Goal: Task Accomplishment & Management: Manage account settings

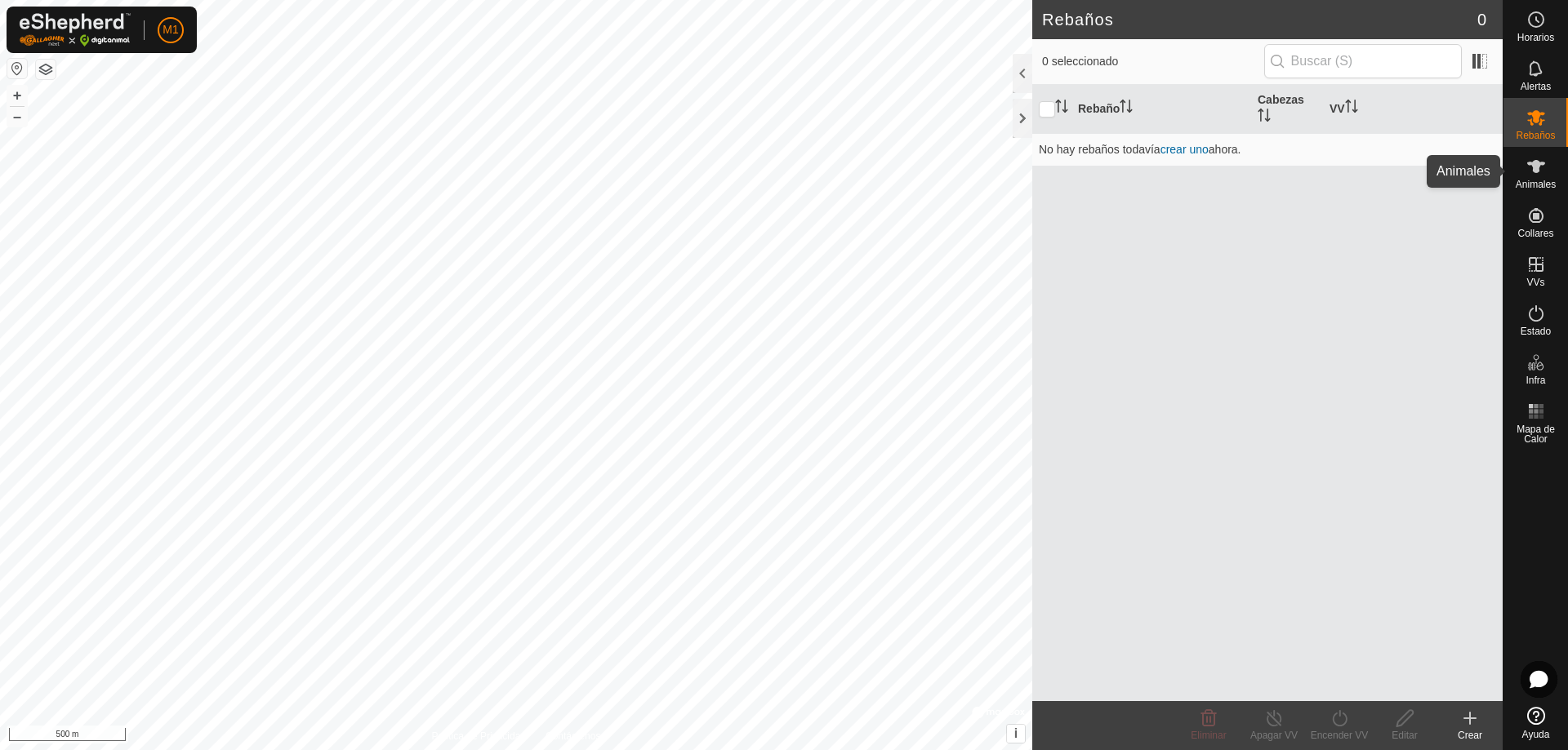
click at [1531, 168] on icon at bounding box center [1536, 167] width 20 height 20
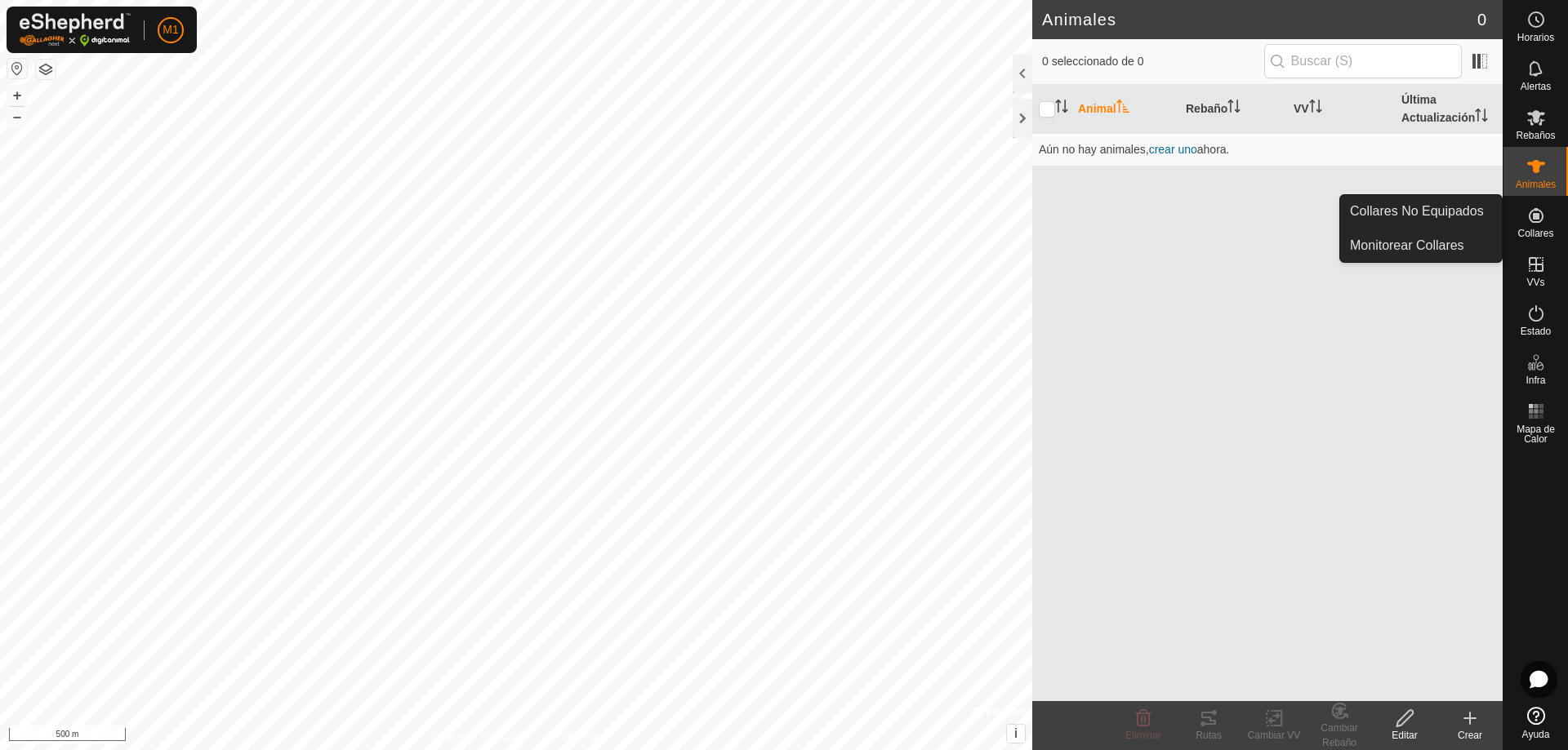
click at [1532, 231] on span "Collares" at bounding box center [1535, 234] width 36 height 10
click at [1537, 225] on icon at bounding box center [1536, 216] width 20 height 20
click at [1437, 246] on link "Monitorear Collares" at bounding box center [1421, 246] width 162 height 33
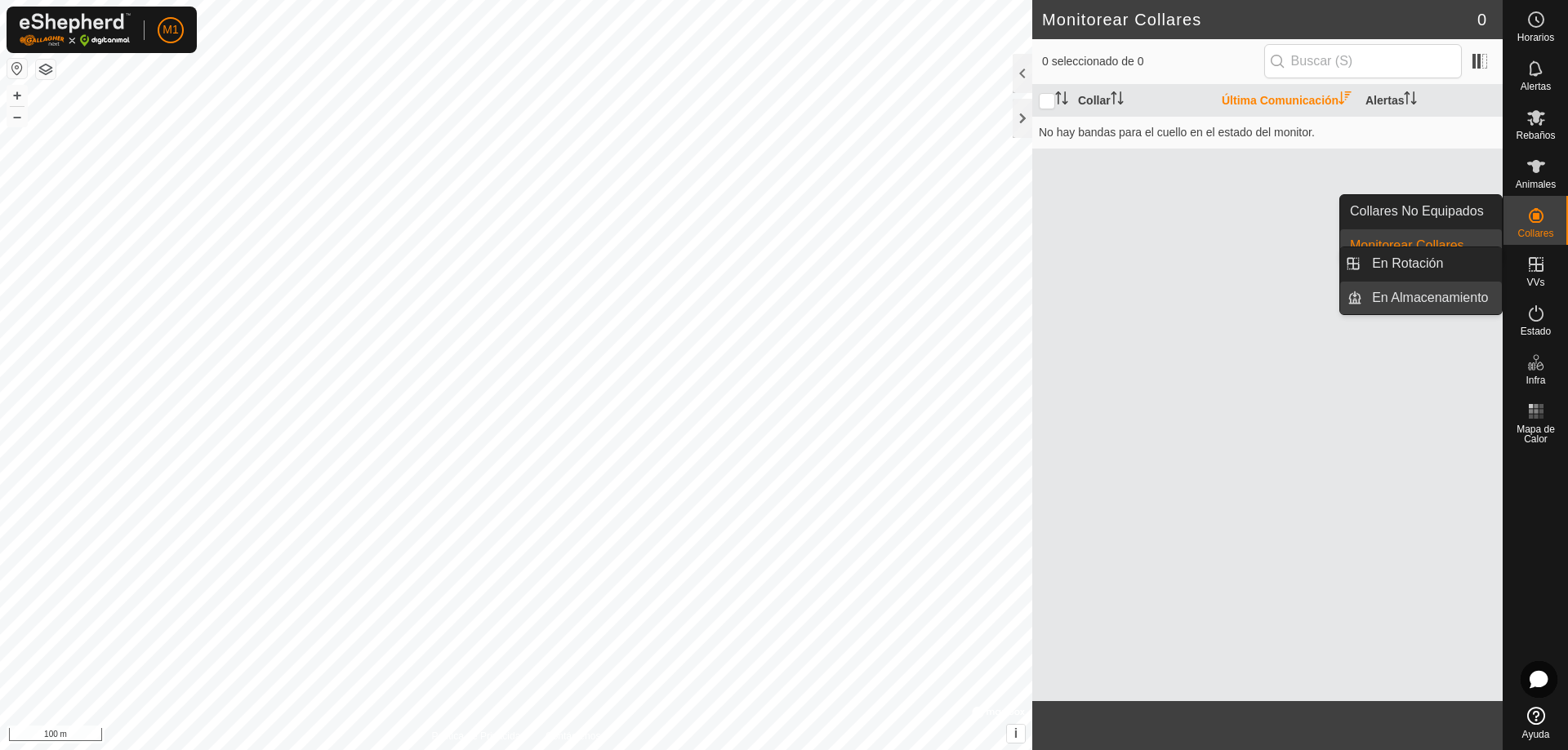
click at [1448, 304] on link "En Almacenamiento" at bounding box center [1432, 297] width 140 height 33
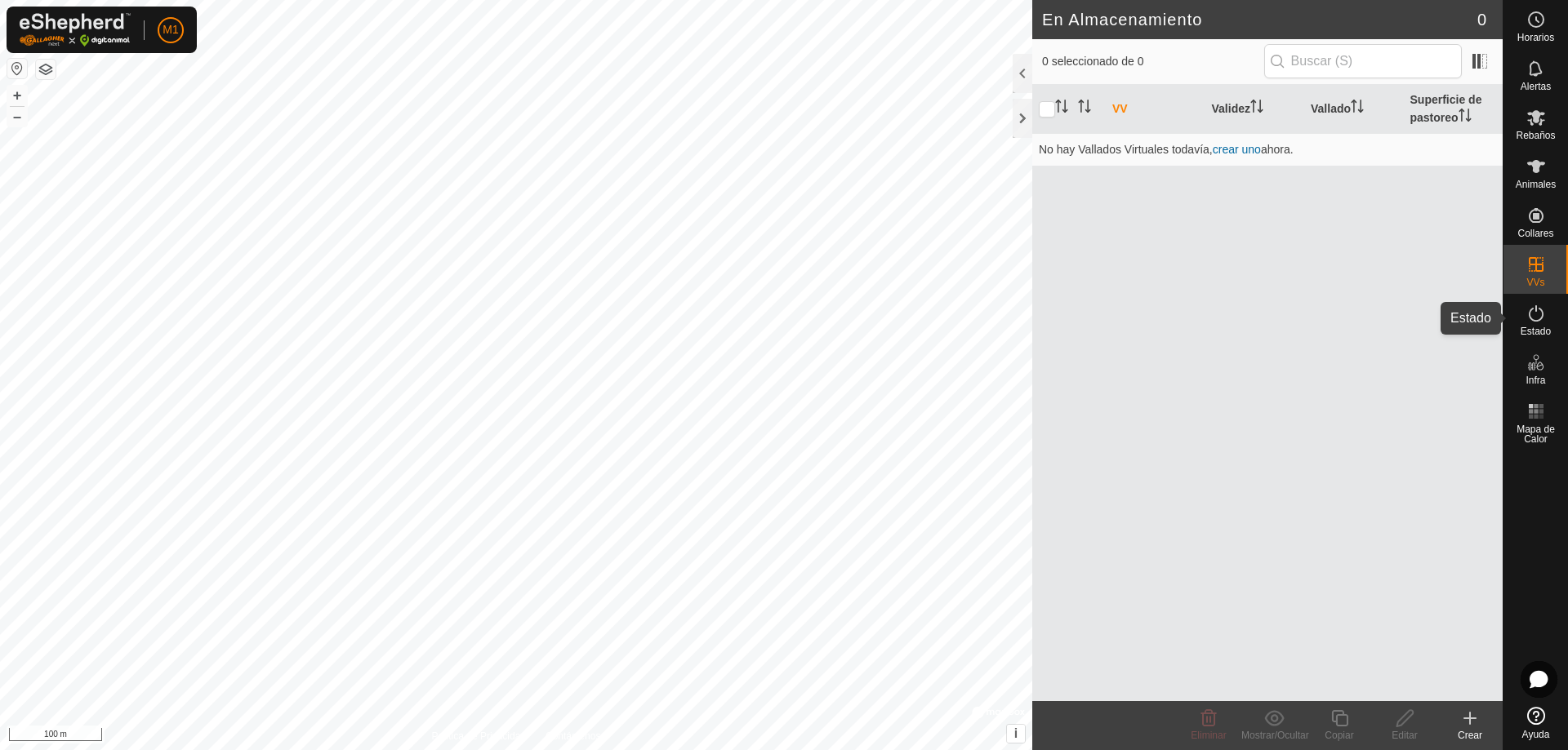
click at [1535, 331] on span "Estado" at bounding box center [1535, 332] width 31 height 10
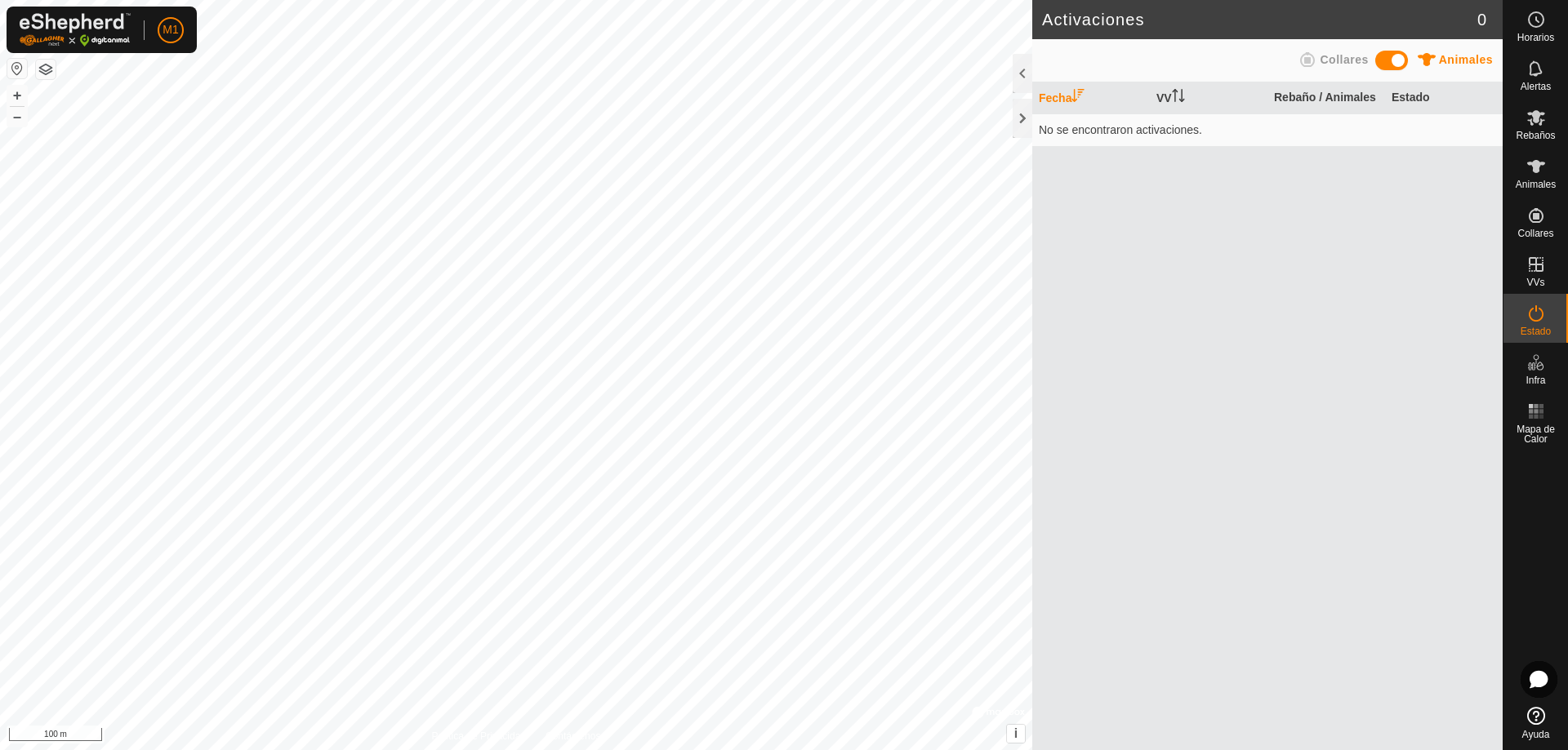
click at [1329, 64] on span "Collares" at bounding box center [1343, 59] width 48 height 13
click at [1406, 61] on span at bounding box center [1391, 60] width 33 height 20
click at [1385, 60] on span at bounding box center [1391, 60] width 33 height 20
click at [1413, 59] on div "Animales Collares" at bounding box center [1267, 60] width 451 height 32
click at [1404, 58] on span at bounding box center [1391, 60] width 33 height 20
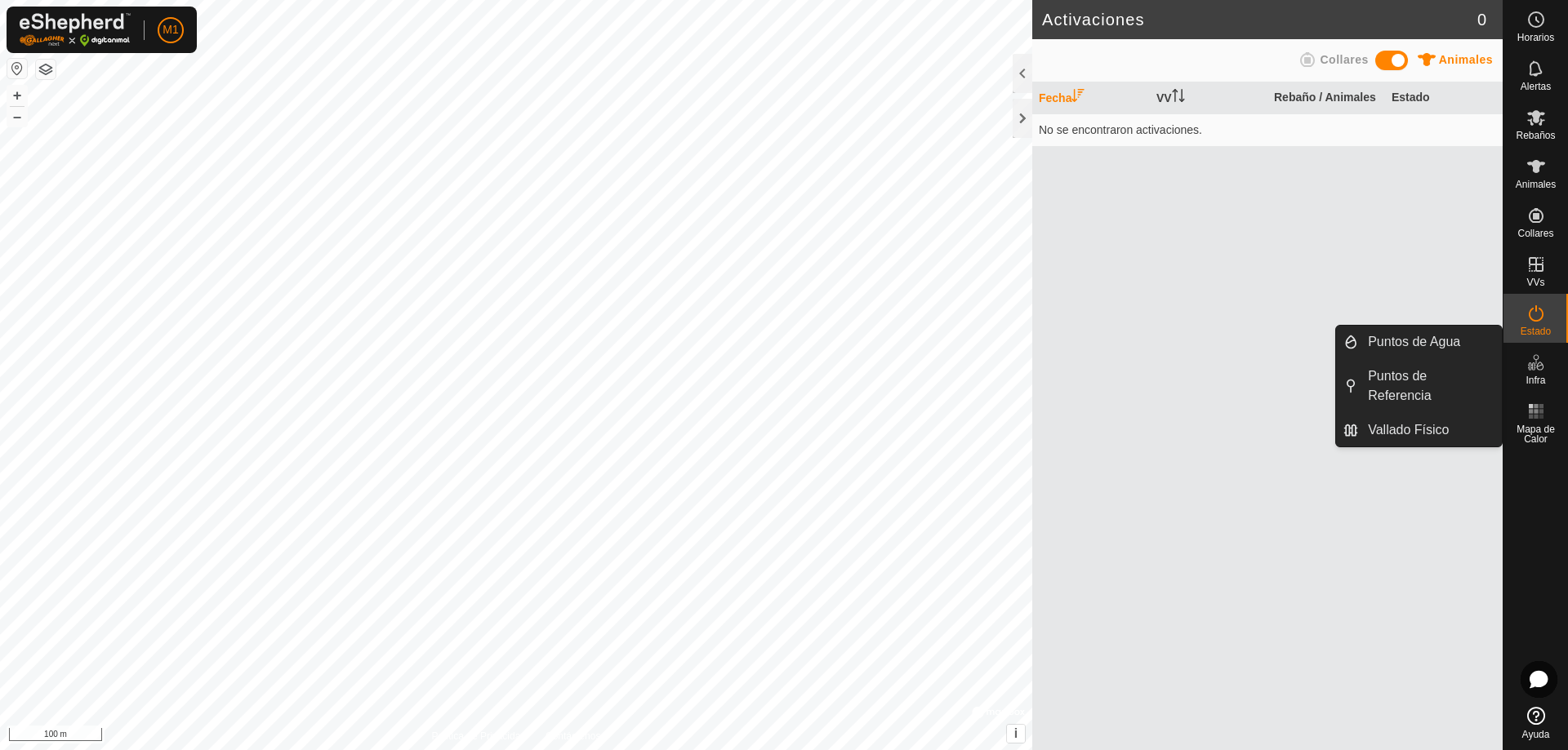
click at [1536, 370] on icon at bounding box center [1536, 362] width 20 height 20
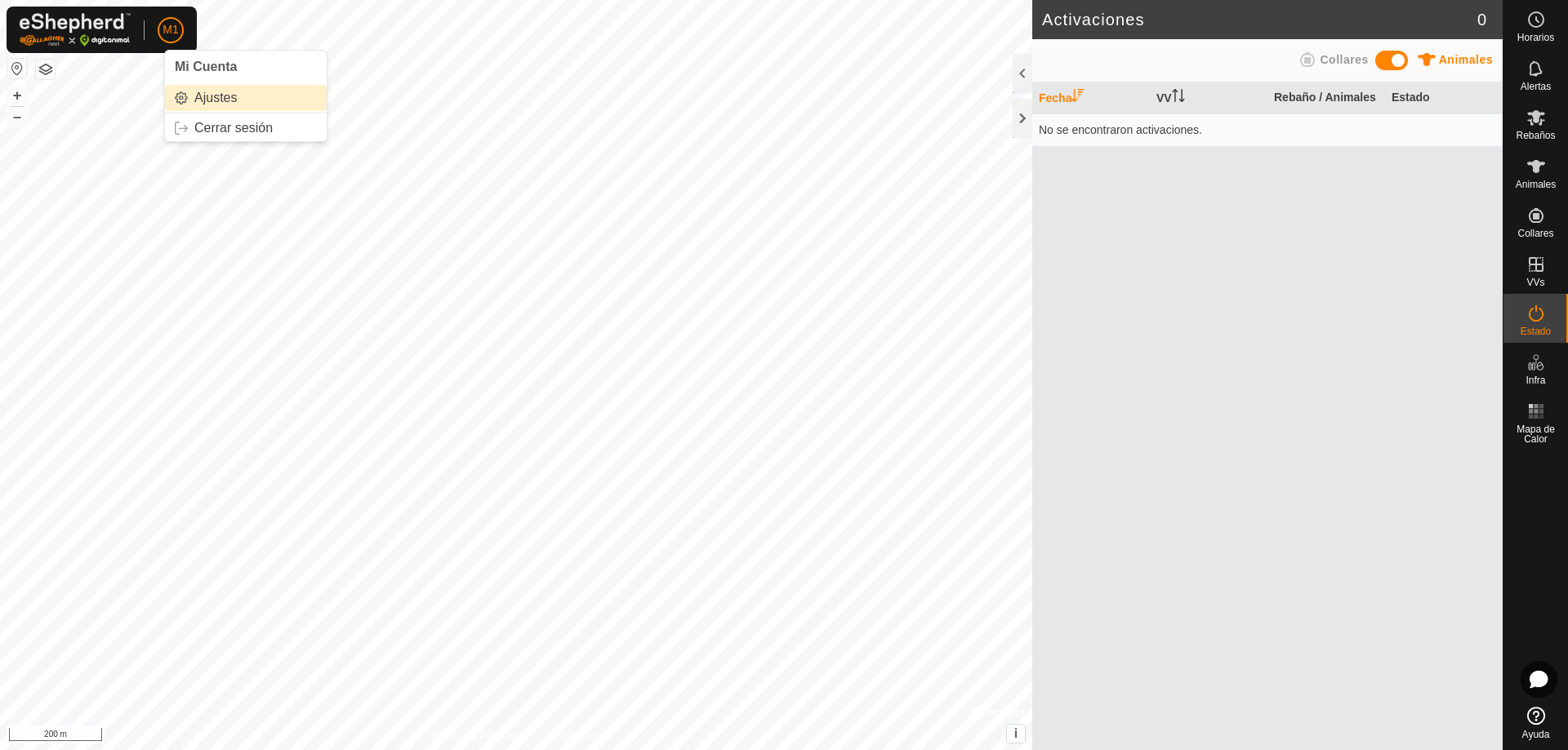
click at [203, 95] on link "Ajustes" at bounding box center [246, 98] width 162 height 26
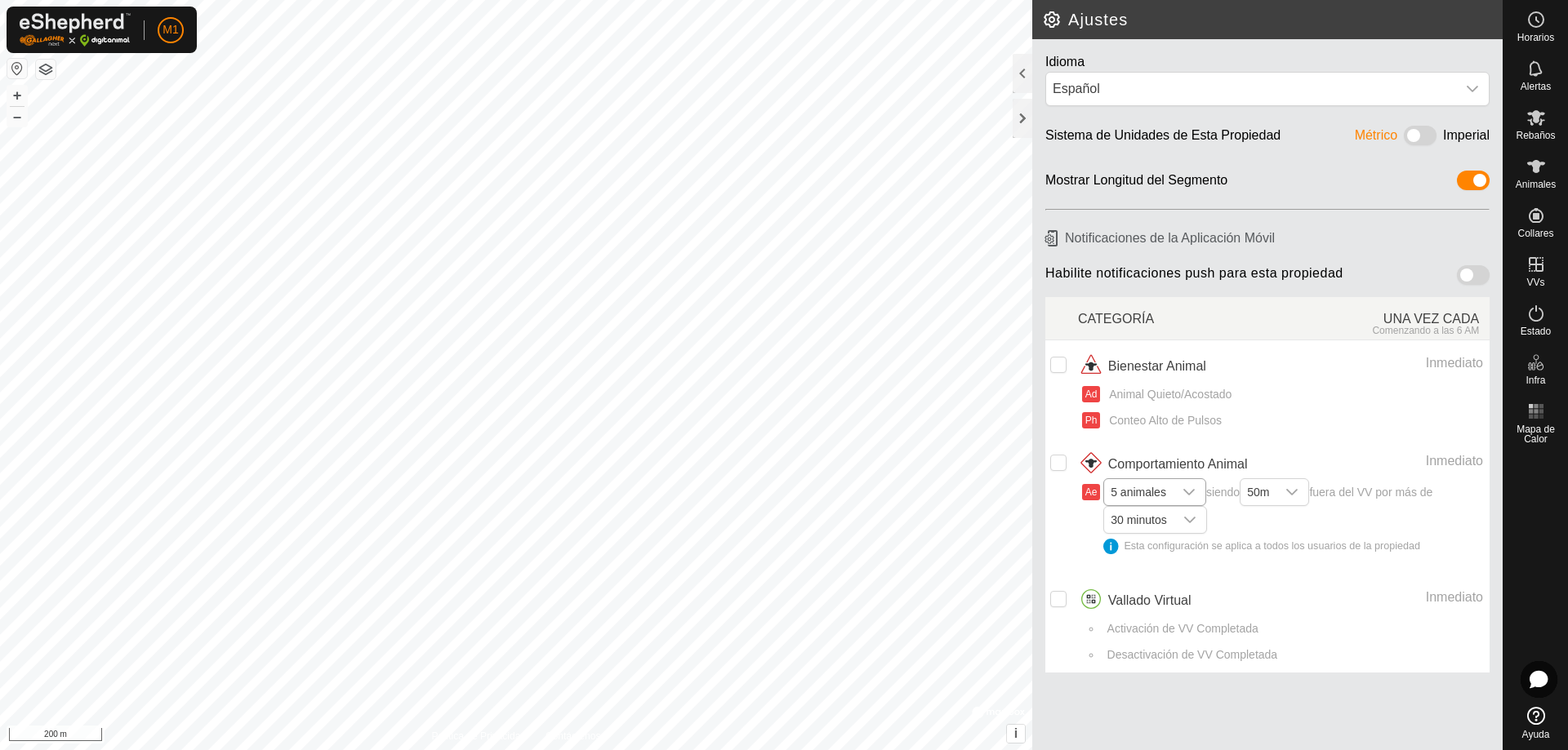
click at [1191, 494] on icon "dropdown trigger" at bounding box center [1188, 491] width 13 height 13
click at [1296, 487] on icon "dropdown trigger" at bounding box center [1292, 491] width 13 height 13
click at [1290, 520] on li "20m" at bounding box center [1276, 523] width 69 height 29
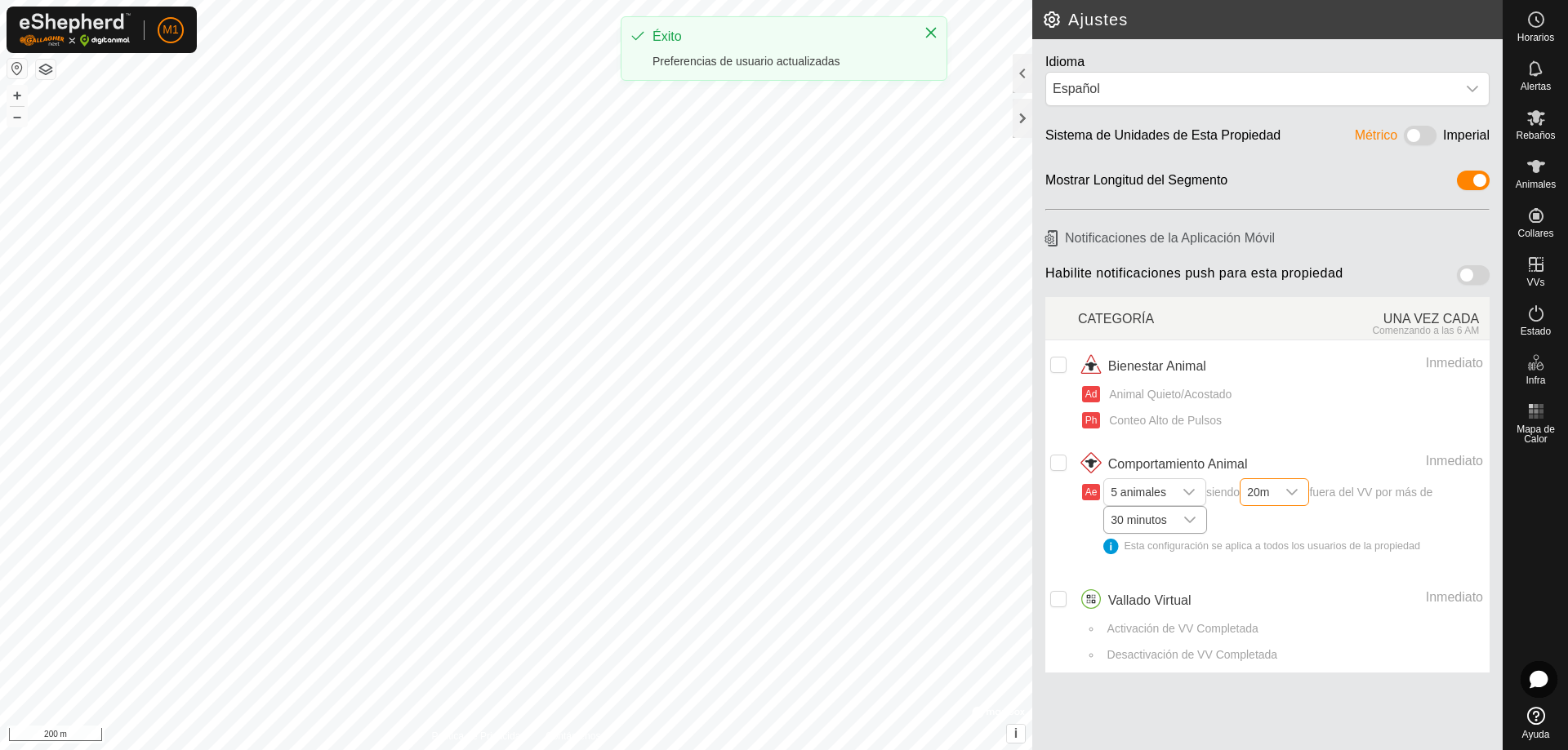
click at [1191, 519] on icon "dropdown trigger" at bounding box center [1189, 520] width 13 height 13
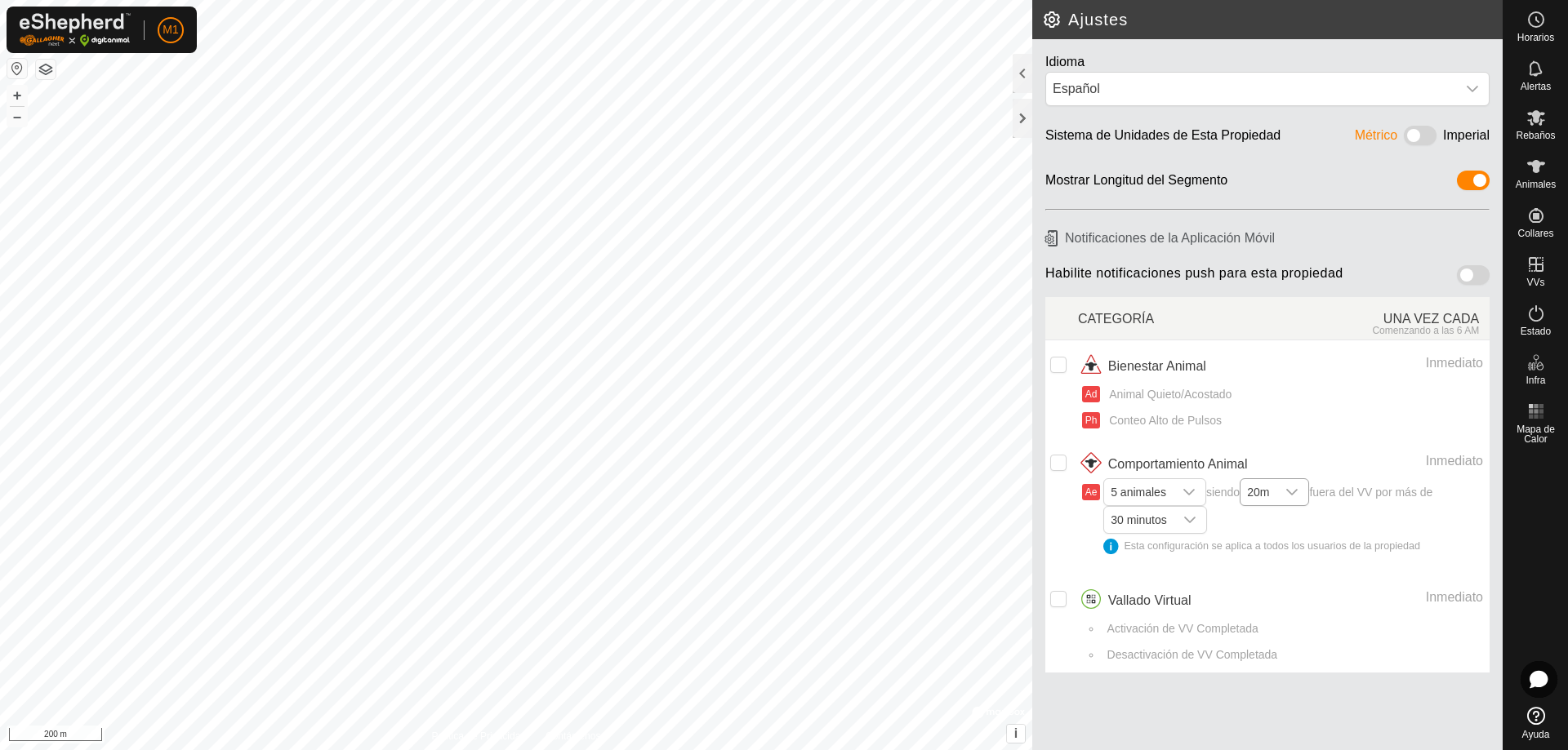
click at [1120, 631] on span "Activación de VV Completada" at bounding box center [1179, 629] width 157 height 17
click at [1056, 601] on input "checkbox" at bounding box center [1058, 599] width 17 height 17
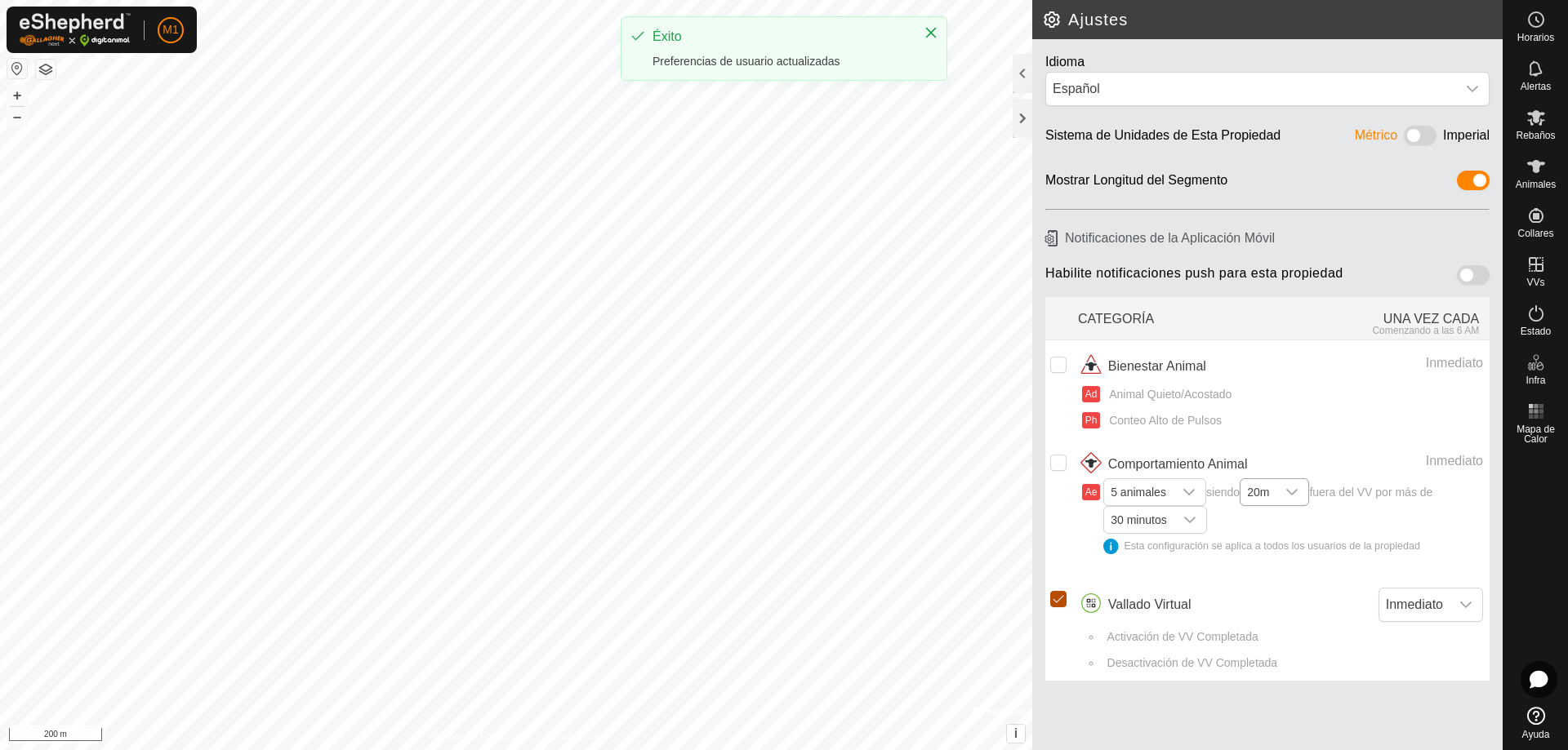
click at [1058, 600] on input "Row Selected" at bounding box center [1058, 599] width 17 height 17
checkbox input "false"
click at [1539, 35] on span "Horarios" at bounding box center [1535, 38] width 37 height 10
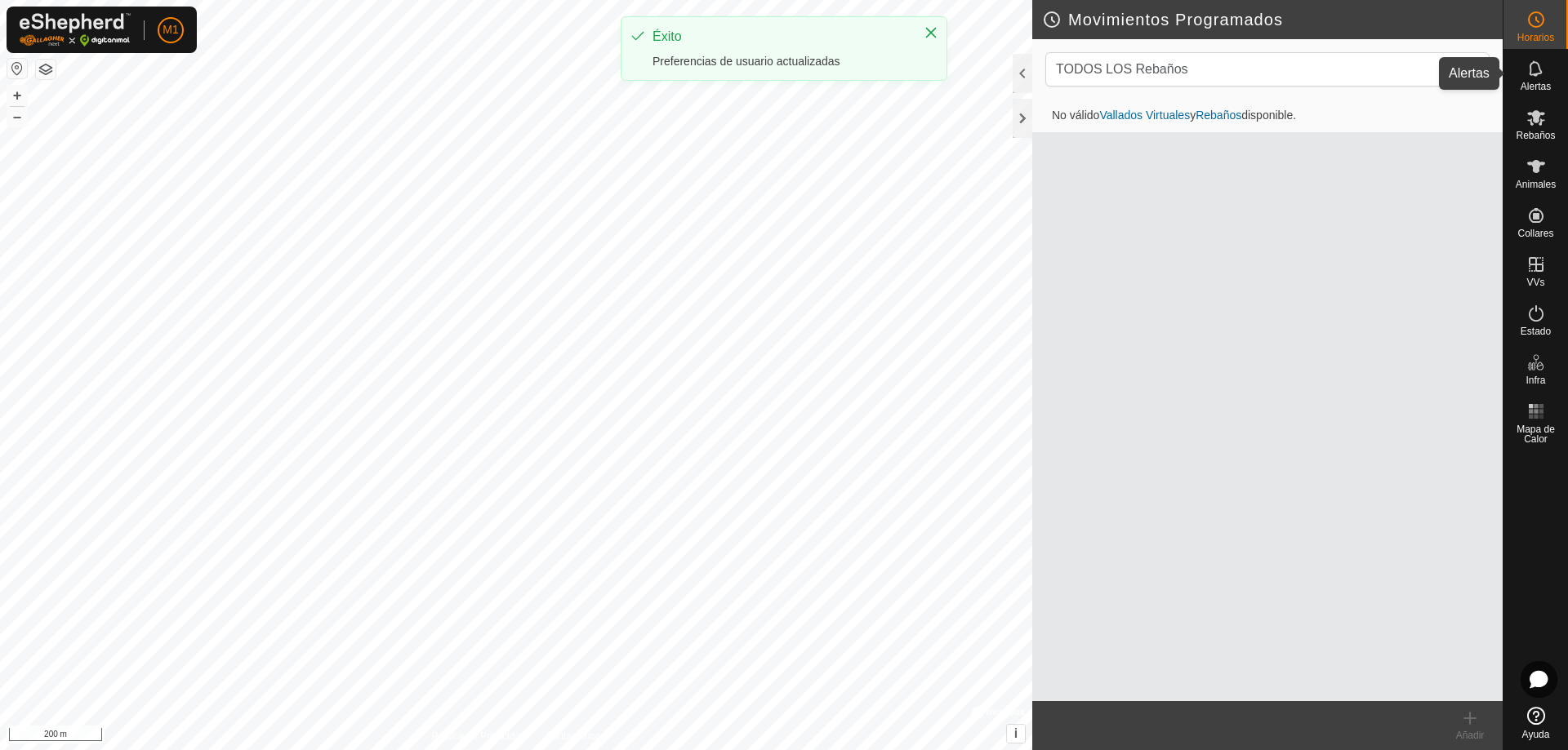
click at [1537, 73] on icon at bounding box center [1534, 68] width 13 height 16
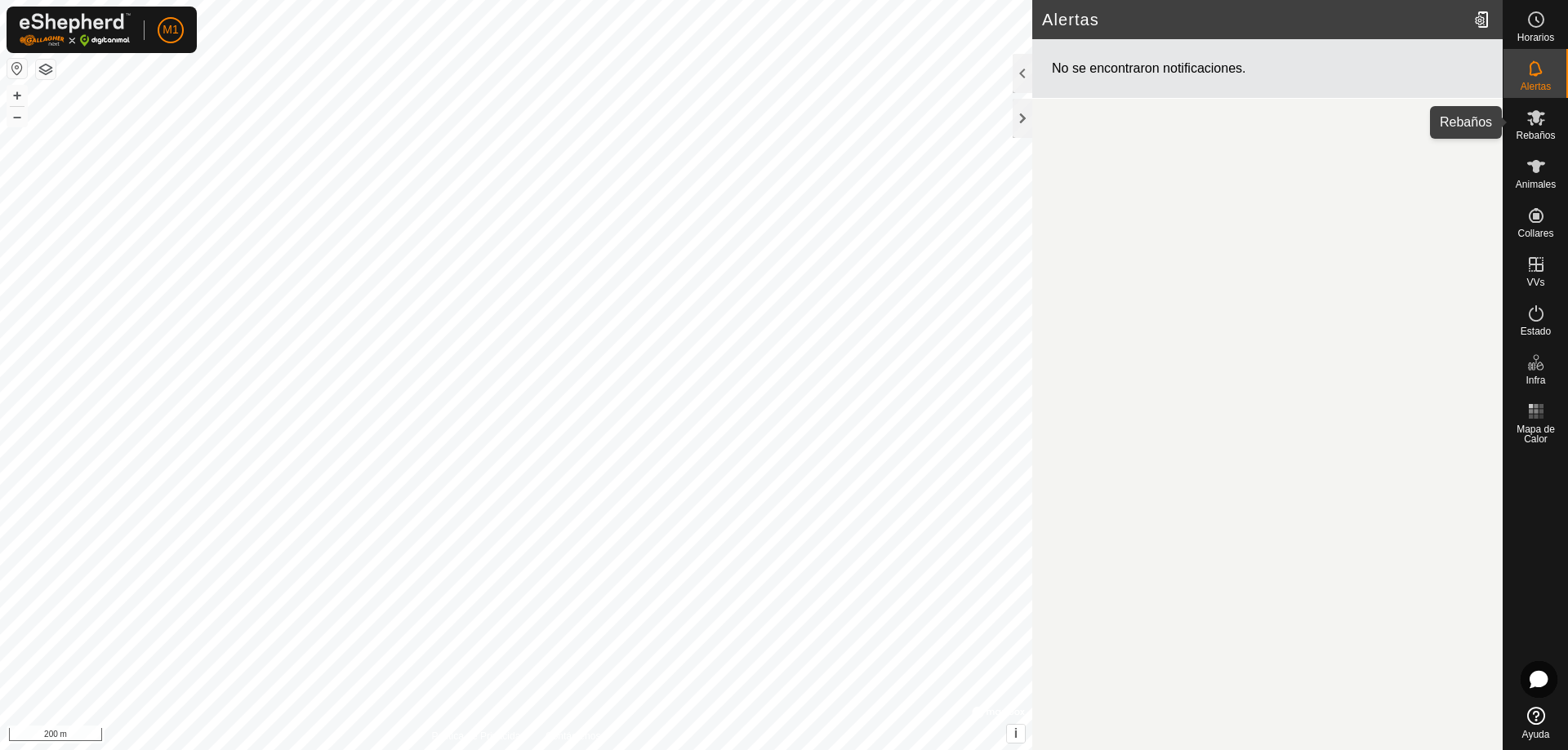
click at [1534, 120] on icon at bounding box center [1535, 118] width 18 height 16
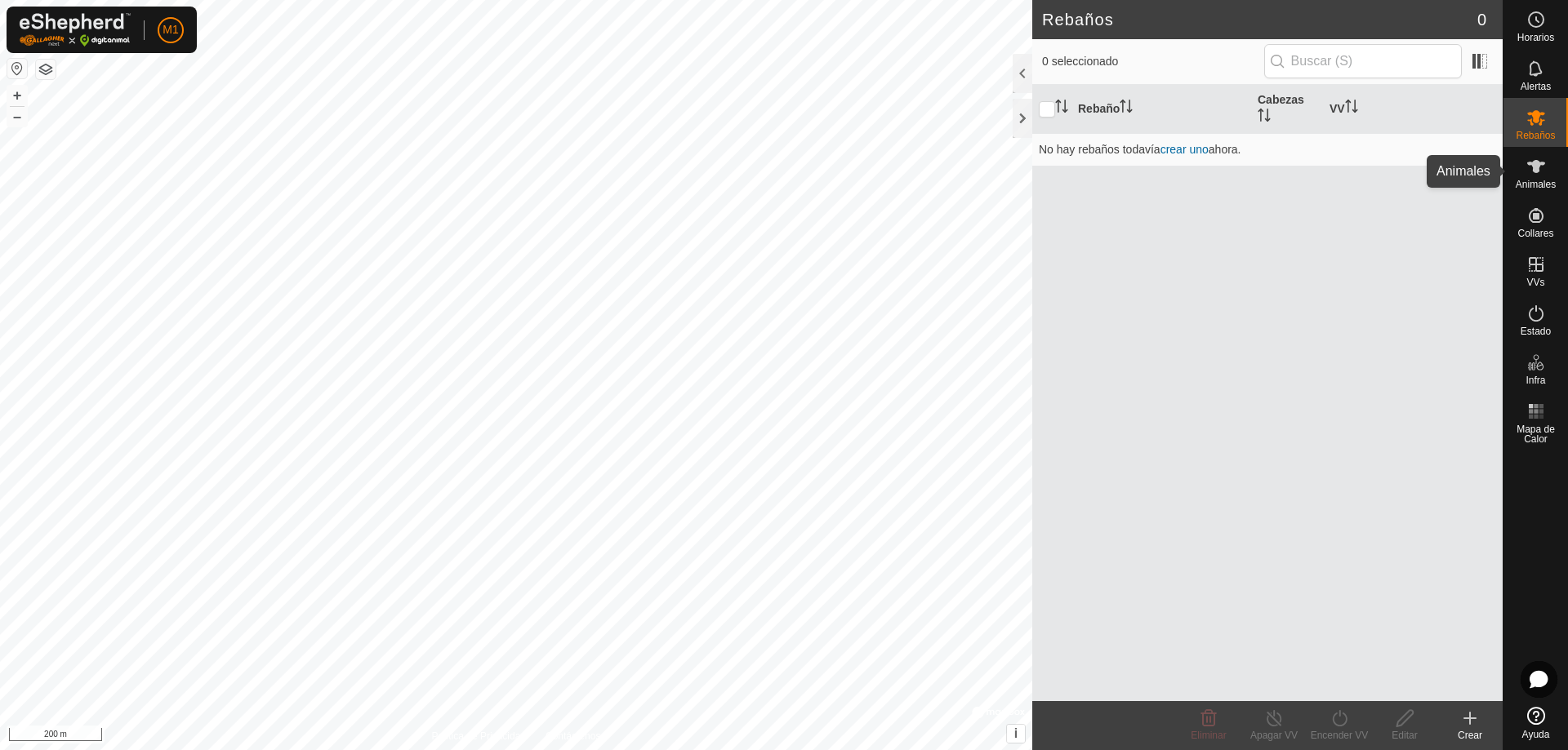
click at [1531, 178] on es-animals-svg-icon at bounding box center [1536, 167] width 30 height 26
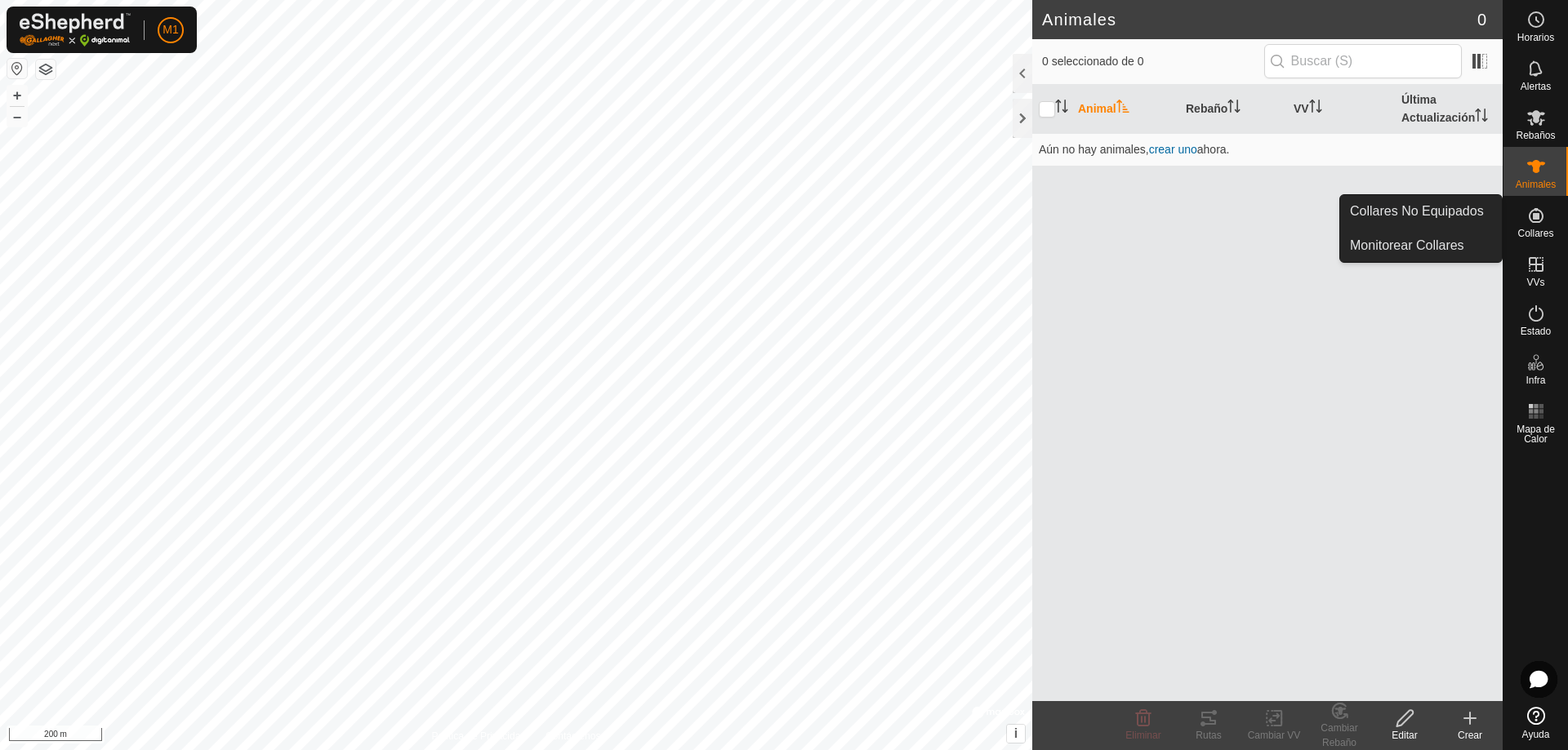
click at [1540, 214] on icon at bounding box center [1536, 216] width 20 height 20
click at [1536, 225] on icon at bounding box center [1536, 216] width 20 height 20
click at [1531, 218] on icon at bounding box center [1536, 216] width 20 height 20
click at [1420, 217] on link "Collares No Equipados" at bounding box center [1421, 211] width 162 height 33
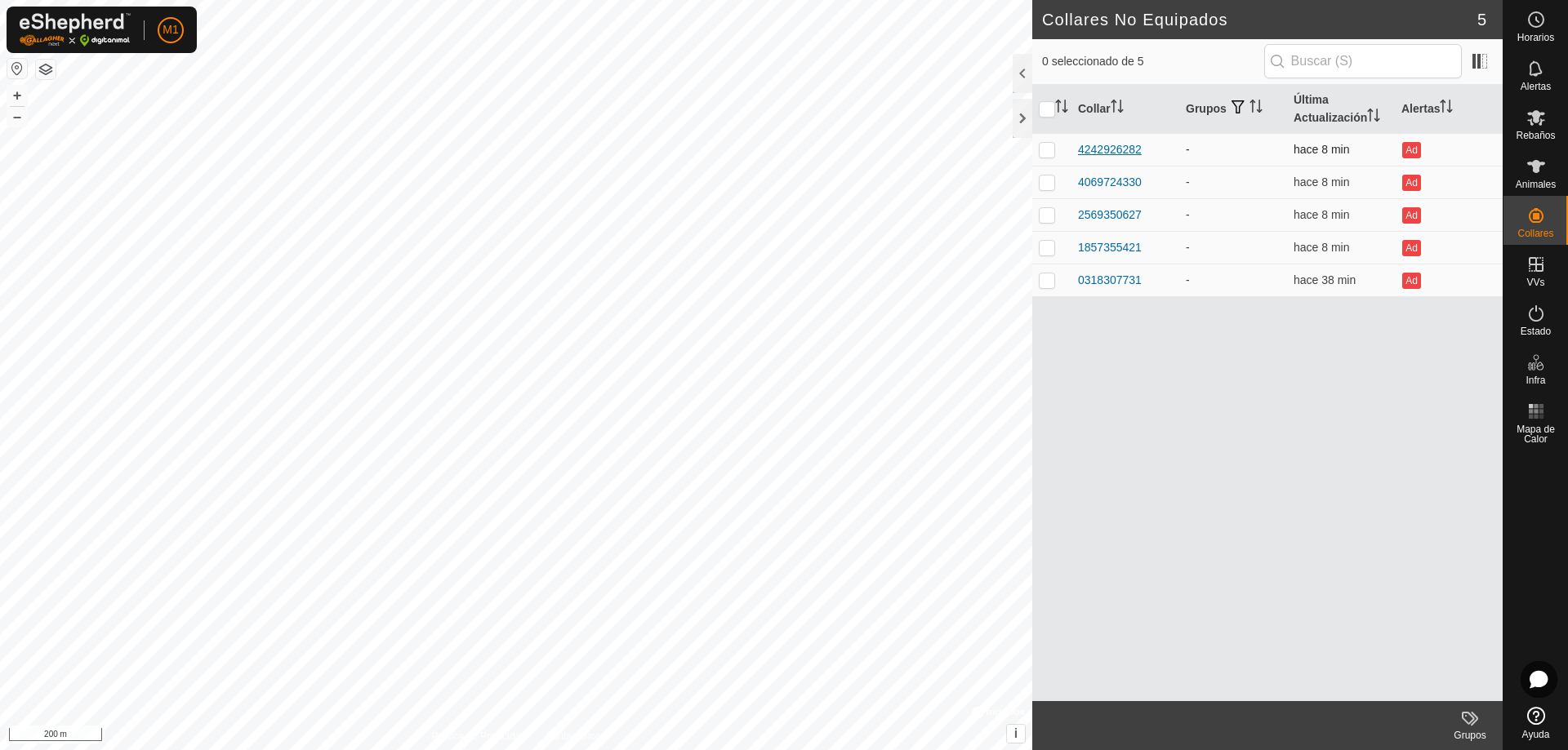
click at [1099, 144] on div "4242926282" at bounding box center [1109, 149] width 64 height 17
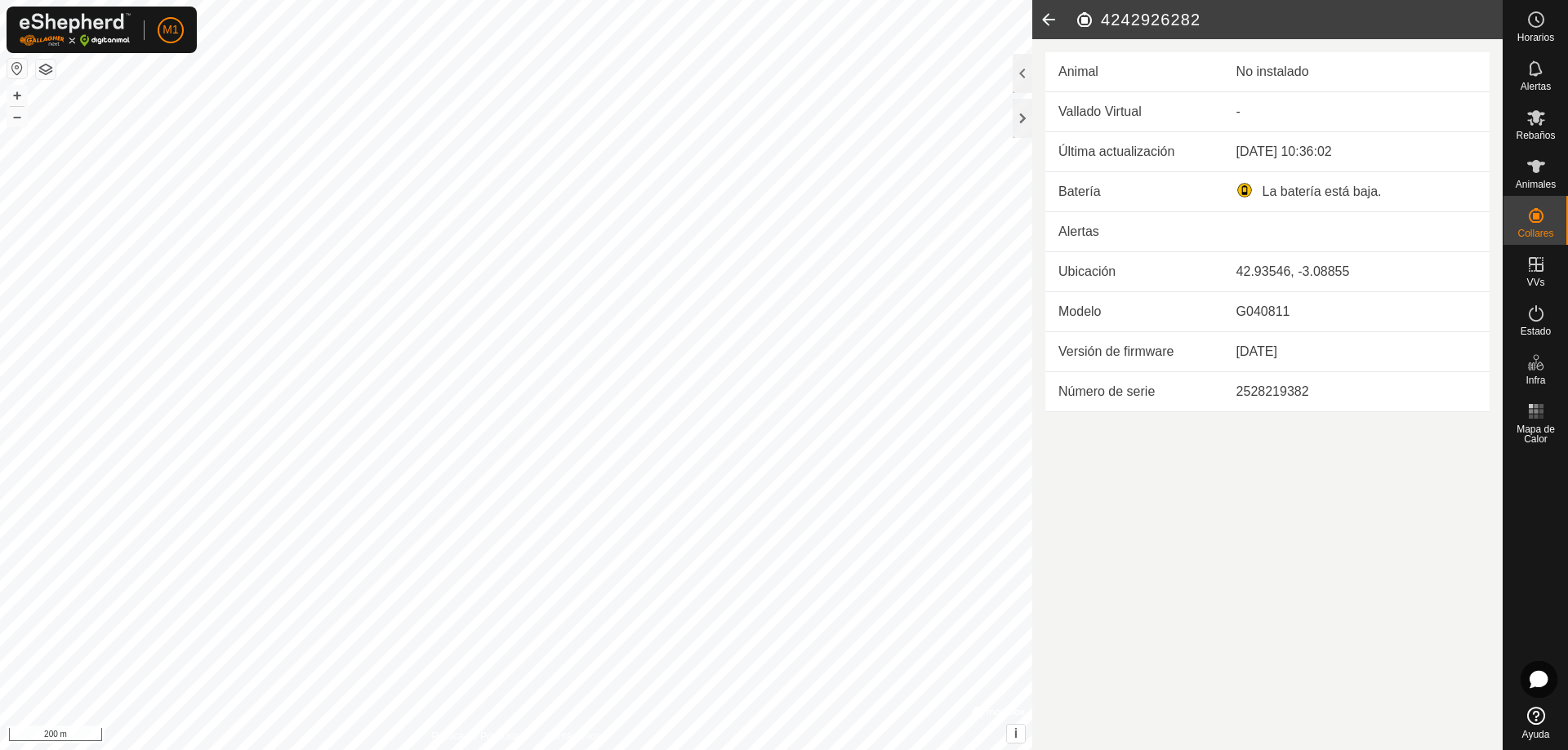
click at [1050, 22] on icon at bounding box center [1048, 20] width 33 height 39
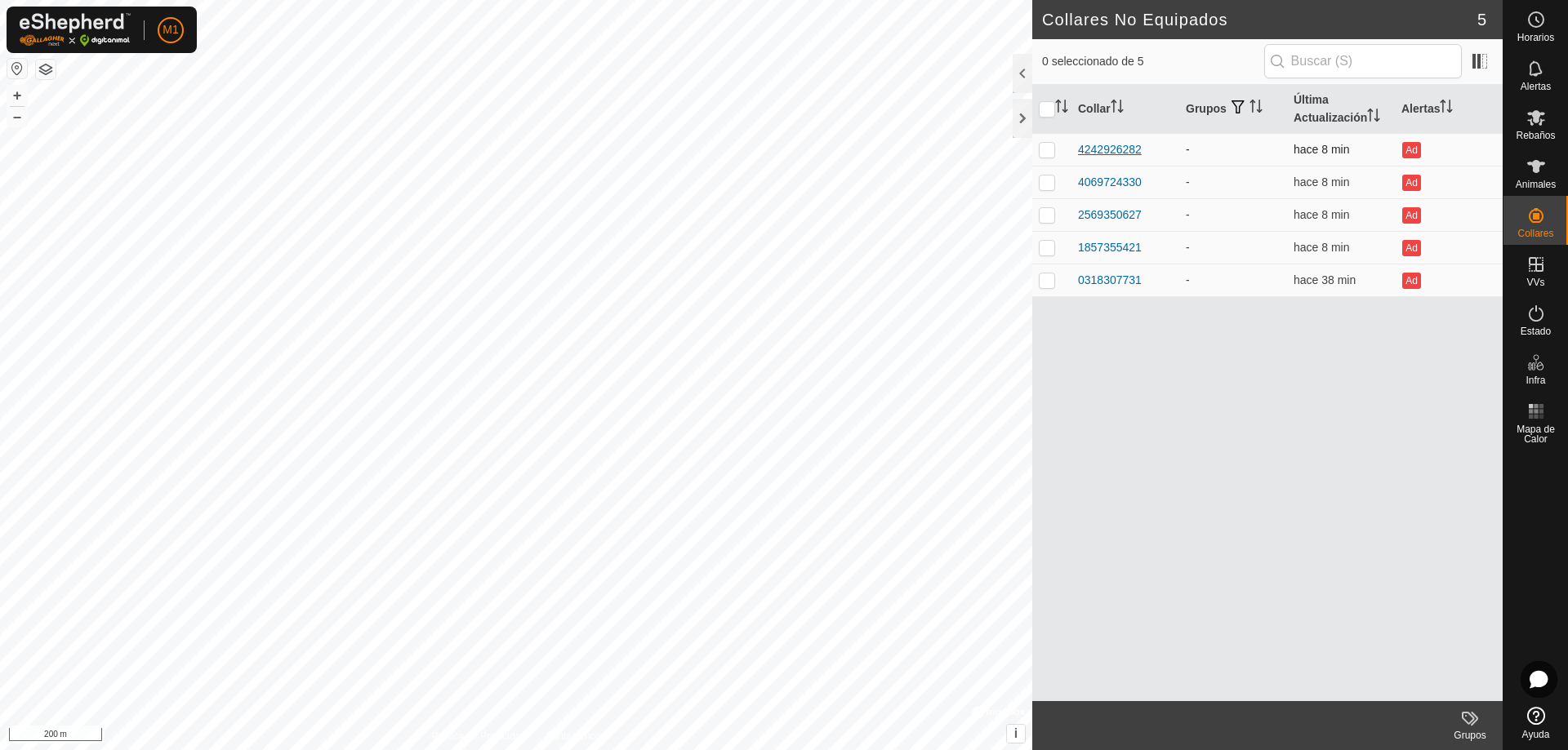
click at [1095, 144] on div "4242926282" at bounding box center [1109, 149] width 64 height 17
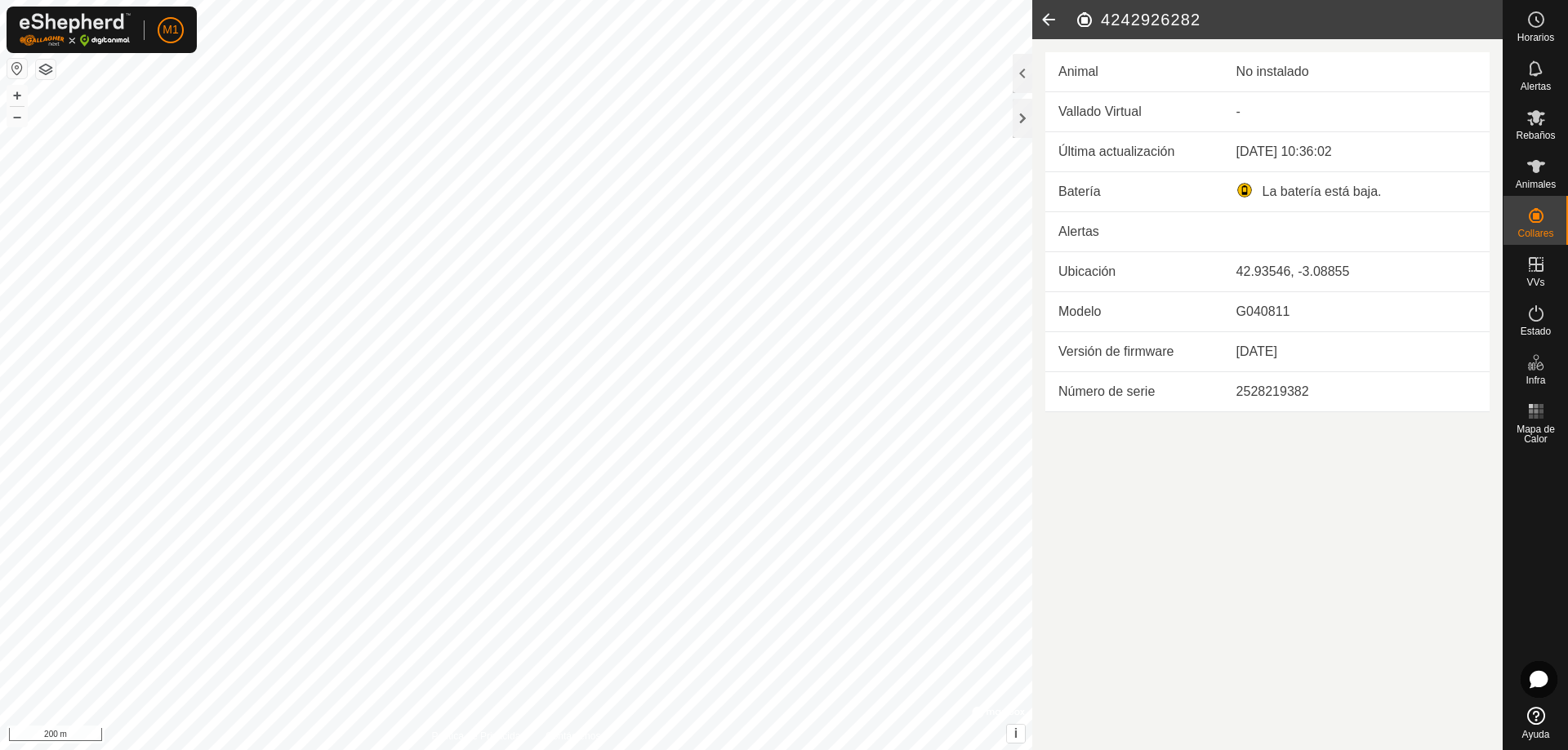
click at [1096, 120] on td "Vallado Virtual" at bounding box center [1134, 112] width 178 height 40
click at [1026, 110] on div at bounding box center [1022, 118] width 20 height 39
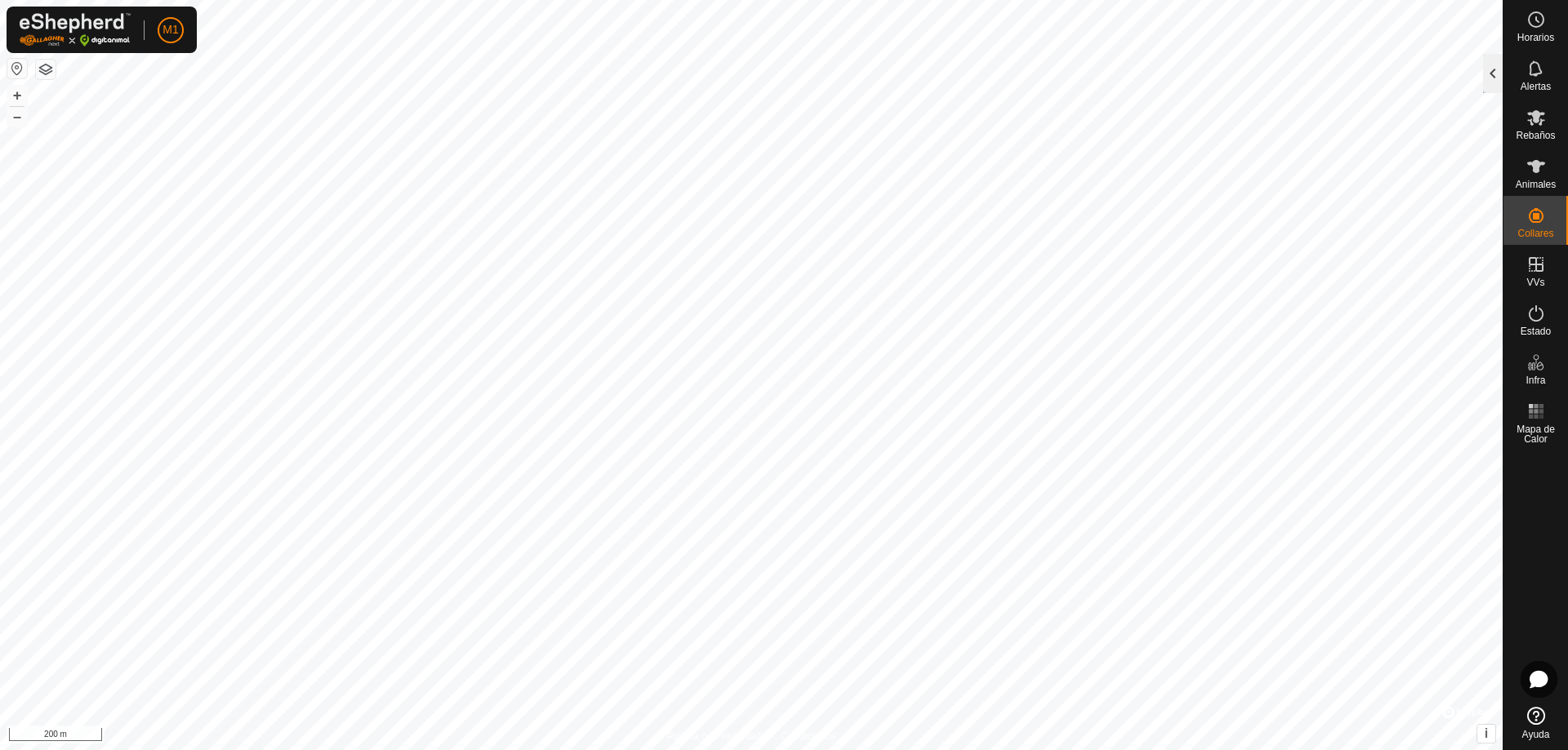
click at [1499, 78] on div at bounding box center [1493, 74] width 20 height 39
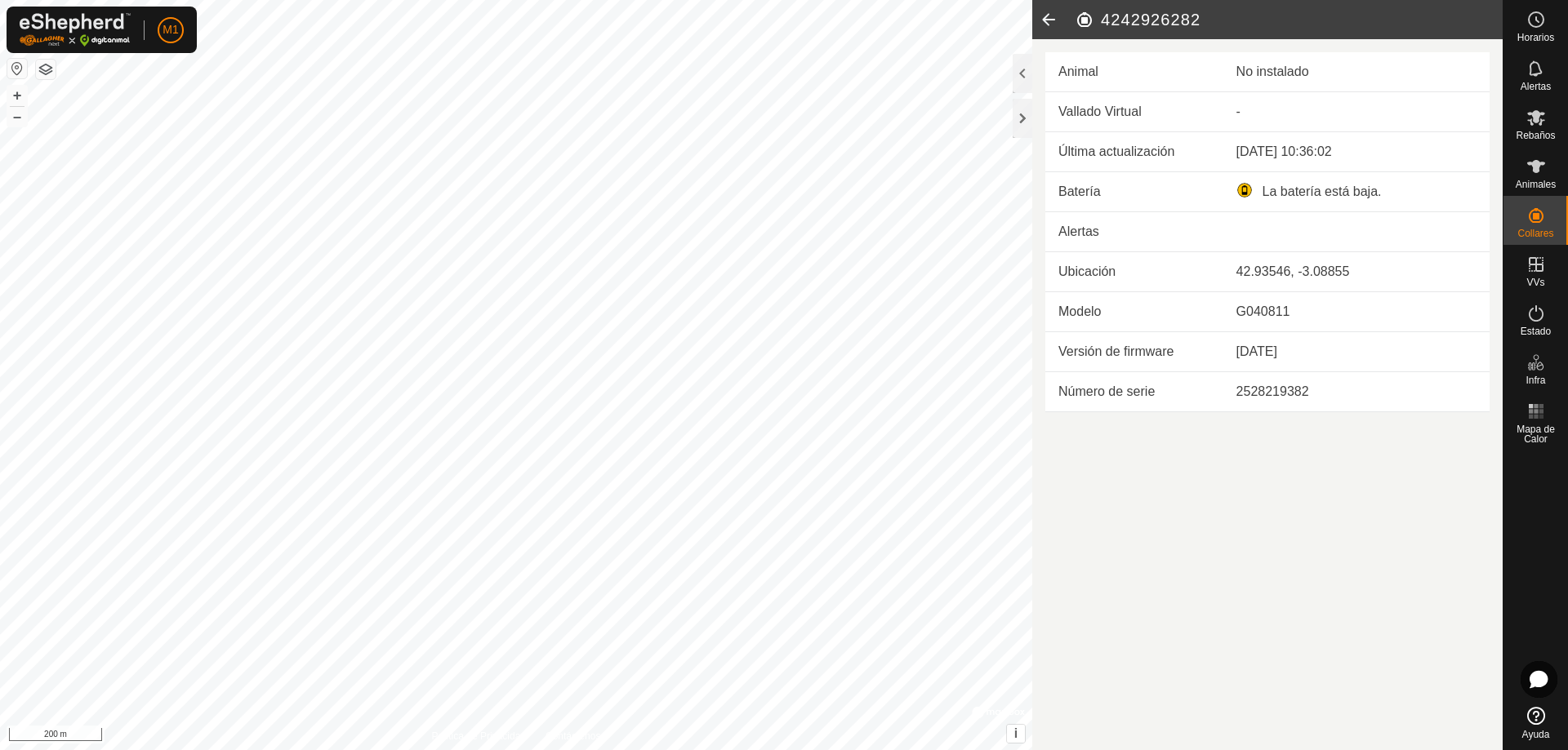
click at [1048, 24] on icon at bounding box center [1048, 20] width 33 height 39
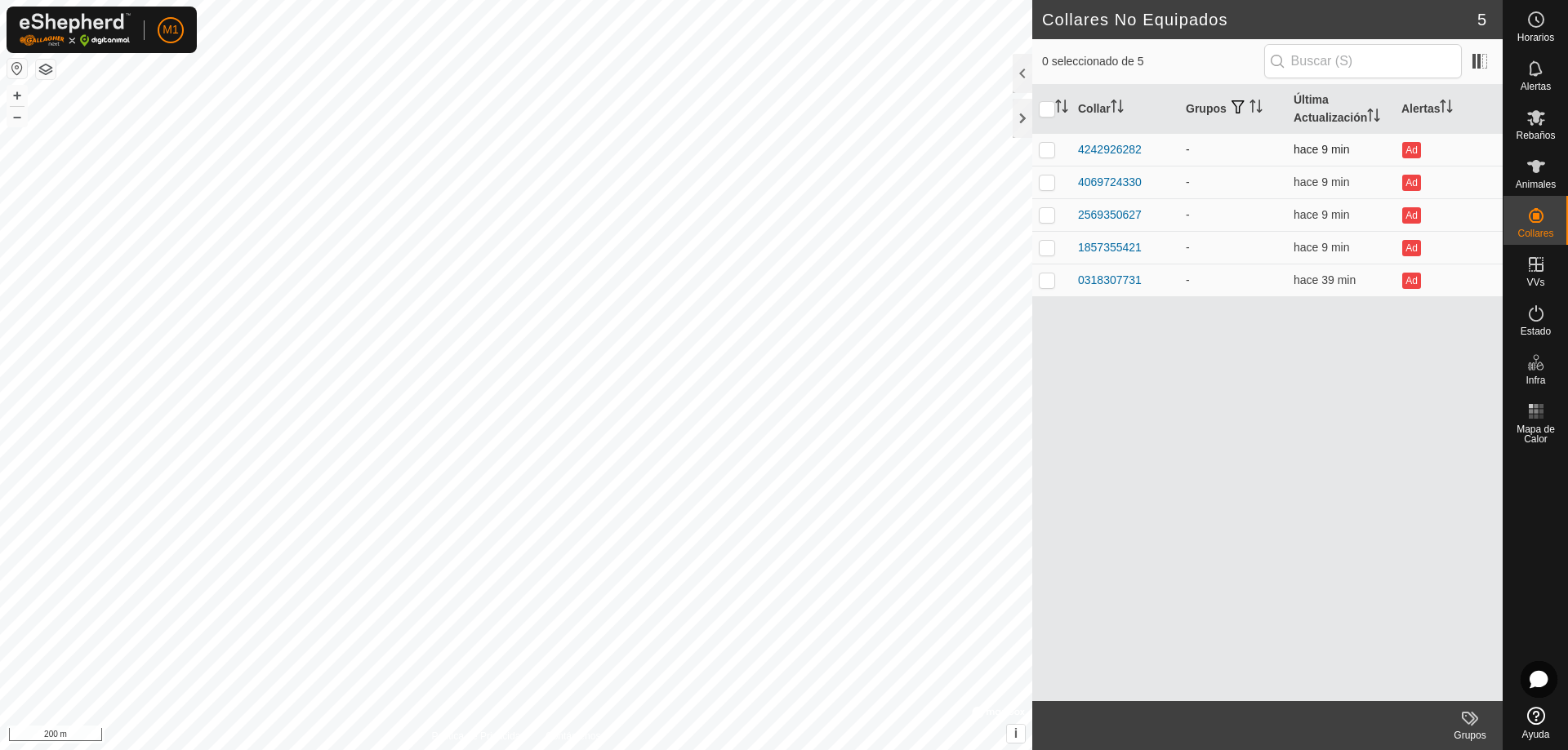
click at [1053, 149] on p-checkbox at bounding box center [1047, 149] width 17 height 13
checkbox input "true"
click at [1047, 173] on td at bounding box center [1052, 182] width 39 height 33
checkbox input "true"
click at [1050, 144] on p-checkbox at bounding box center [1047, 149] width 17 height 13
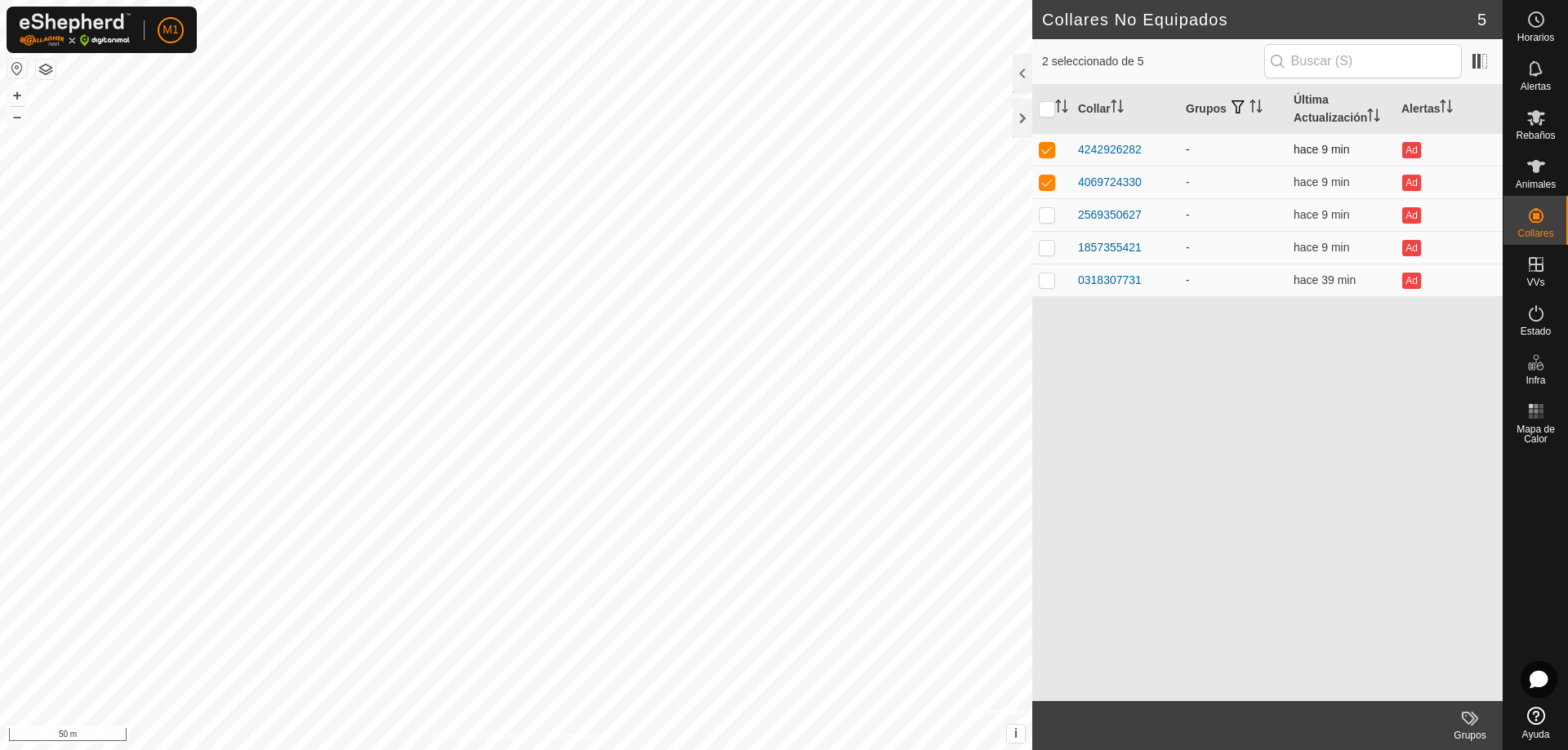
checkbox input "false"
click at [1048, 176] on p-checkbox at bounding box center [1047, 182] width 17 height 13
checkbox input "false"
click at [1342, 117] on th "Última Actualización" at bounding box center [1340, 110] width 108 height 49
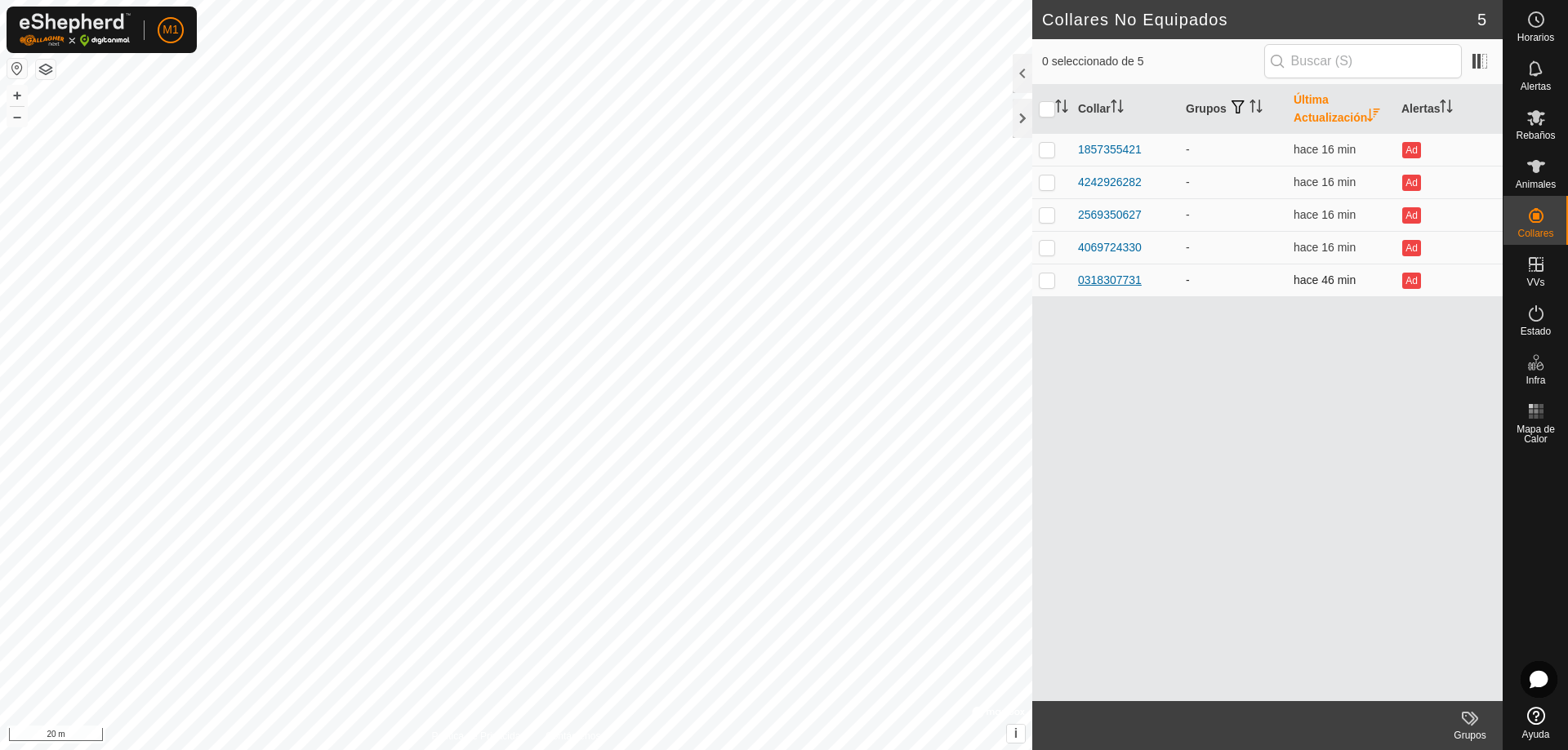
click at [1115, 277] on div "0318307731" at bounding box center [1109, 280] width 64 height 17
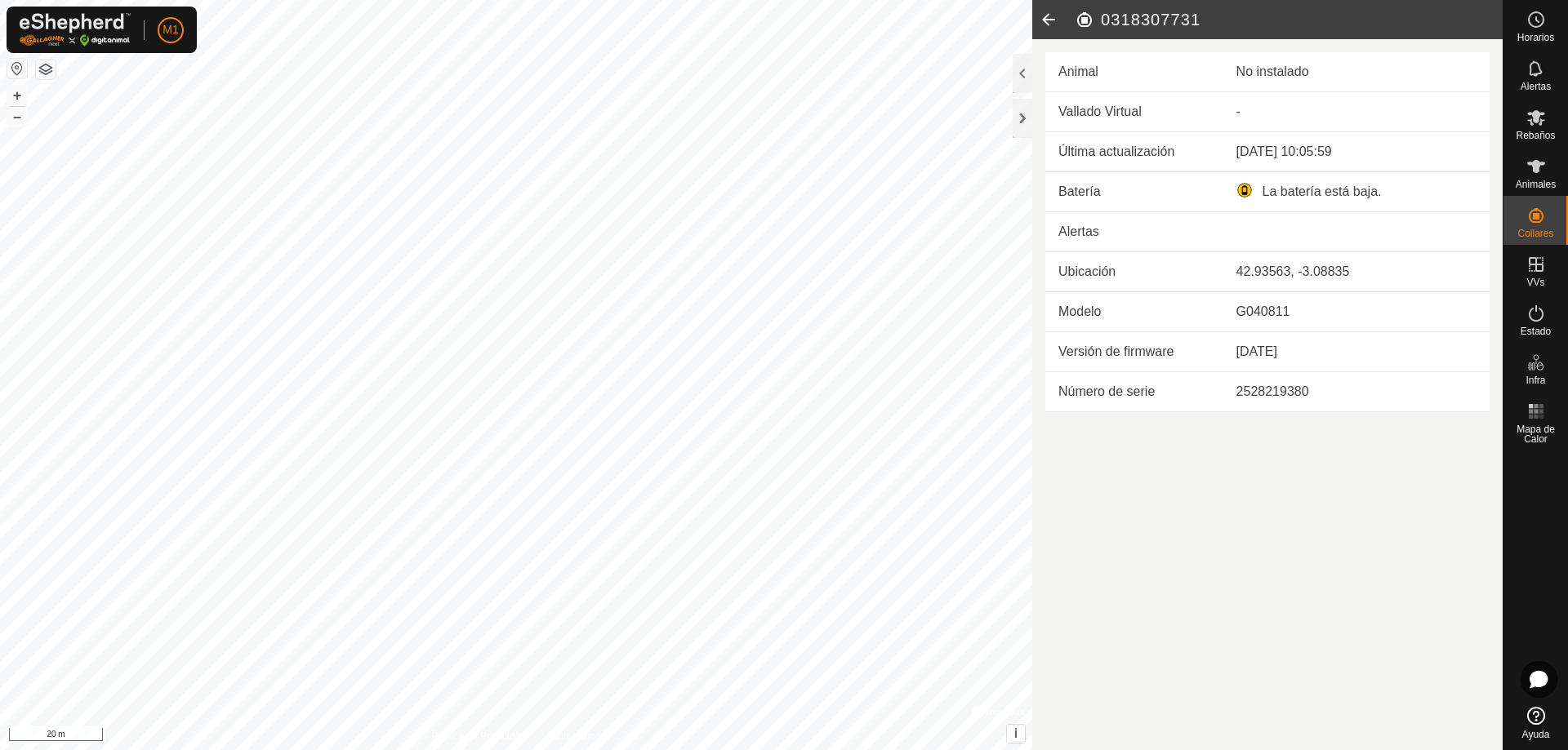
click at [1049, 22] on icon at bounding box center [1048, 20] width 33 height 39
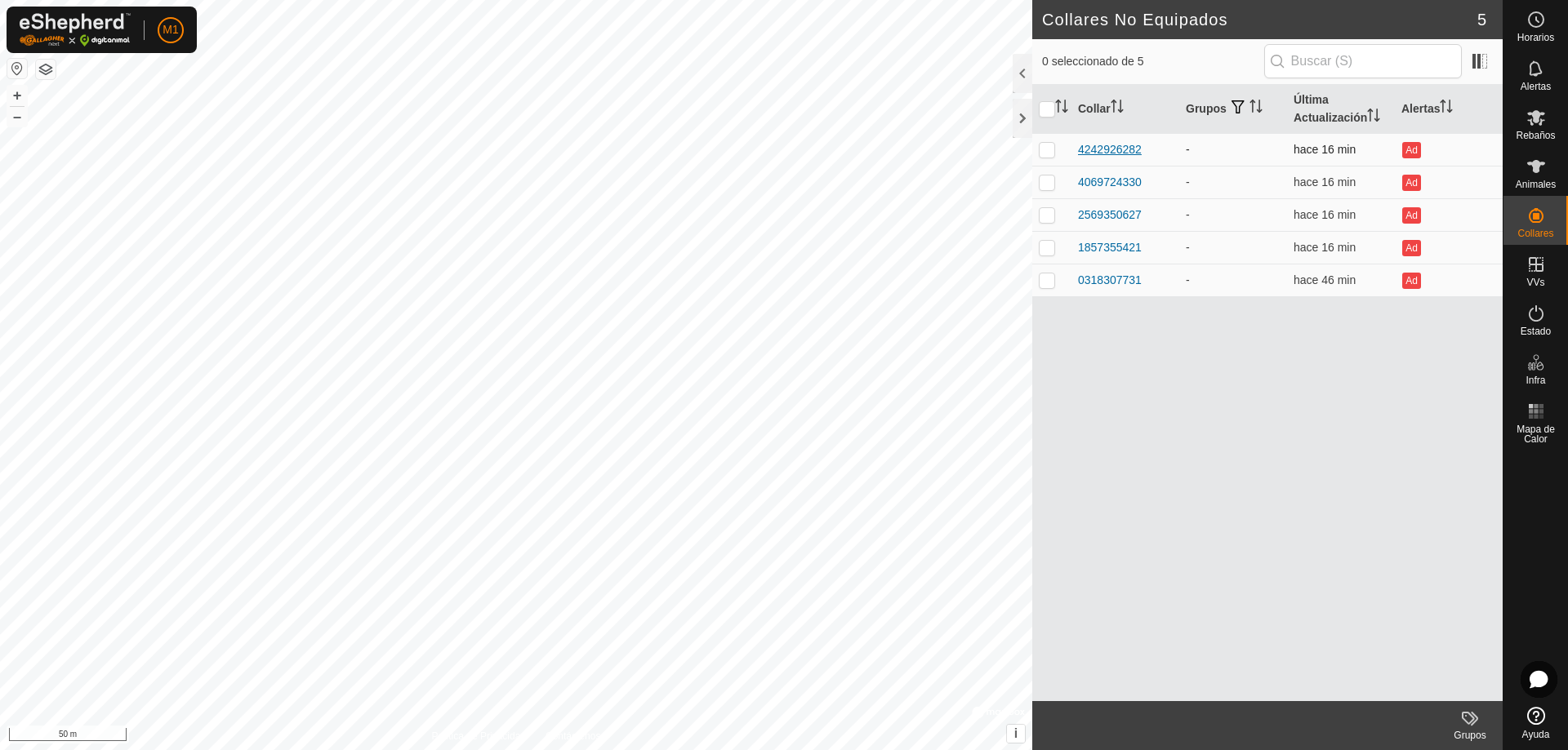
click at [1099, 144] on div "4242926282" at bounding box center [1109, 149] width 64 height 17
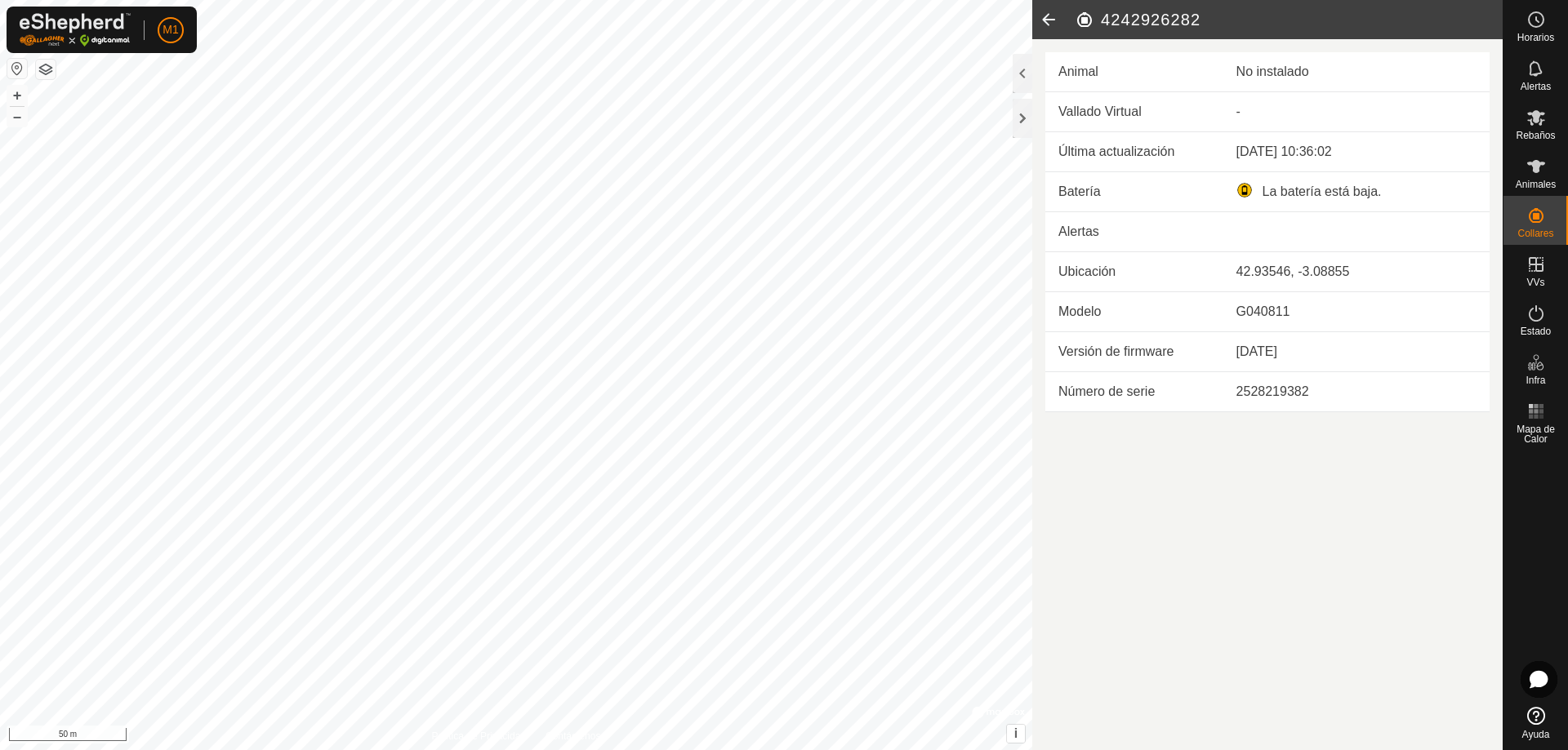
click at [1288, 71] on div "No instalado" at bounding box center [1356, 72] width 240 height 20
click at [1279, 73] on div "No instalado" at bounding box center [1356, 72] width 240 height 20
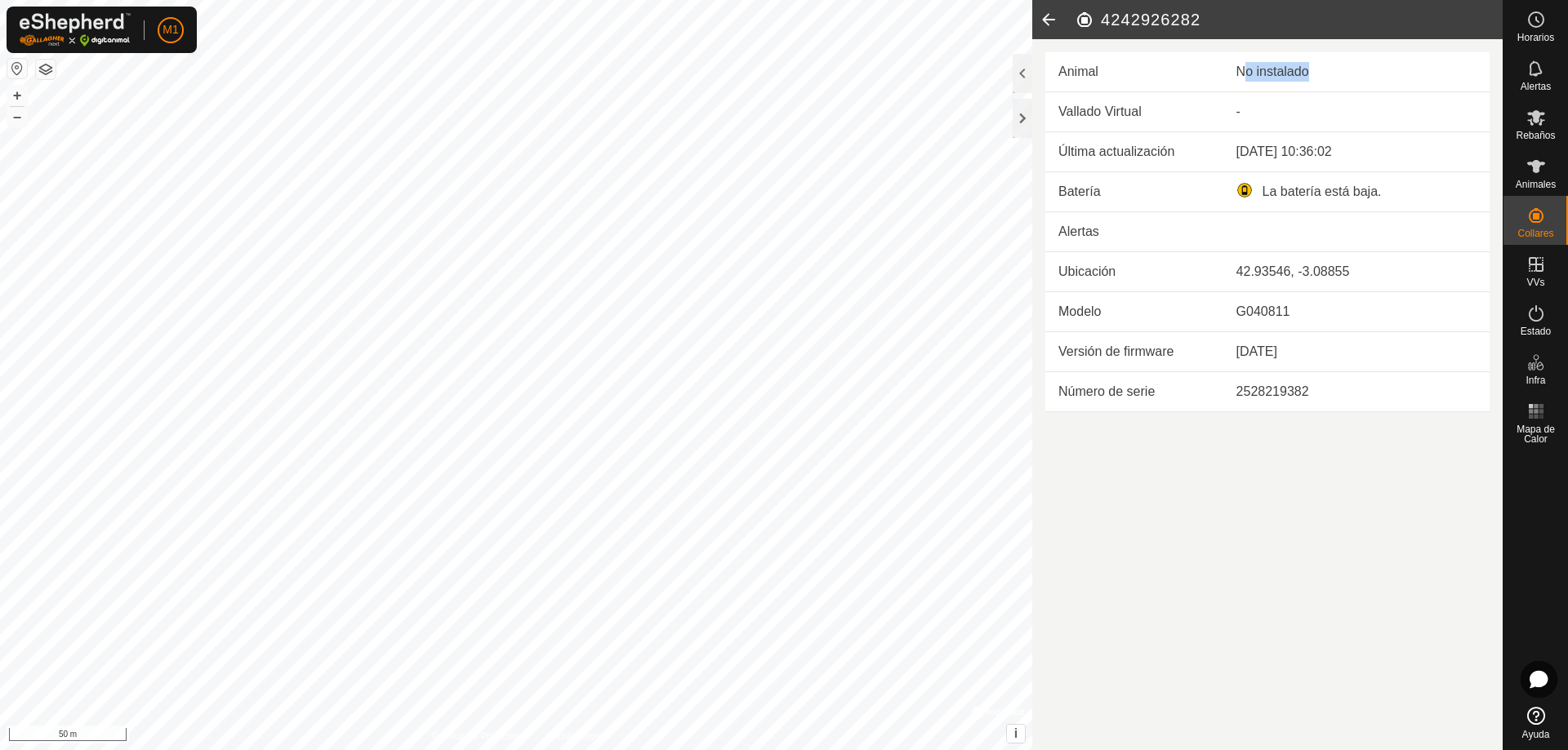
click at [1279, 73] on div "No instalado" at bounding box center [1356, 72] width 240 height 20
click at [1048, 22] on icon at bounding box center [1048, 20] width 33 height 39
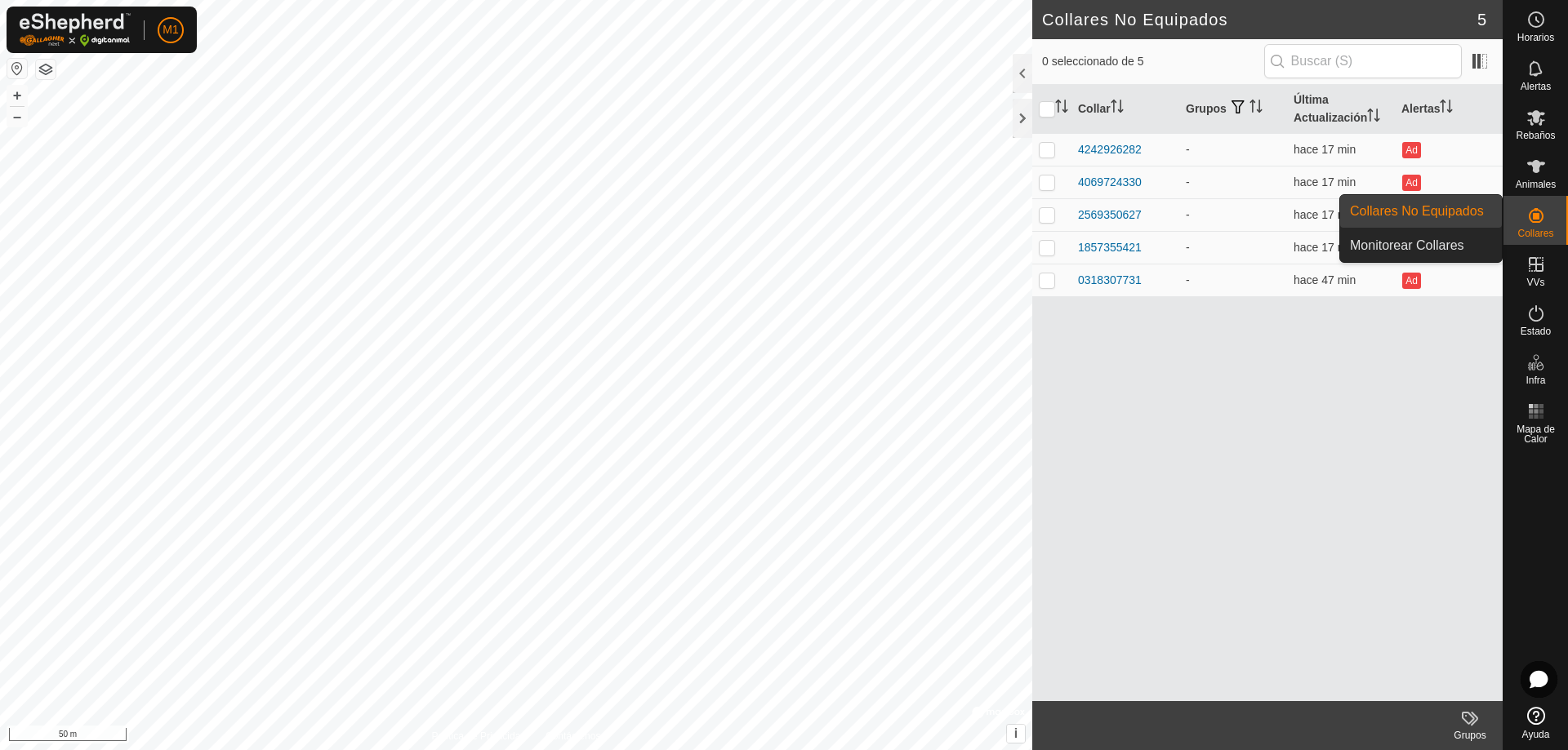
click at [1524, 218] on es-neckbands-svg-icon at bounding box center [1536, 215] width 30 height 26
click at [1434, 245] on link "Monitorear Collares" at bounding box center [1421, 246] width 162 height 33
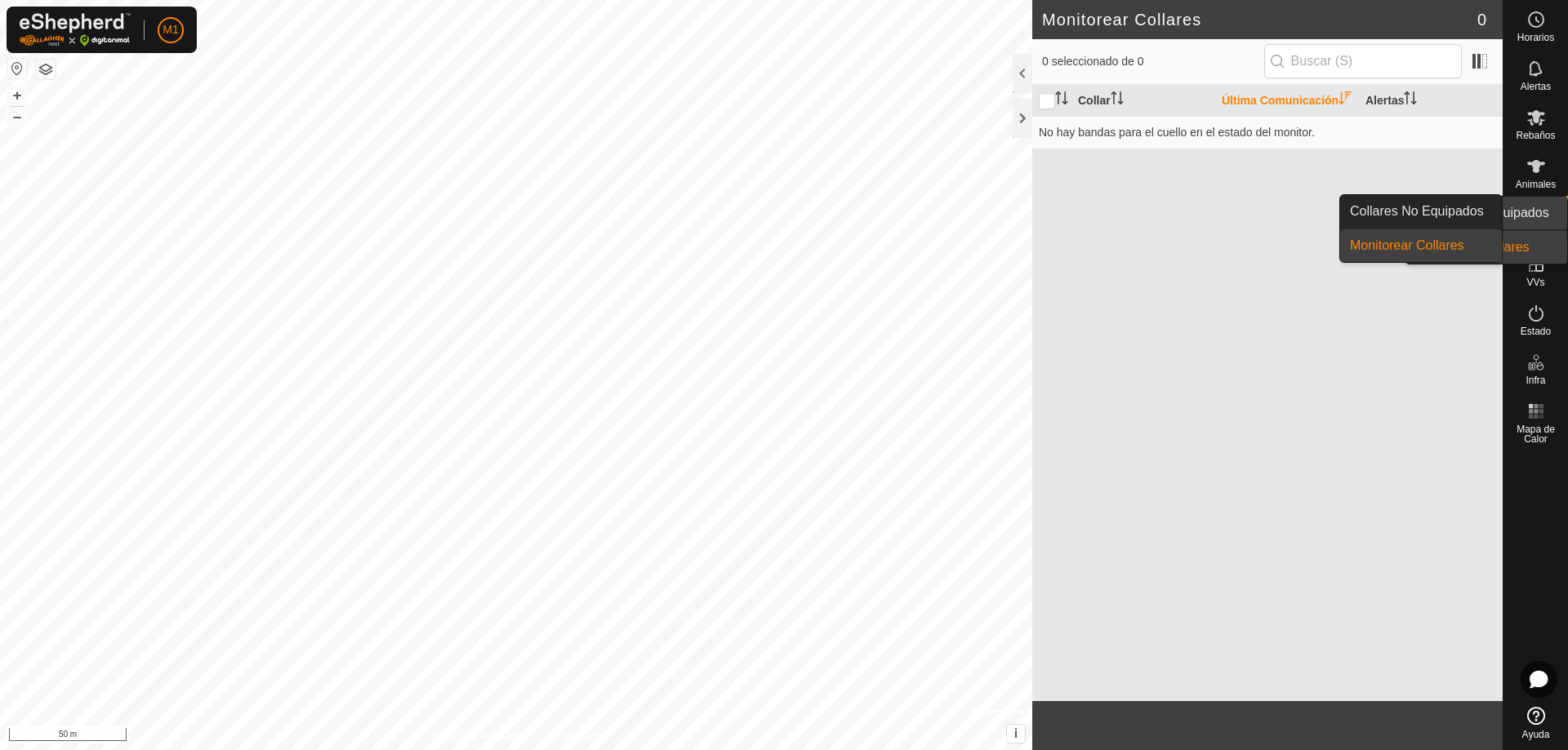
click at [1539, 214] on icon at bounding box center [1536, 216] width 20 height 20
click at [1454, 210] on link "Collares No Equipados" at bounding box center [1421, 211] width 162 height 33
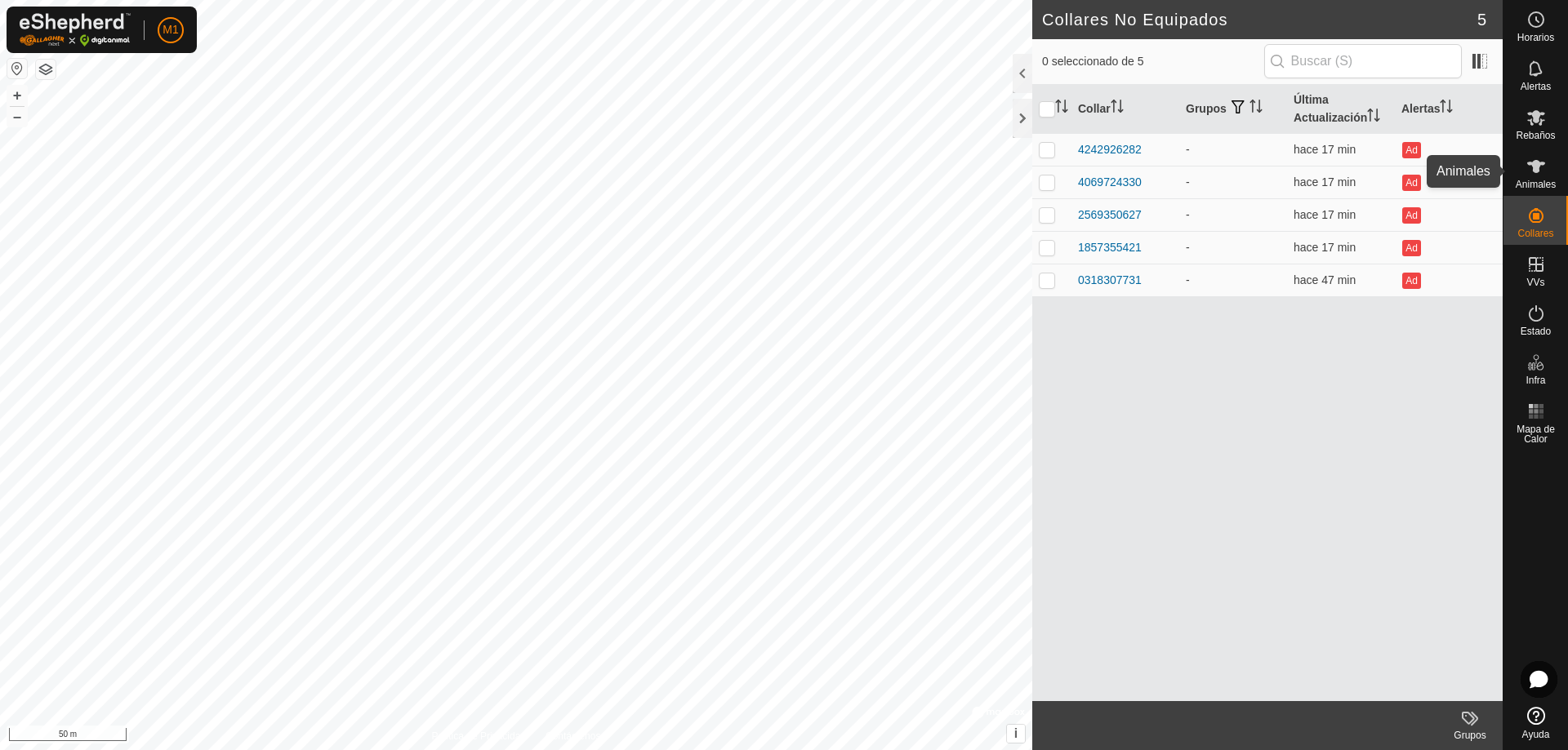
click at [1541, 175] on icon at bounding box center [1536, 167] width 20 height 20
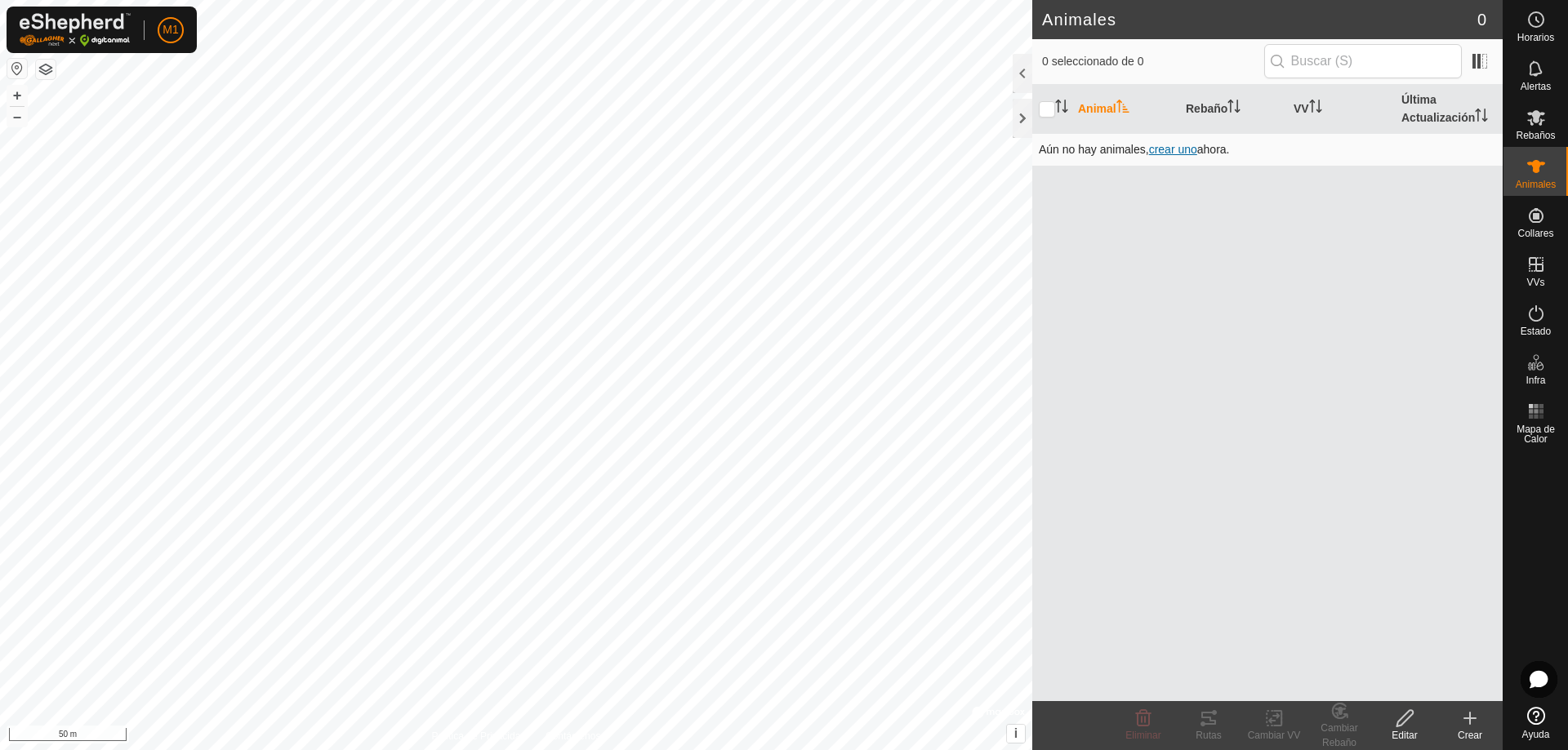
click at [1173, 148] on span "crear uno" at bounding box center [1172, 149] width 48 height 13
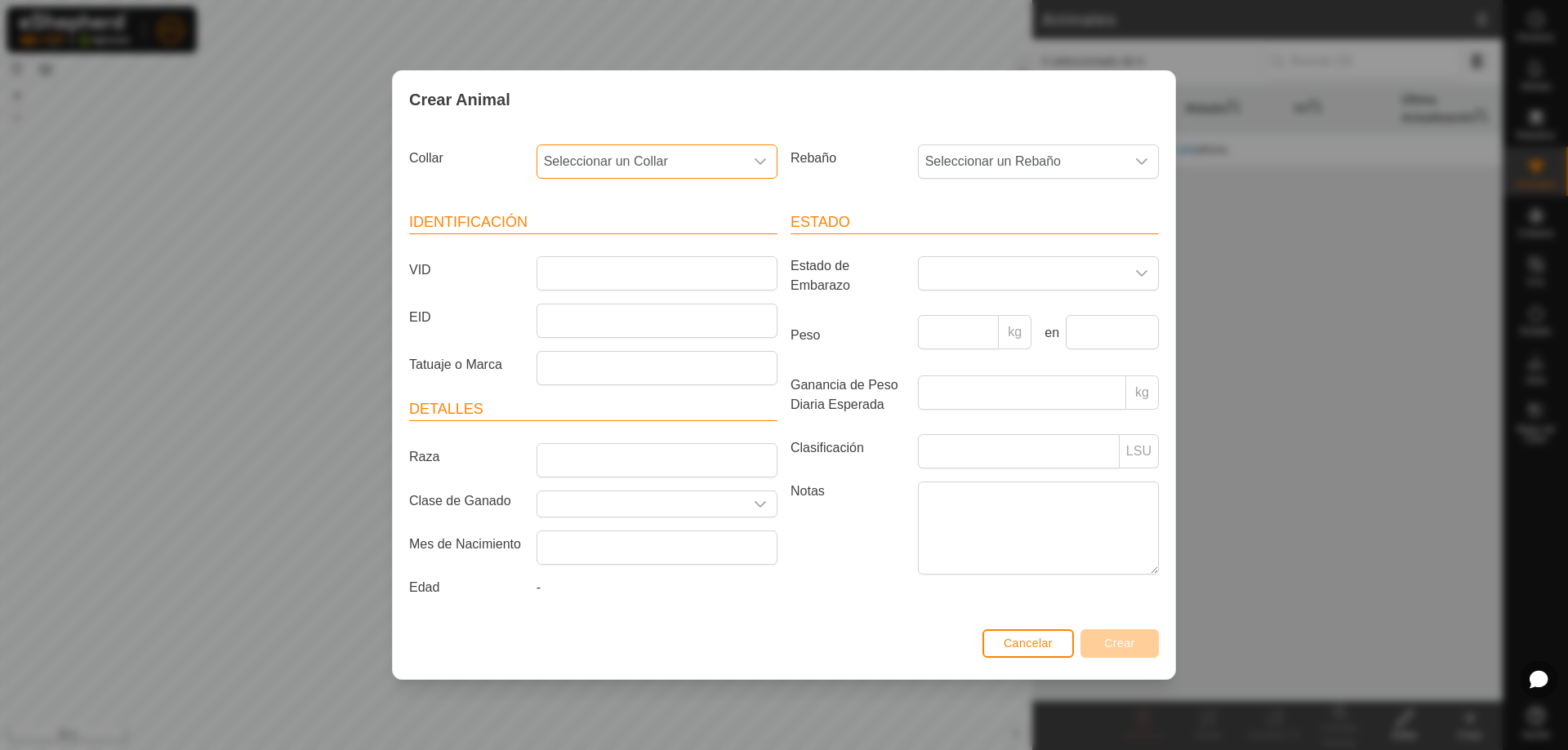
click at [709, 151] on span "Seleccionar un Collar" at bounding box center [640, 161] width 206 height 33
click at [646, 240] on li "4242926282" at bounding box center [657, 246] width 239 height 33
click at [1033, 167] on span "Seleccionar un Rebaño" at bounding box center [1021, 161] width 206 height 33
click at [1030, 214] on input "text" at bounding box center [1039, 205] width 220 height 35
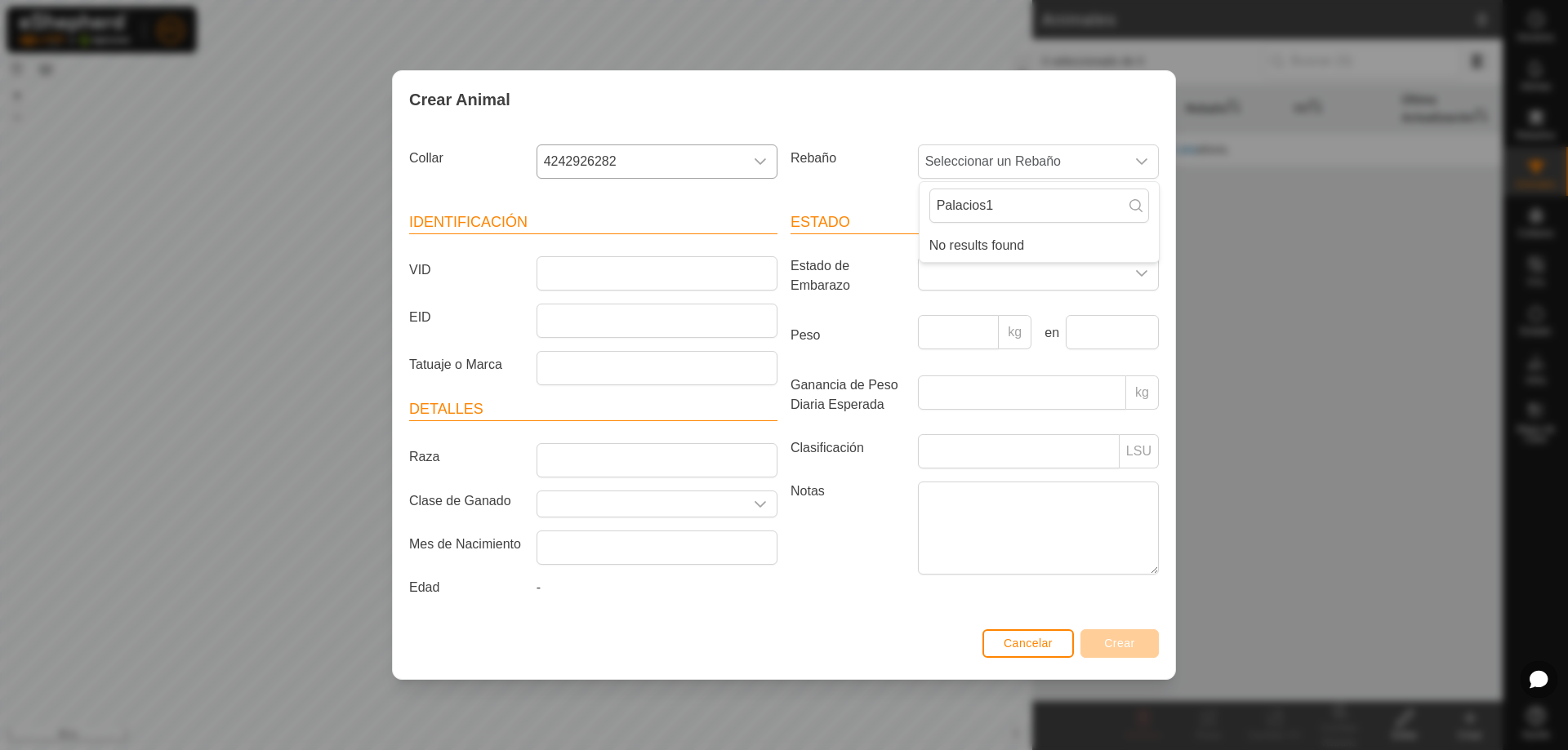
type input "Palacios1"
click at [878, 187] on div "Rebaño Seleccionar un Rebaño Palacios1 No results found" at bounding box center [974, 168] width 381 height 60
click at [1052, 169] on span "Seleccionar un Rebaño" at bounding box center [1021, 161] width 206 height 33
click at [634, 449] on input "Raza" at bounding box center [657, 460] width 241 height 35
click at [1061, 168] on span "Seleccionar un Rebaño" at bounding box center [1021, 161] width 206 height 33
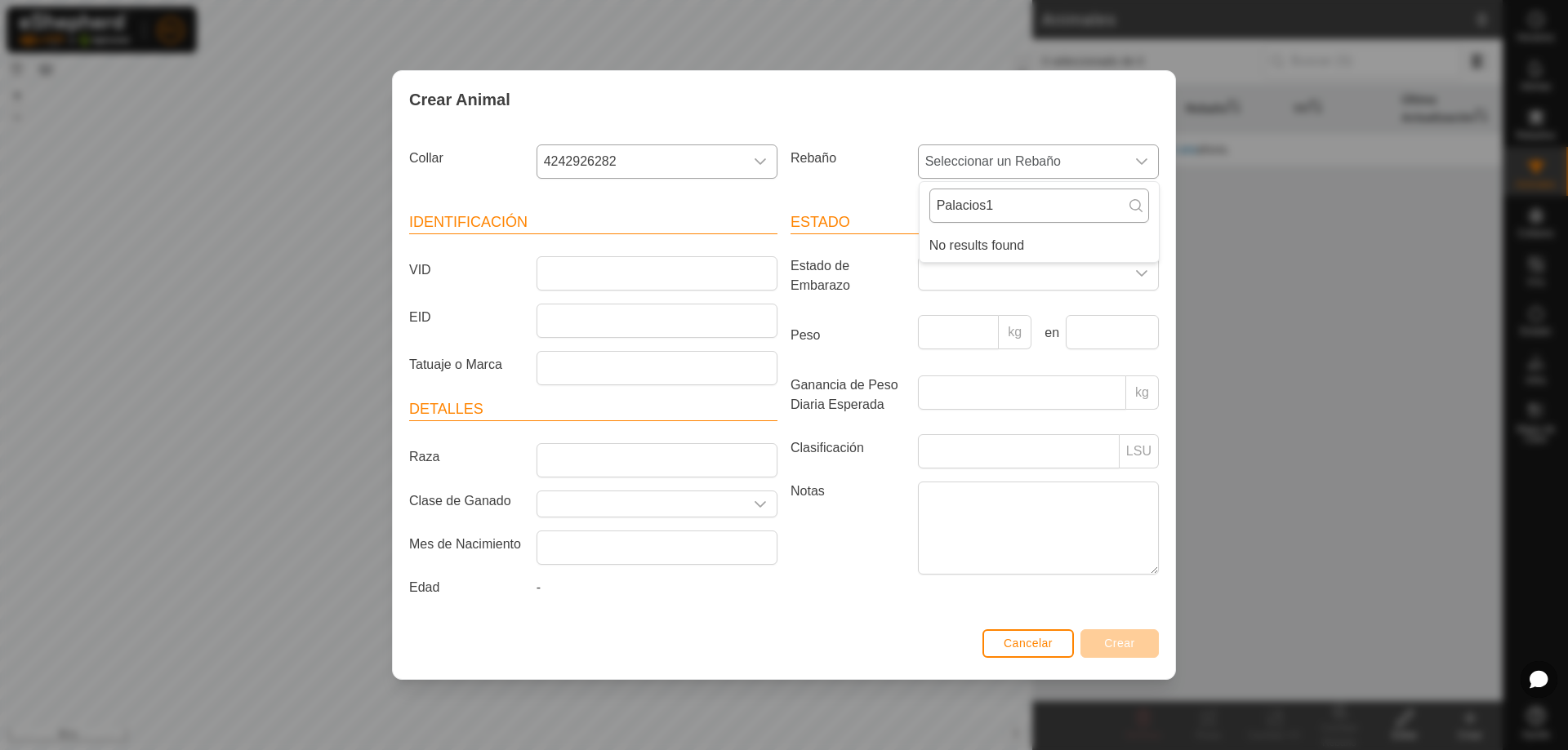
click at [982, 205] on input "Palacios1" at bounding box center [1039, 205] width 220 height 35
click at [1134, 203] on icon at bounding box center [1135, 205] width 13 height 13
drag, startPoint x: 1052, startPoint y: 215, endPoint x: 654, endPoint y: 190, distance: 398.8
click at [654, 190] on div "Collar 4242926282 Rebaño Seleccionar un Rebaño Palacios1 No results found" at bounding box center [784, 168] width 763 height 60
click at [1069, 161] on span "Seleccionar un Rebaño" at bounding box center [1021, 161] width 206 height 33
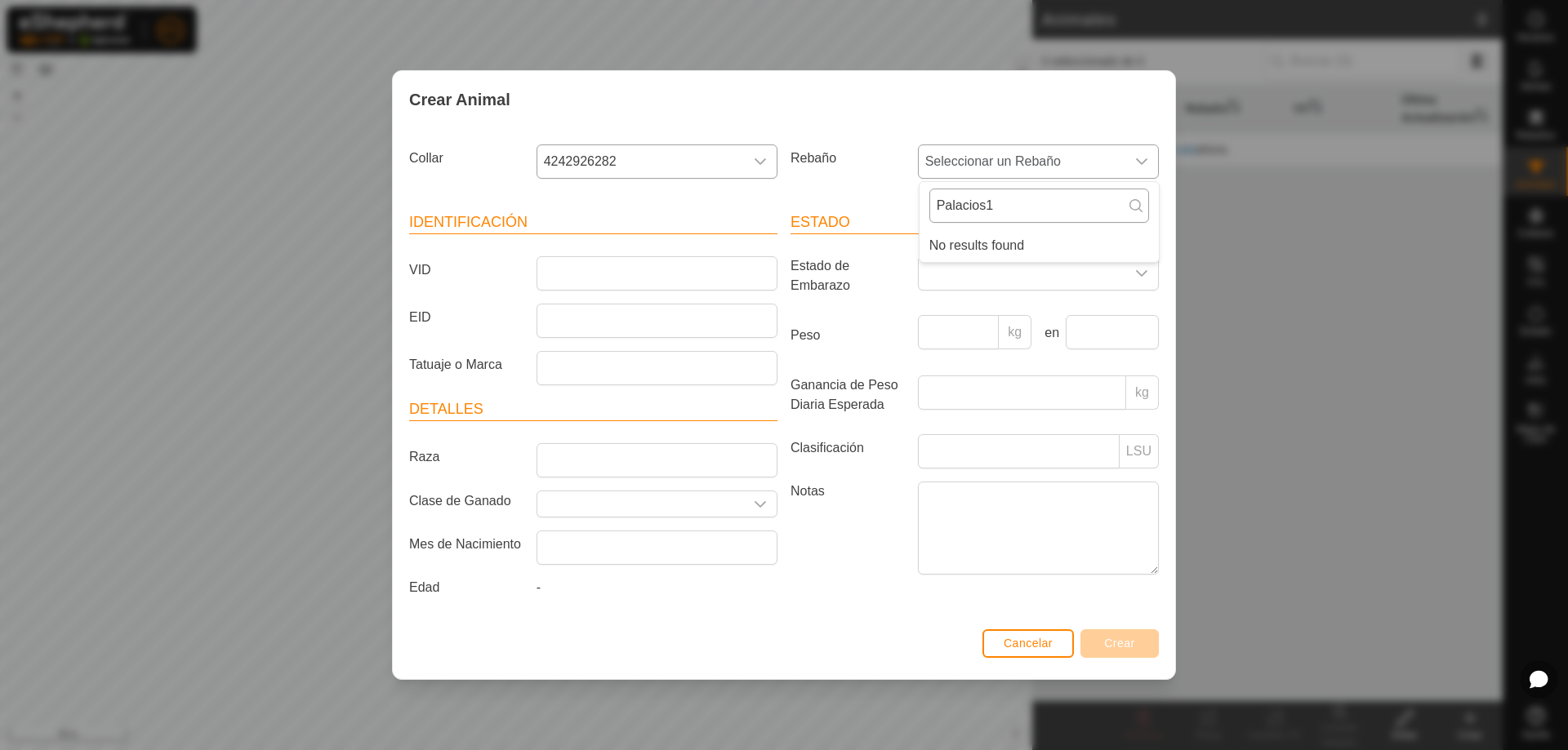
click at [1144, 208] on input "Palacios1" at bounding box center [1039, 205] width 220 height 35
type input "P"
click at [1137, 202] on icon at bounding box center [1135, 205] width 13 height 13
click at [1135, 202] on icon at bounding box center [1135, 205] width 13 height 13
click at [1136, 163] on icon "dropdown trigger" at bounding box center [1141, 161] width 13 height 13
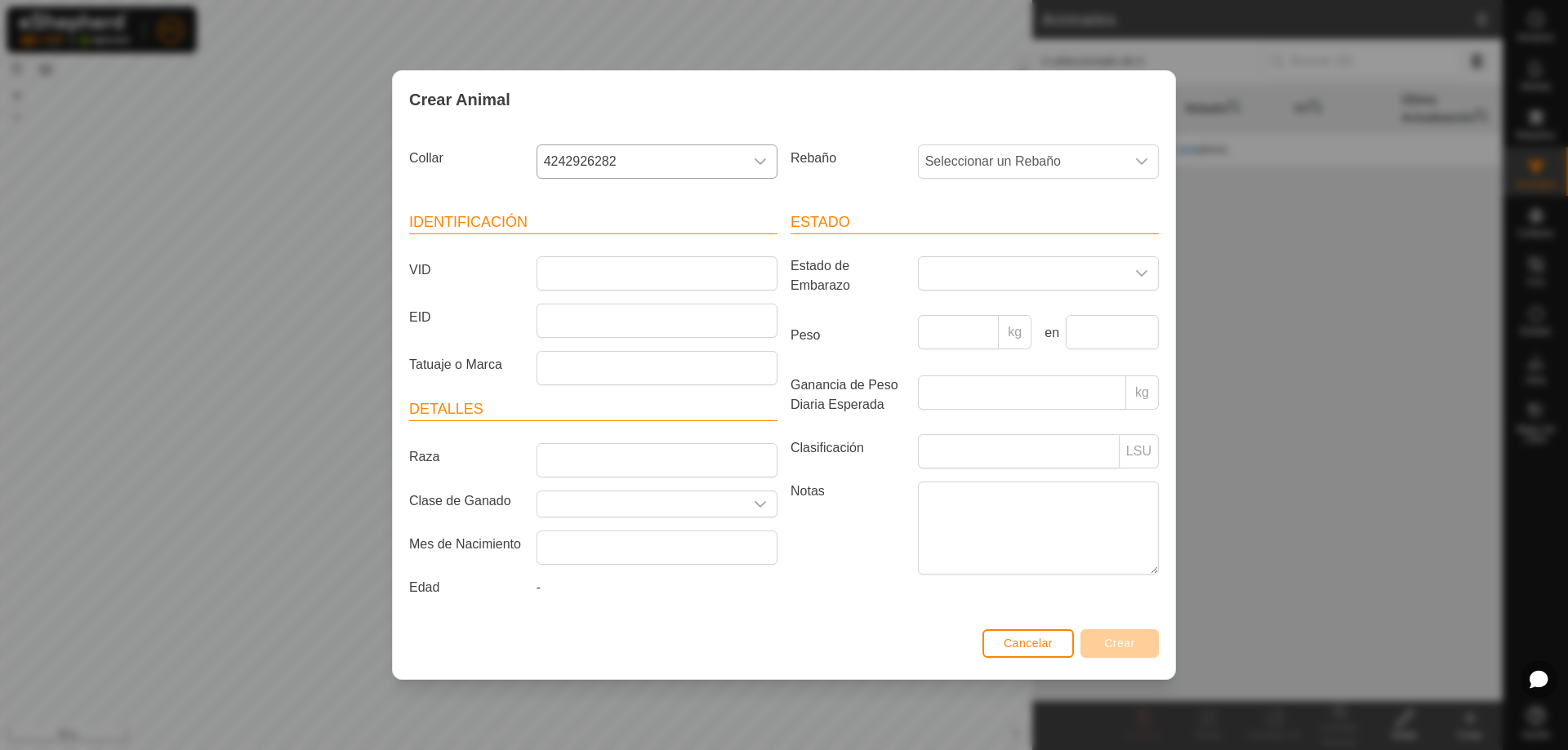
click at [1320, 282] on div "Crear Animal Collar 4242926282 Rebaño Seleccionar un Rebaño Identificación VID …" at bounding box center [784, 375] width 1568 height 750
click at [1026, 630] on button "Cancelar" at bounding box center [1028, 643] width 92 height 29
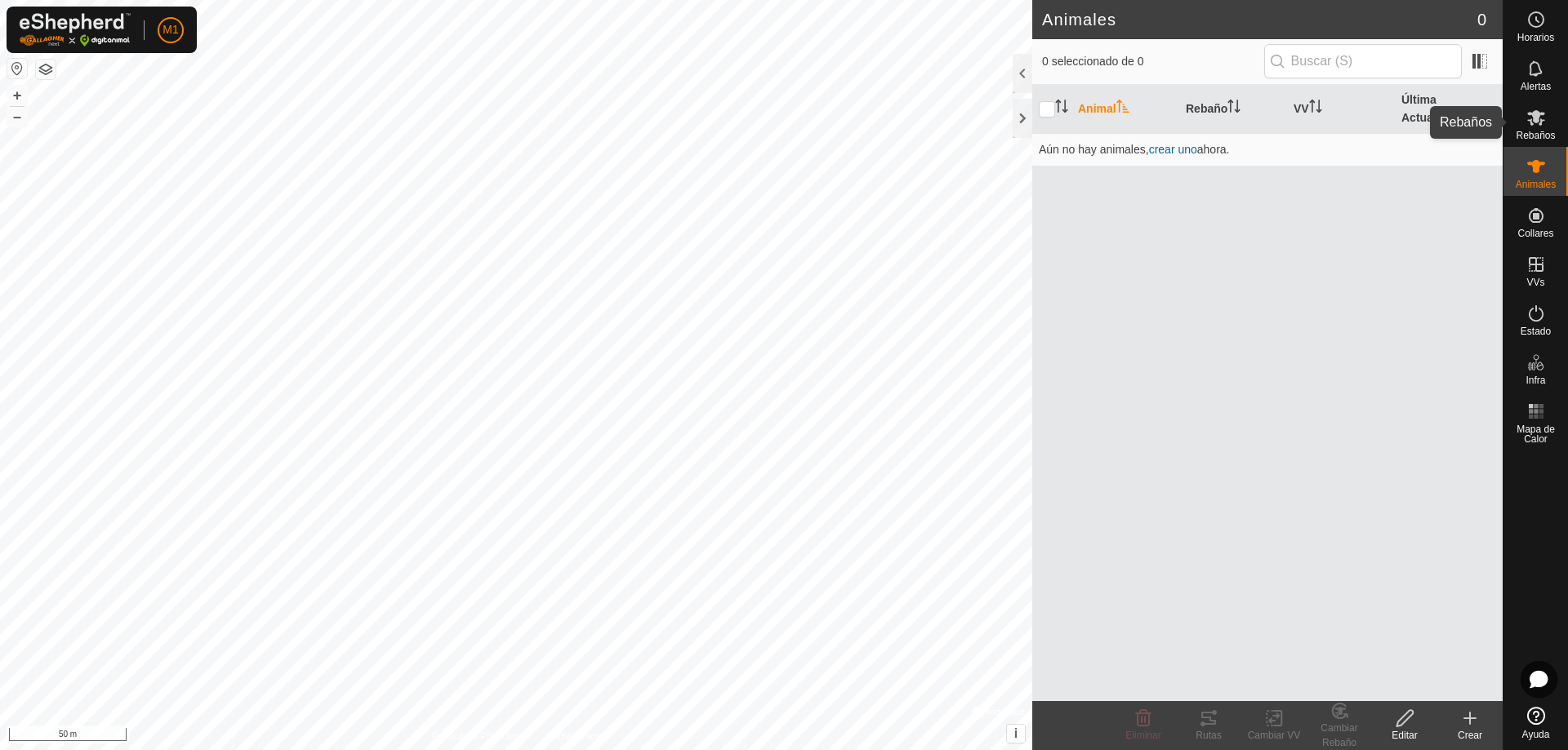
click at [1537, 137] on span "Rebaños" at bounding box center [1535, 135] width 39 height 10
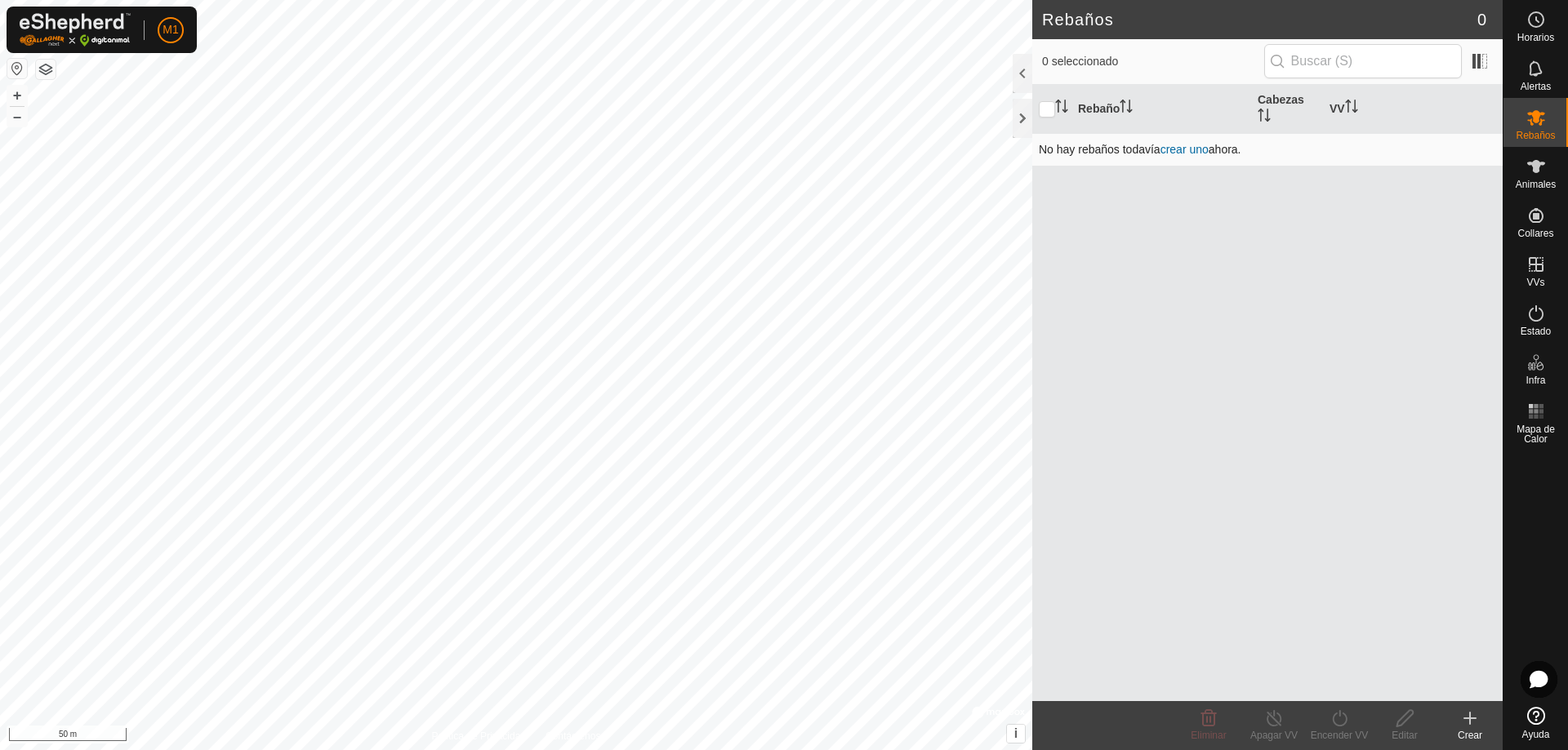
click at [1177, 148] on link "crear uno" at bounding box center [1184, 149] width 48 height 13
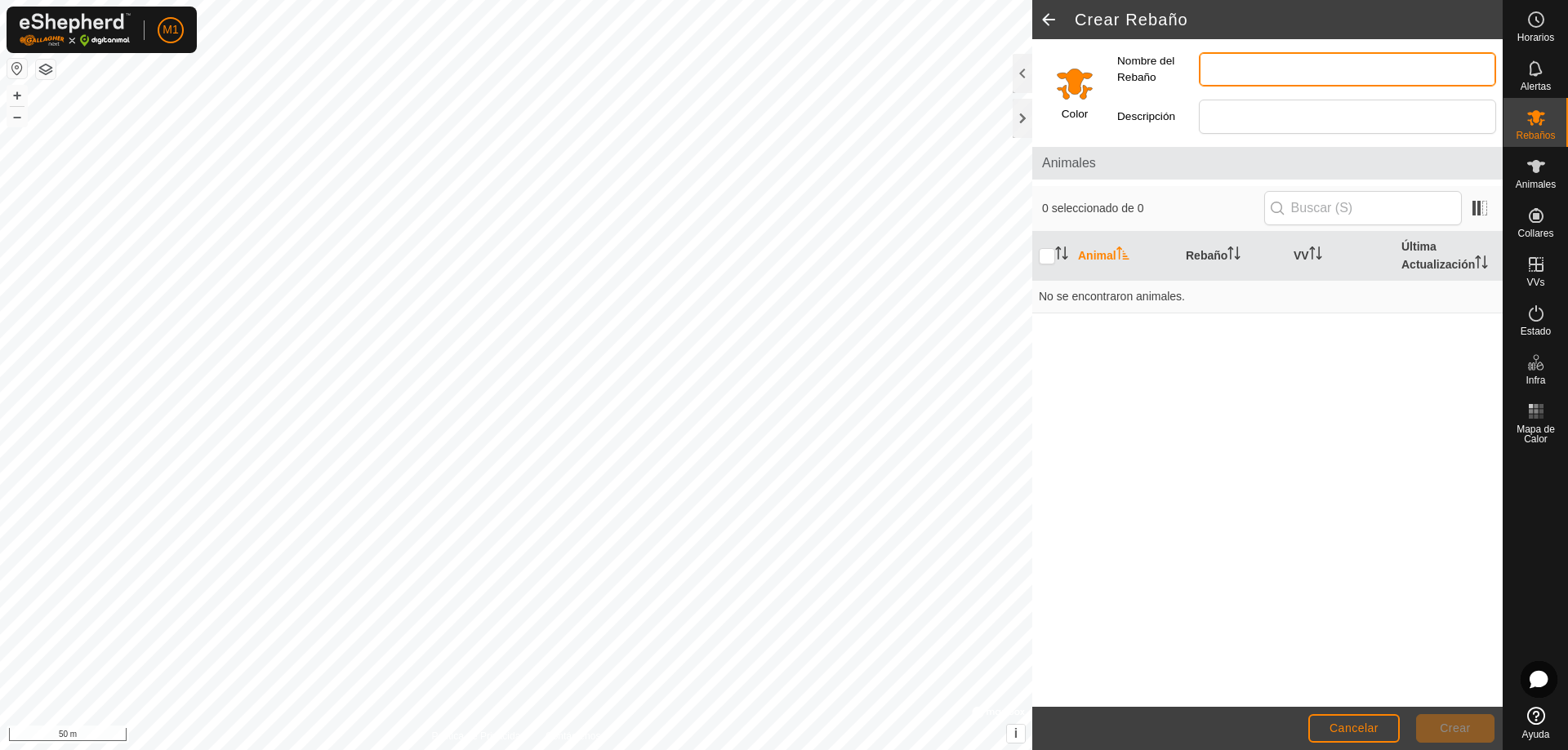
click at [1241, 60] on input "Nombre del Rebaño" at bounding box center [1347, 69] width 297 height 35
type input "Palacios1"
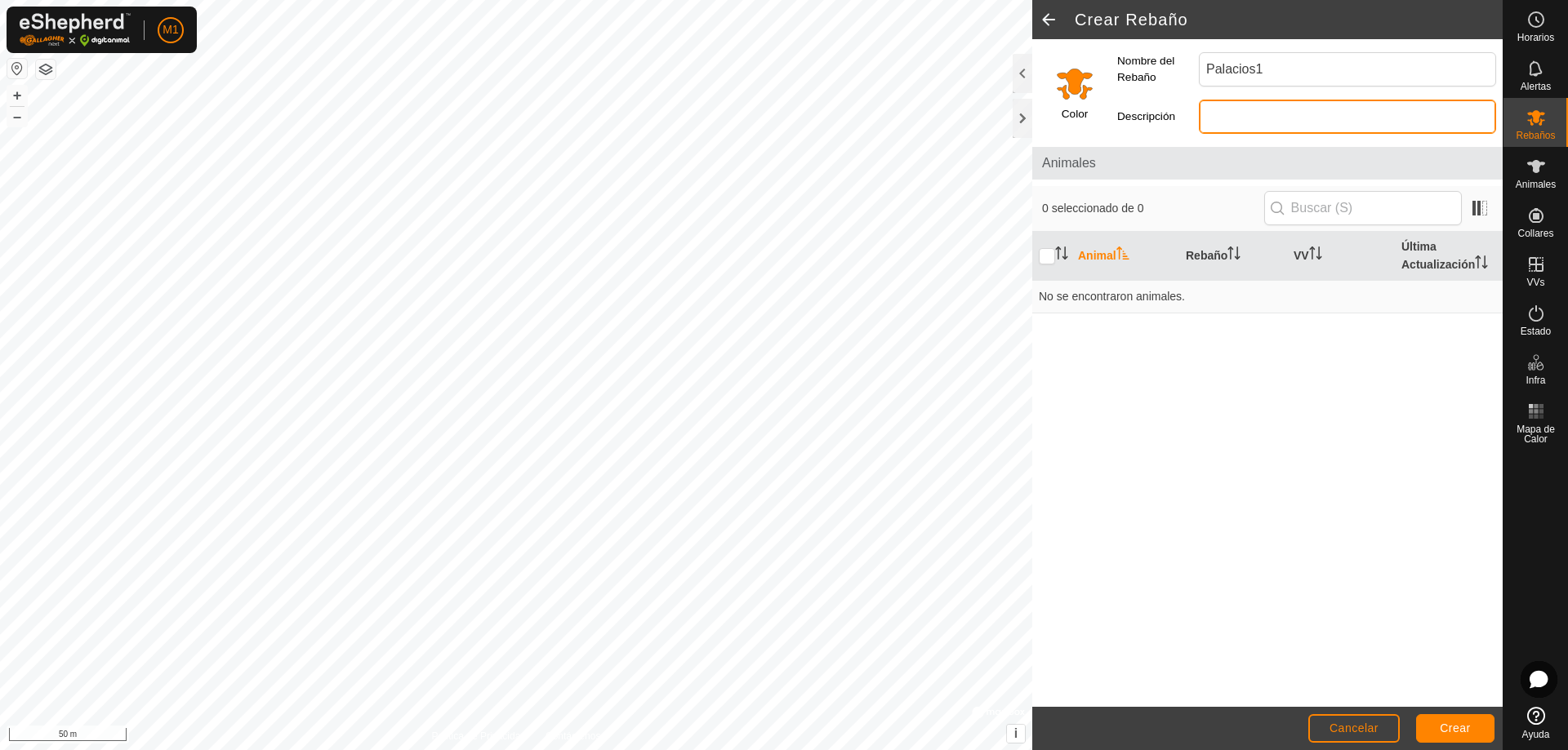
click at [1287, 113] on input "Descripción" at bounding box center [1347, 116] width 297 height 35
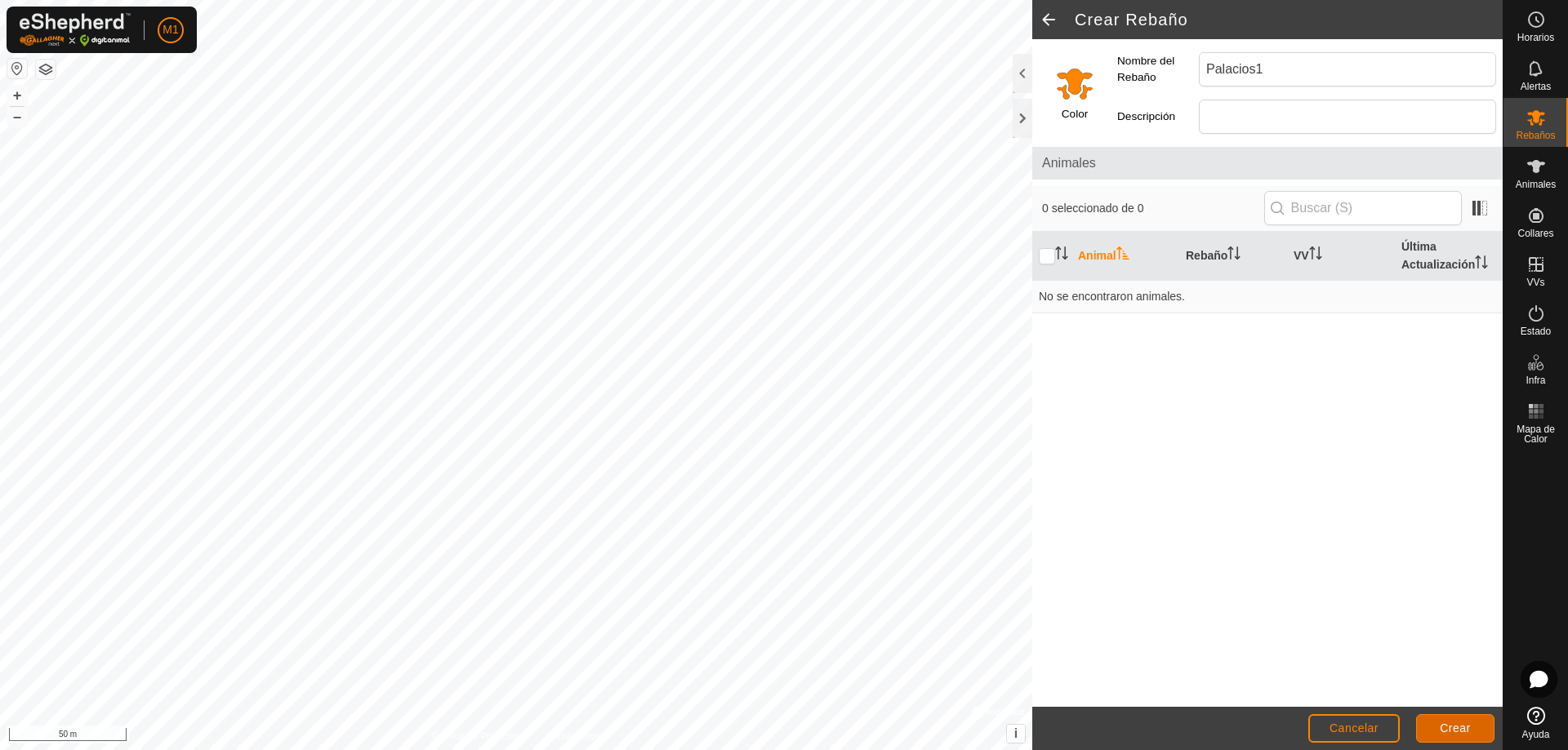
click at [1442, 737] on button "Crear" at bounding box center [1455, 728] width 78 height 29
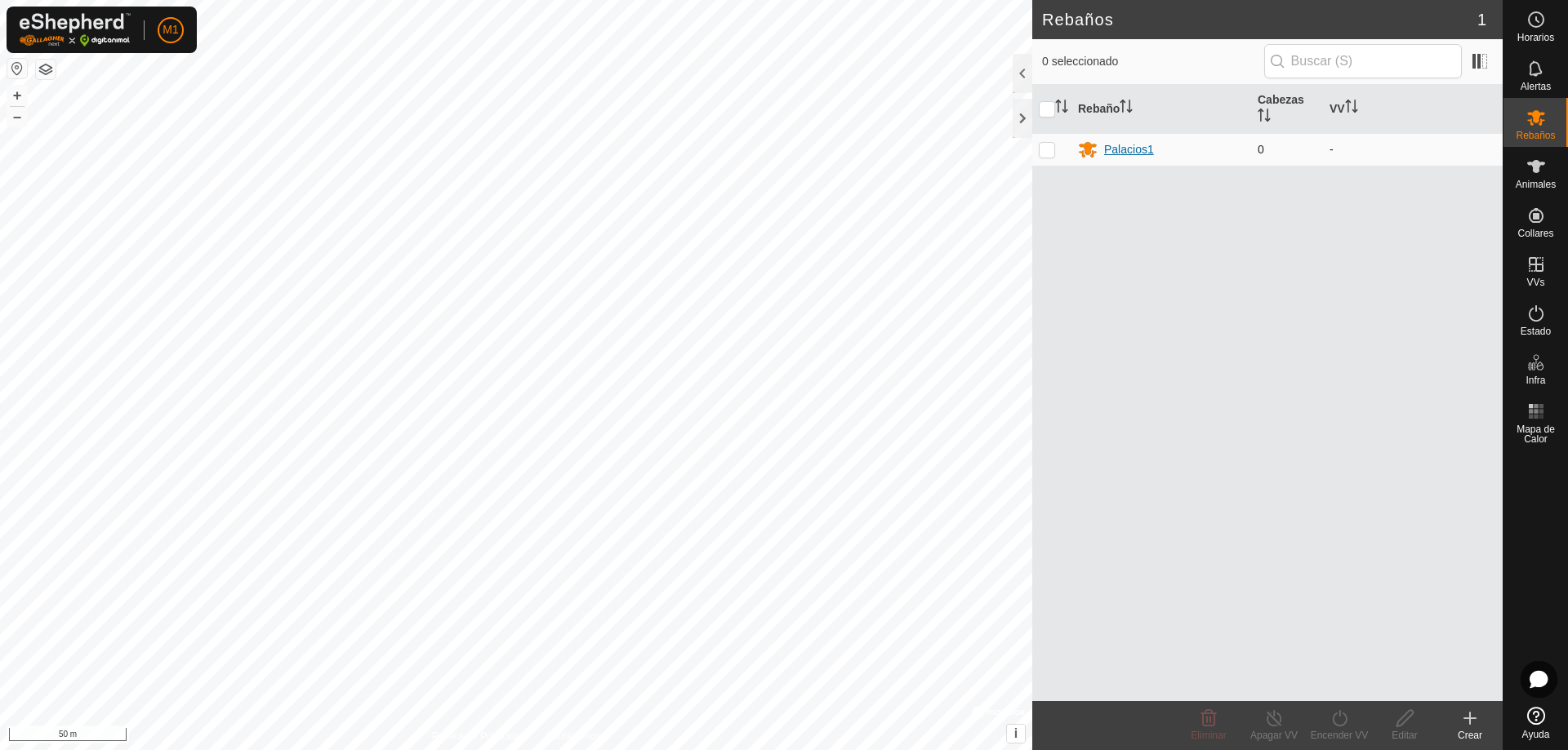
click at [1115, 142] on div "Palacios1" at bounding box center [1129, 149] width 49 height 17
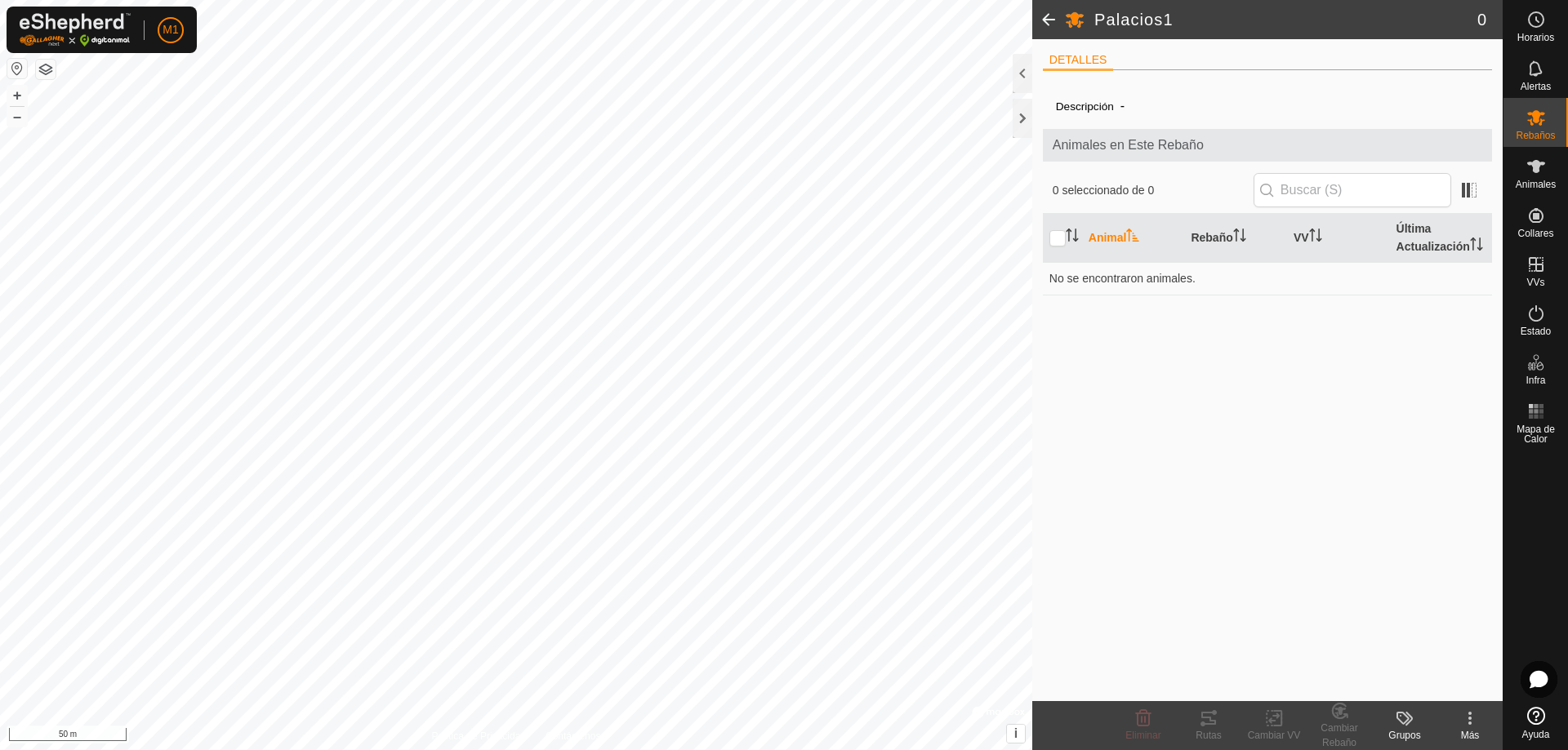
click at [1067, 58] on li "DETALLES" at bounding box center [1079, 61] width 71 height 20
click at [1051, 25] on span at bounding box center [1048, 20] width 33 height 39
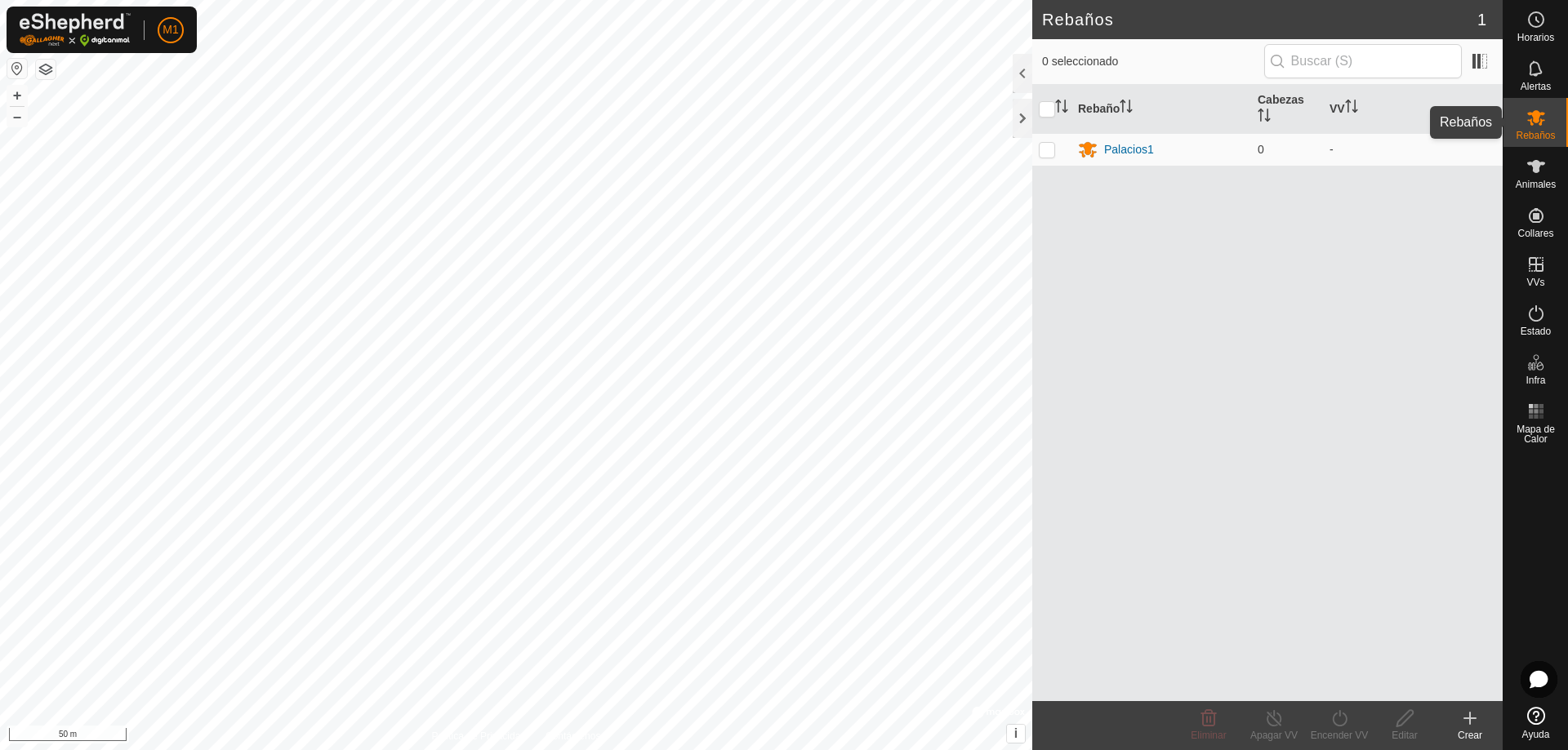
click at [1543, 131] on span "Rebaños" at bounding box center [1535, 135] width 39 height 10
click at [1541, 170] on icon at bounding box center [1536, 167] width 20 height 20
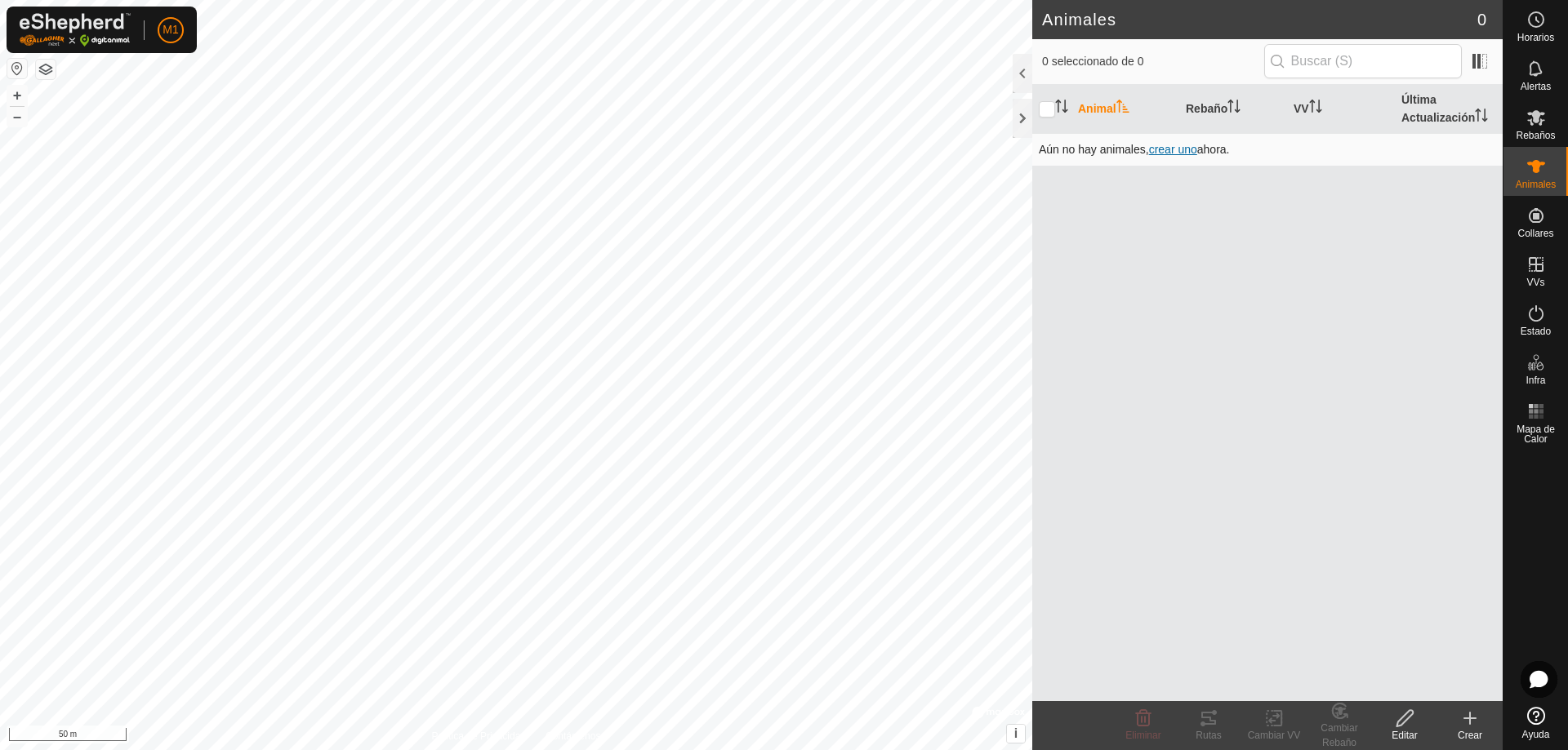
click at [1168, 151] on span "crear uno" at bounding box center [1172, 149] width 48 height 13
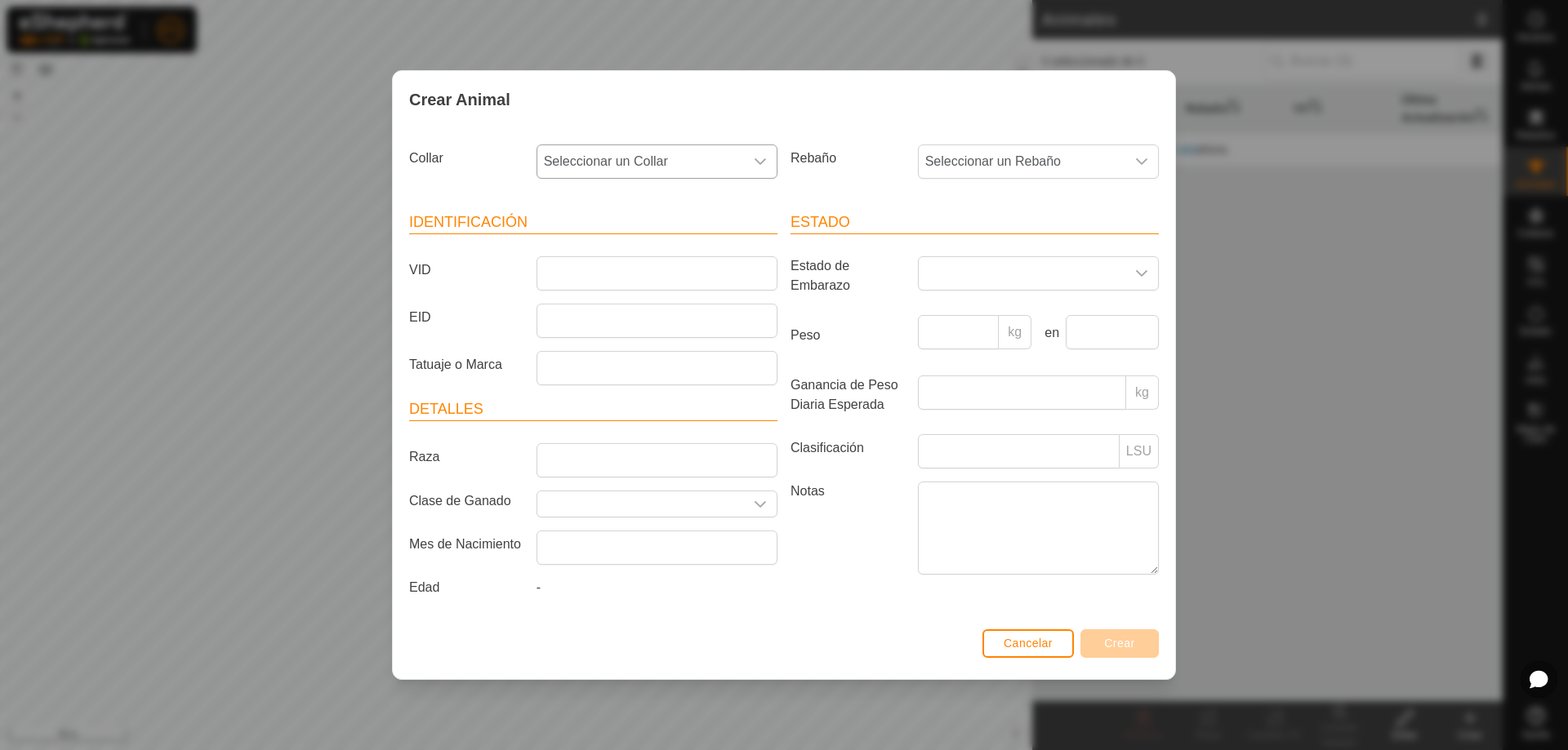
click at [755, 155] on icon "dropdown trigger" at bounding box center [760, 161] width 13 height 13
click at [697, 286] on li "4242926282" at bounding box center [657, 279] width 239 height 33
click at [1002, 154] on span "Seleccionar un Rebaño" at bounding box center [1021, 161] width 206 height 33
click at [997, 281] on li "Palacios1" at bounding box center [1039, 279] width 239 height 33
click at [596, 273] on input "VID" at bounding box center [657, 273] width 241 height 35
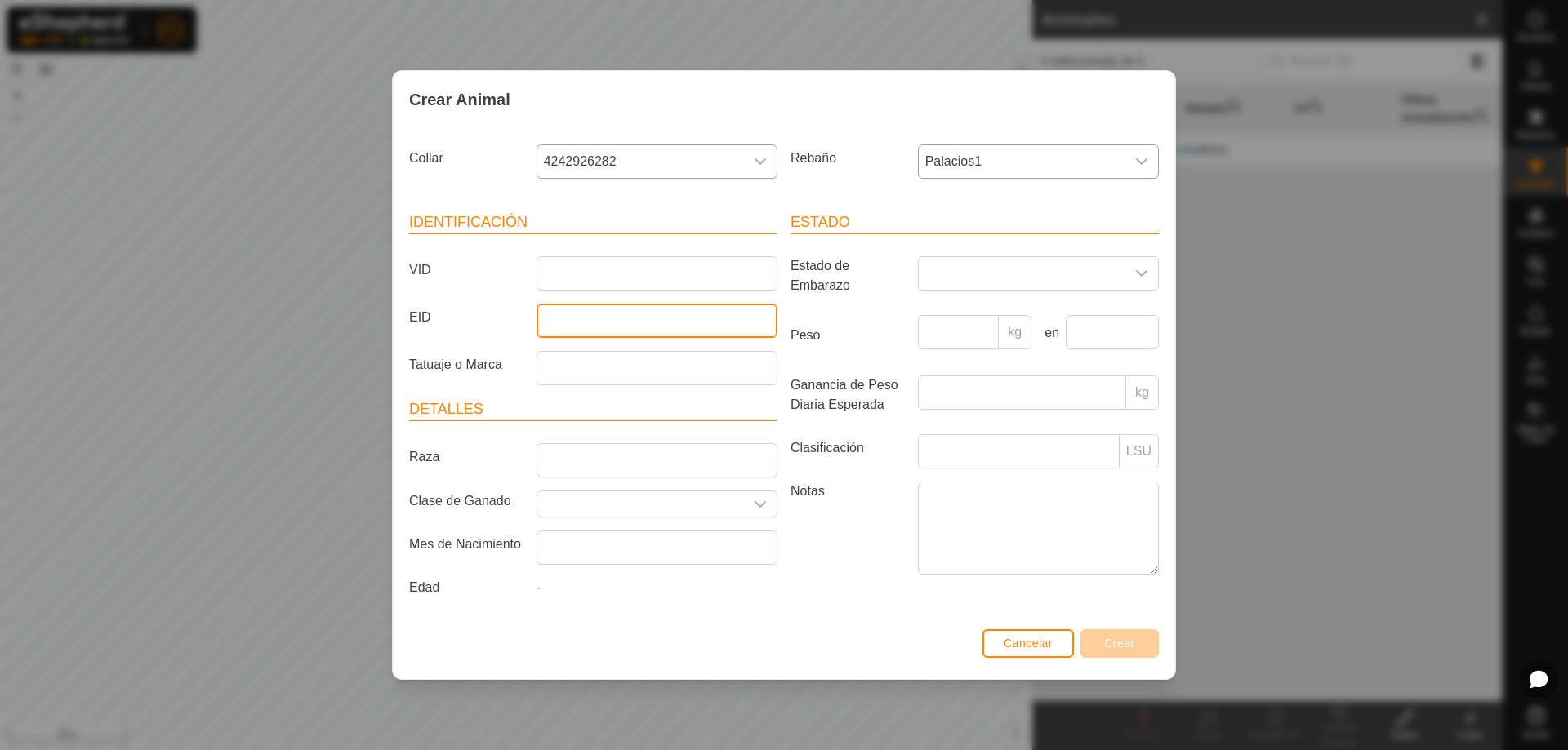
click at [617, 315] on input "EID" at bounding box center [657, 321] width 241 height 35
click at [623, 388] on div "Identificación VID EID Tatuaje o Marca Detalles Raza Clase de Ganado Mes de Nac…" at bounding box center [593, 408] width 381 height 432
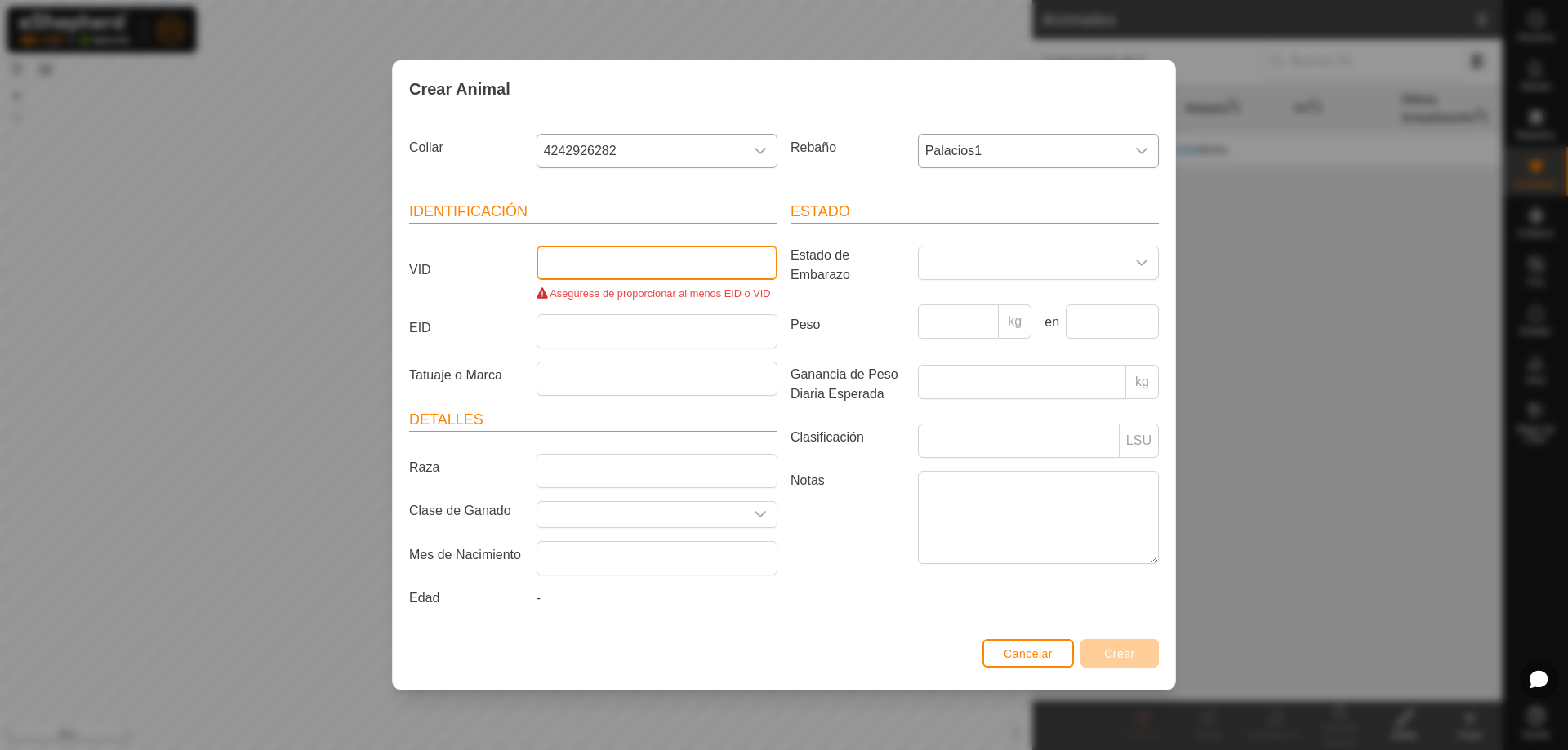
click at [666, 261] on input "VID" at bounding box center [657, 262] width 241 height 35
type input "s"
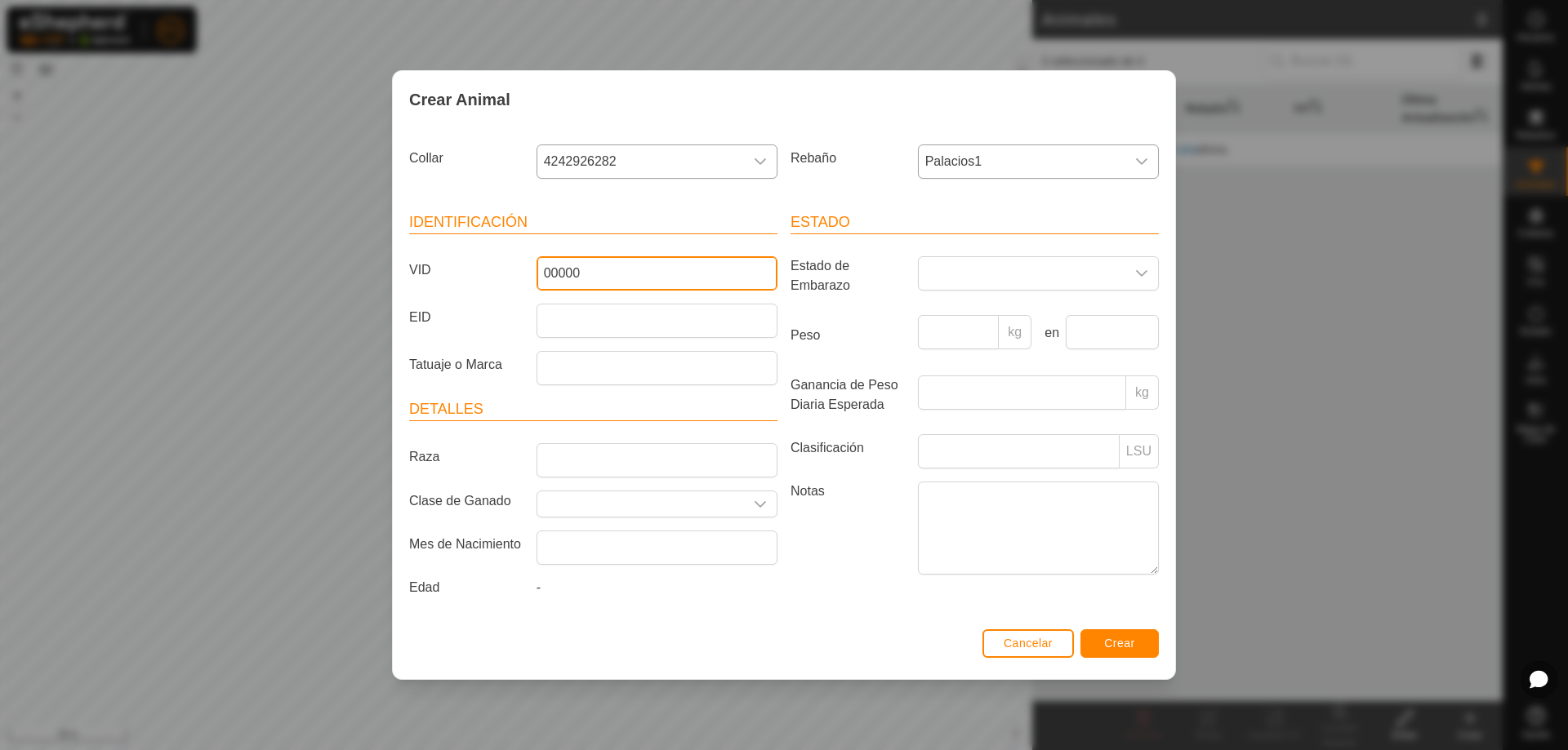
type input "00000"
click at [1139, 640] on button "Crear" at bounding box center [1119, 643] width 78 height 29
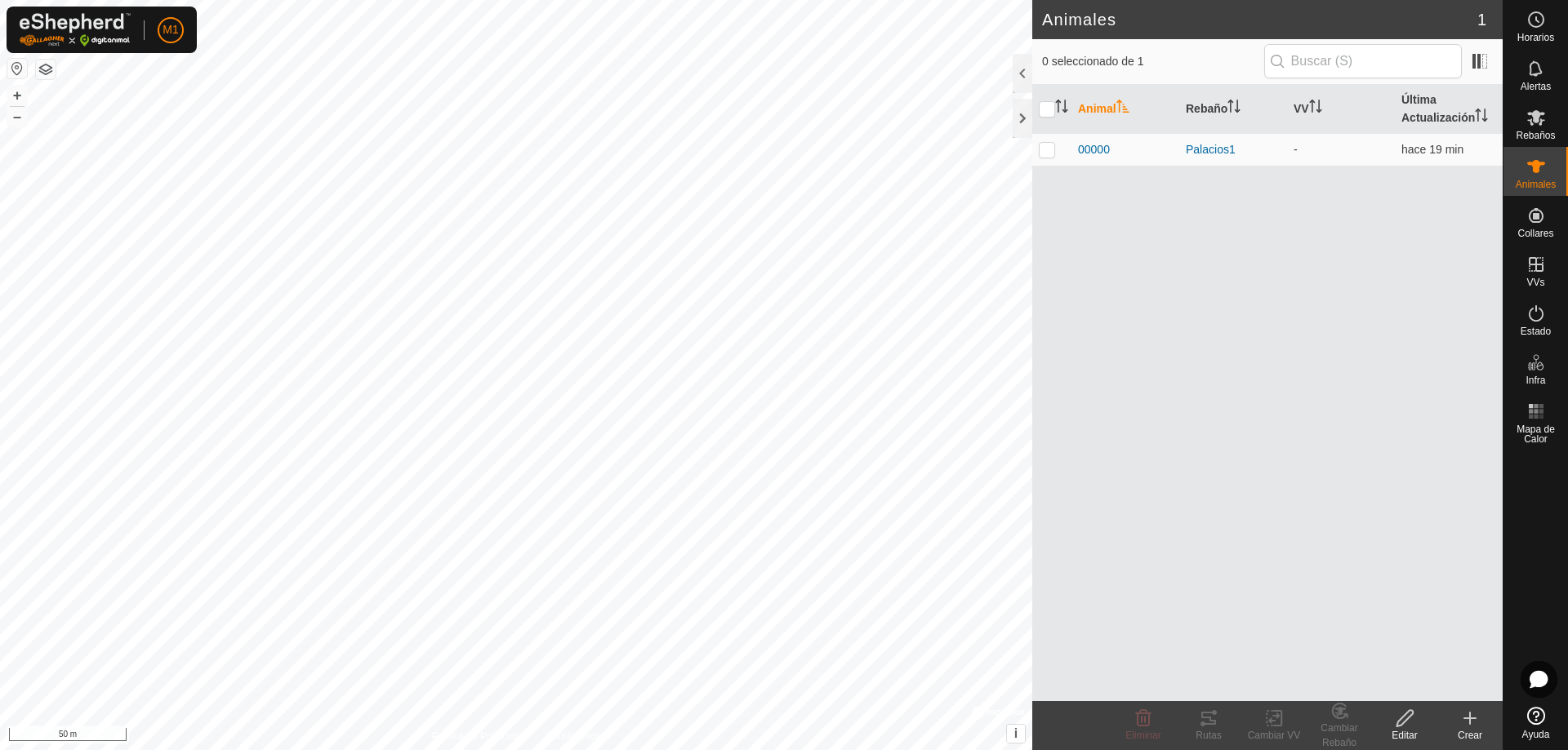
click at [1159, 203] on div "Animal Rebaño VV Última Actualización 00000 Palacios1 - hace 19 min" at bounding box center [1267, 393] width 471 height 617
click at [1463, 717] on icon at bounding box center [1470, 718] width 20 height 20
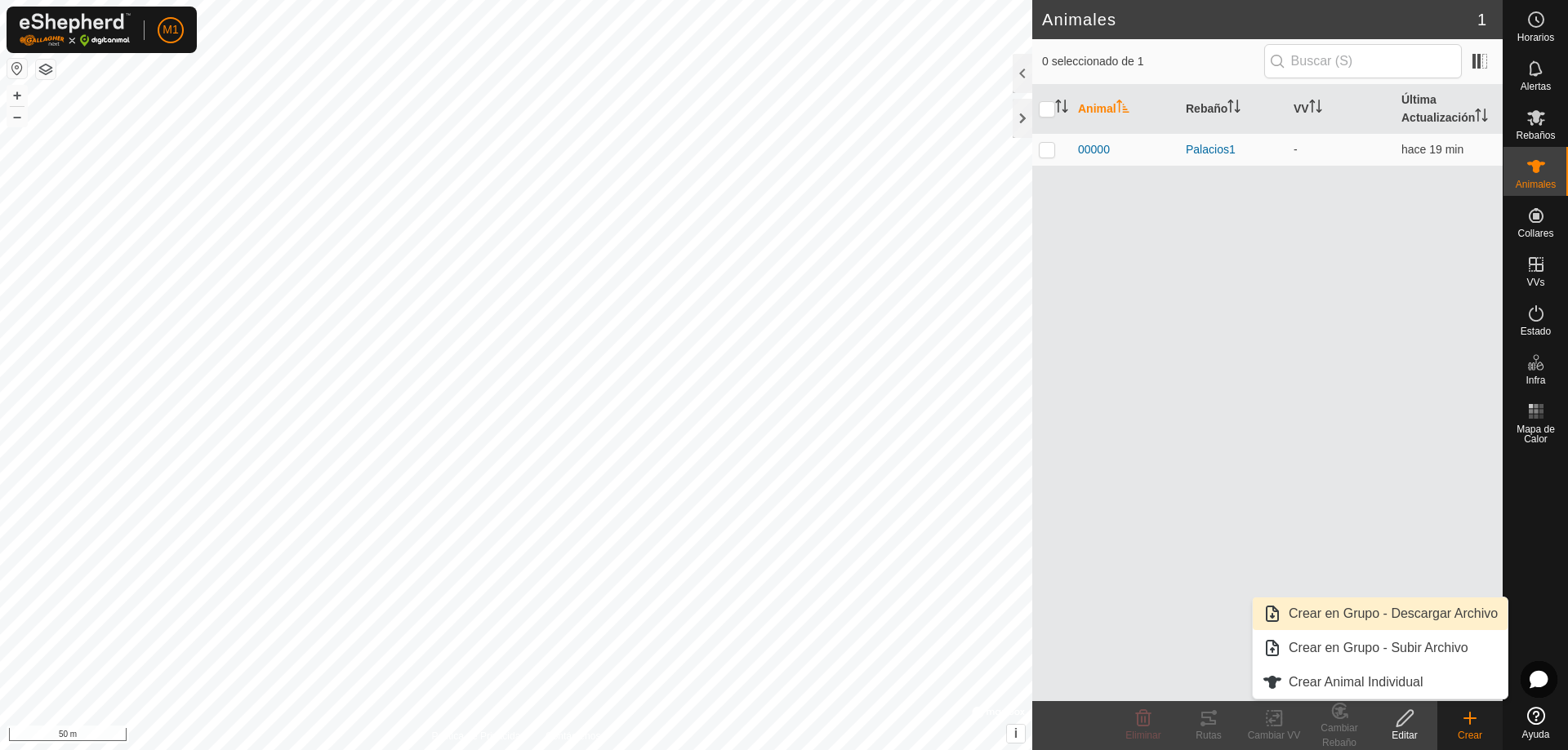
click at [1342, 617] on link "Crear en Grupo - Descargar Archivo" at bounding box center [1380, 614] width 255 height 33
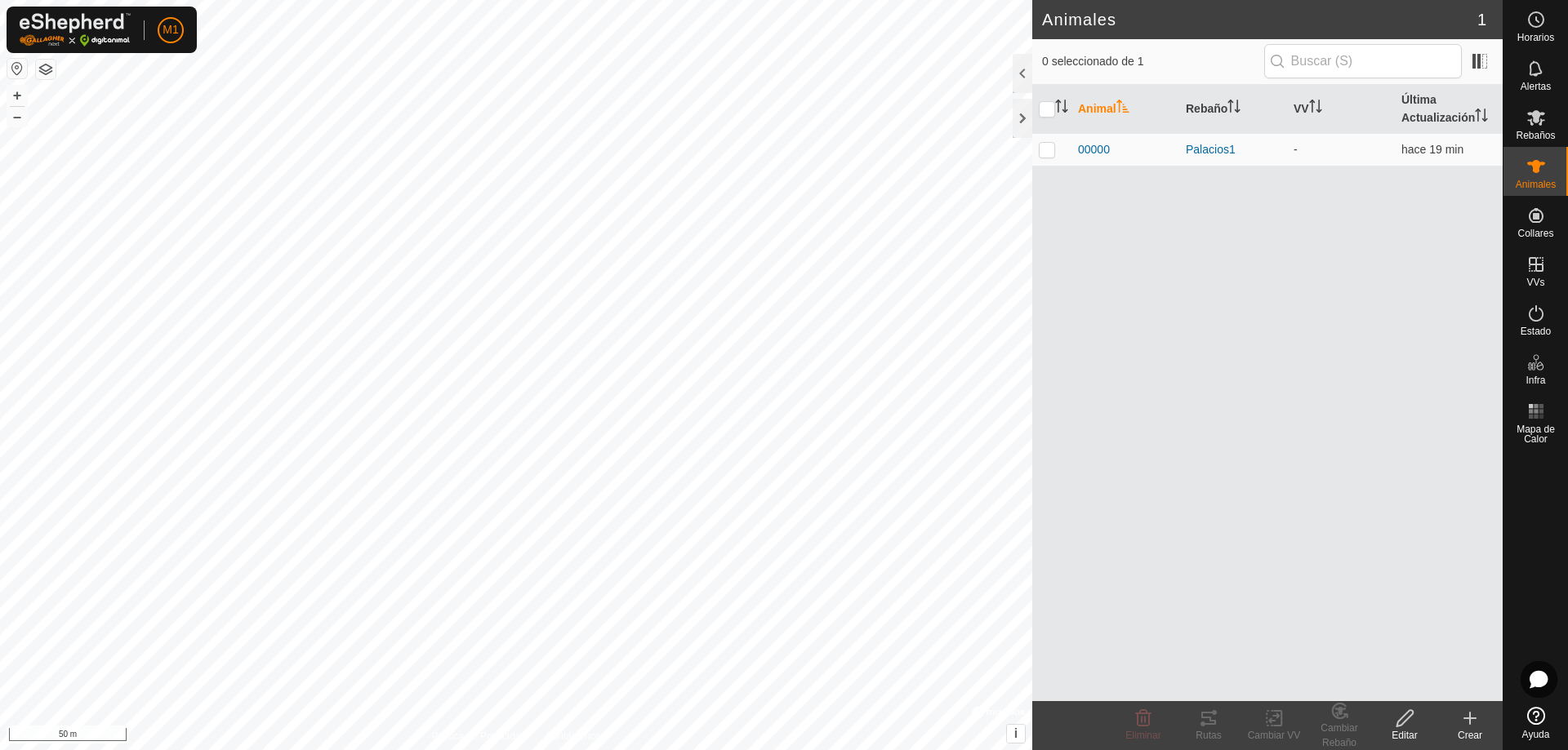
click at [1295, 570] on div "Animal Rebaño VV Última Actualización 00000 Palacios1 - hace 19 min" at bounding box center [1267, 393] width 471 height 617
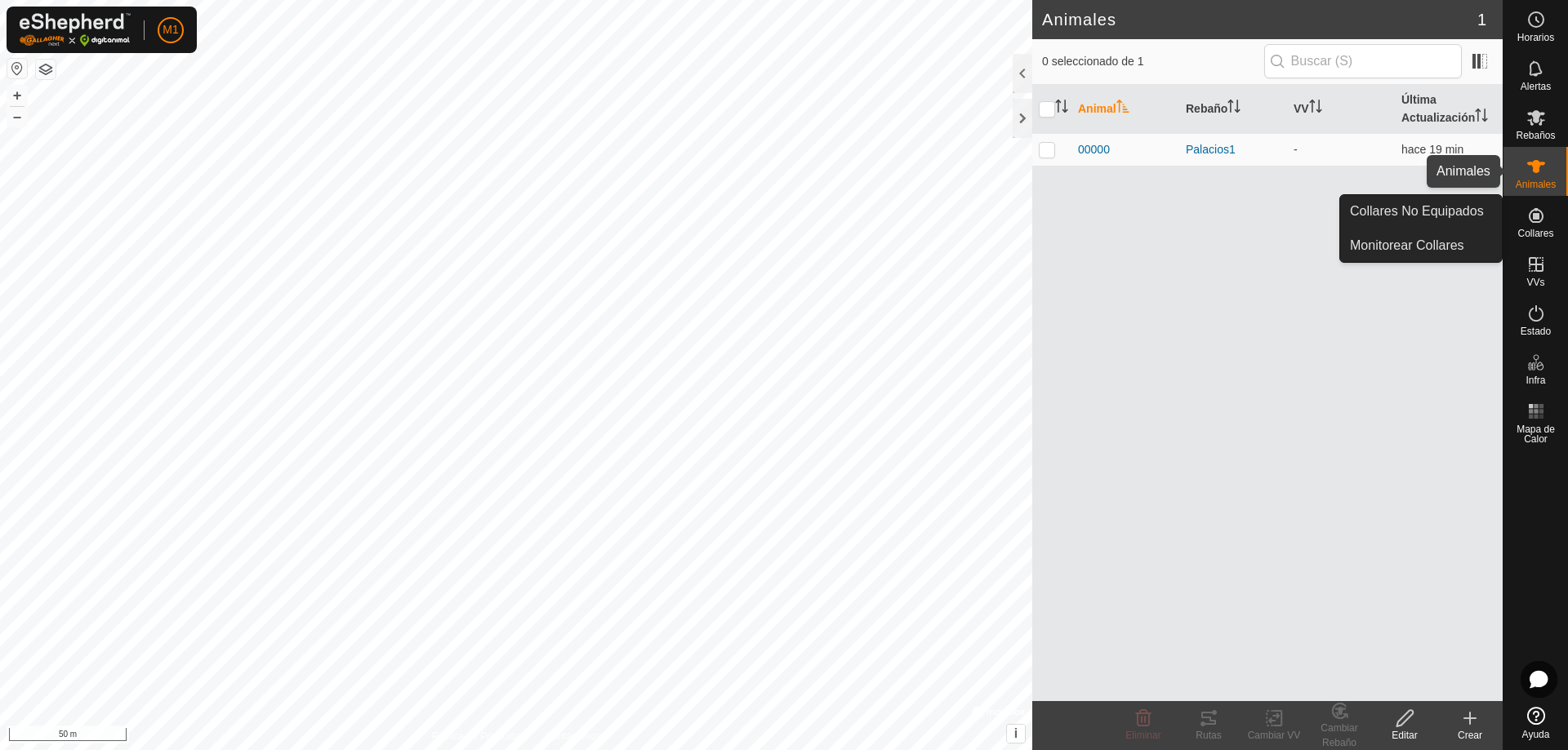
click at [1542, 164] on icon at bounding box center [1535, 166] width 18 height 13
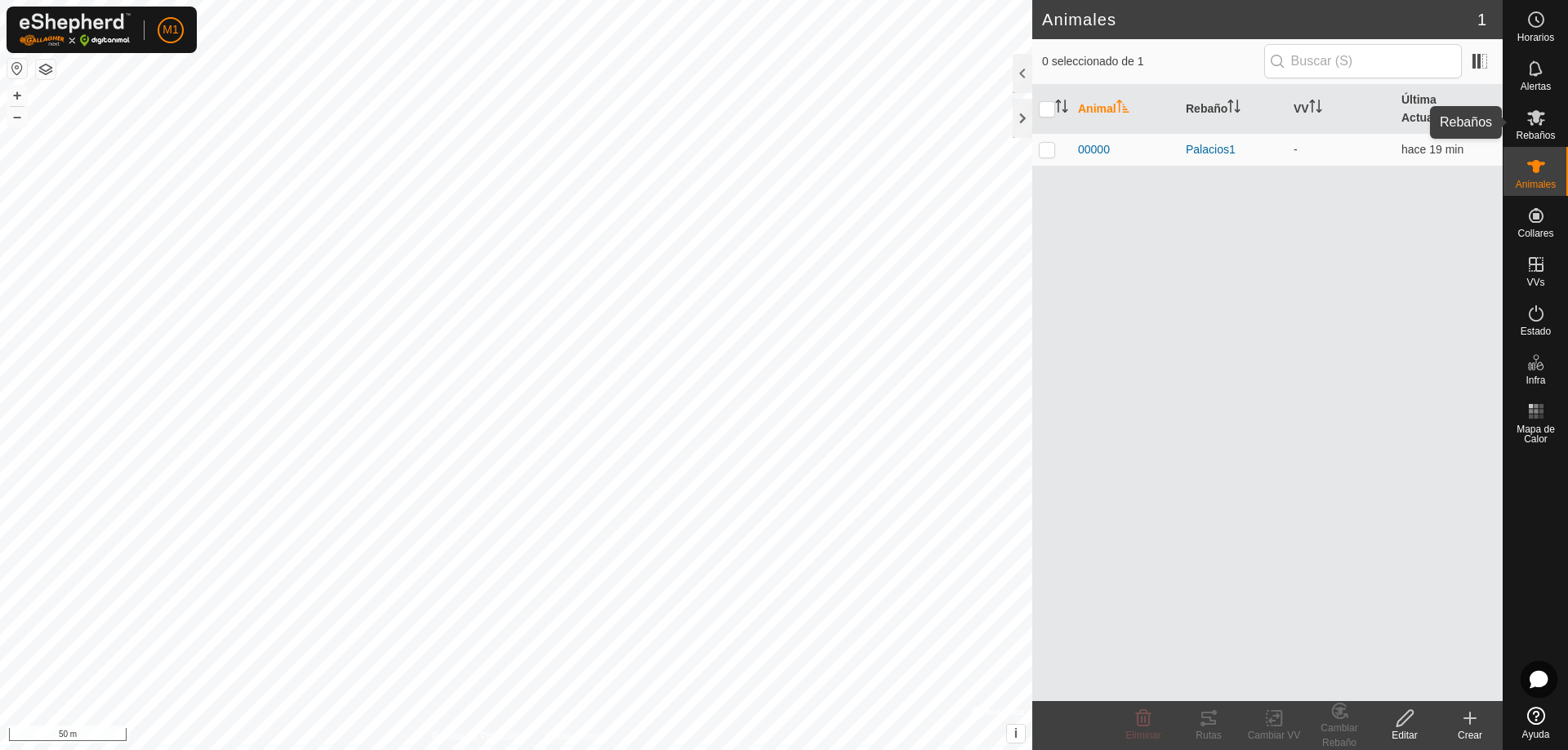
click at [1531, 120] on icon at bounding box center [1535, 118] width 18 height 16
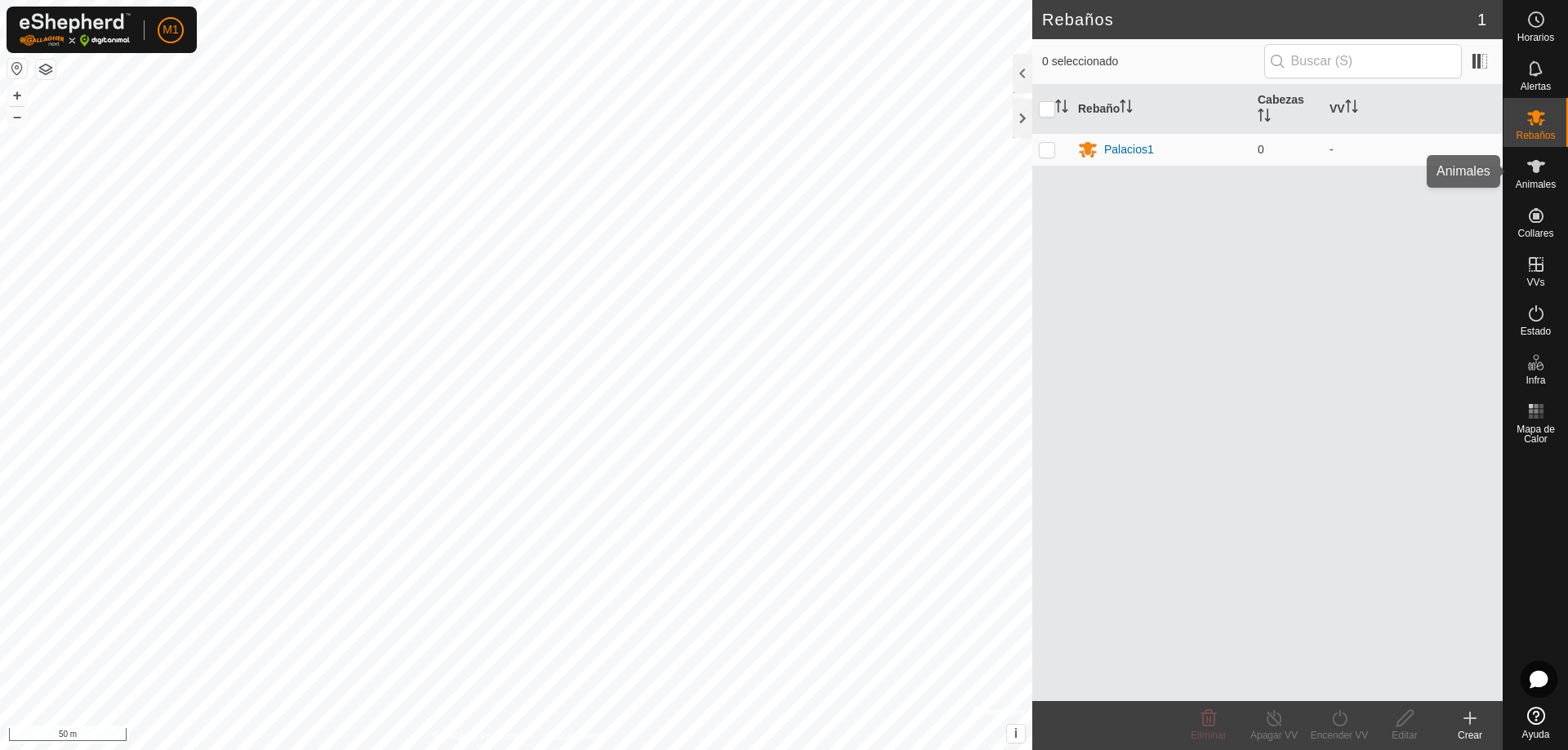
click at [1541, 165] on icon at bounding box center [1535, 166] width 18 height 13
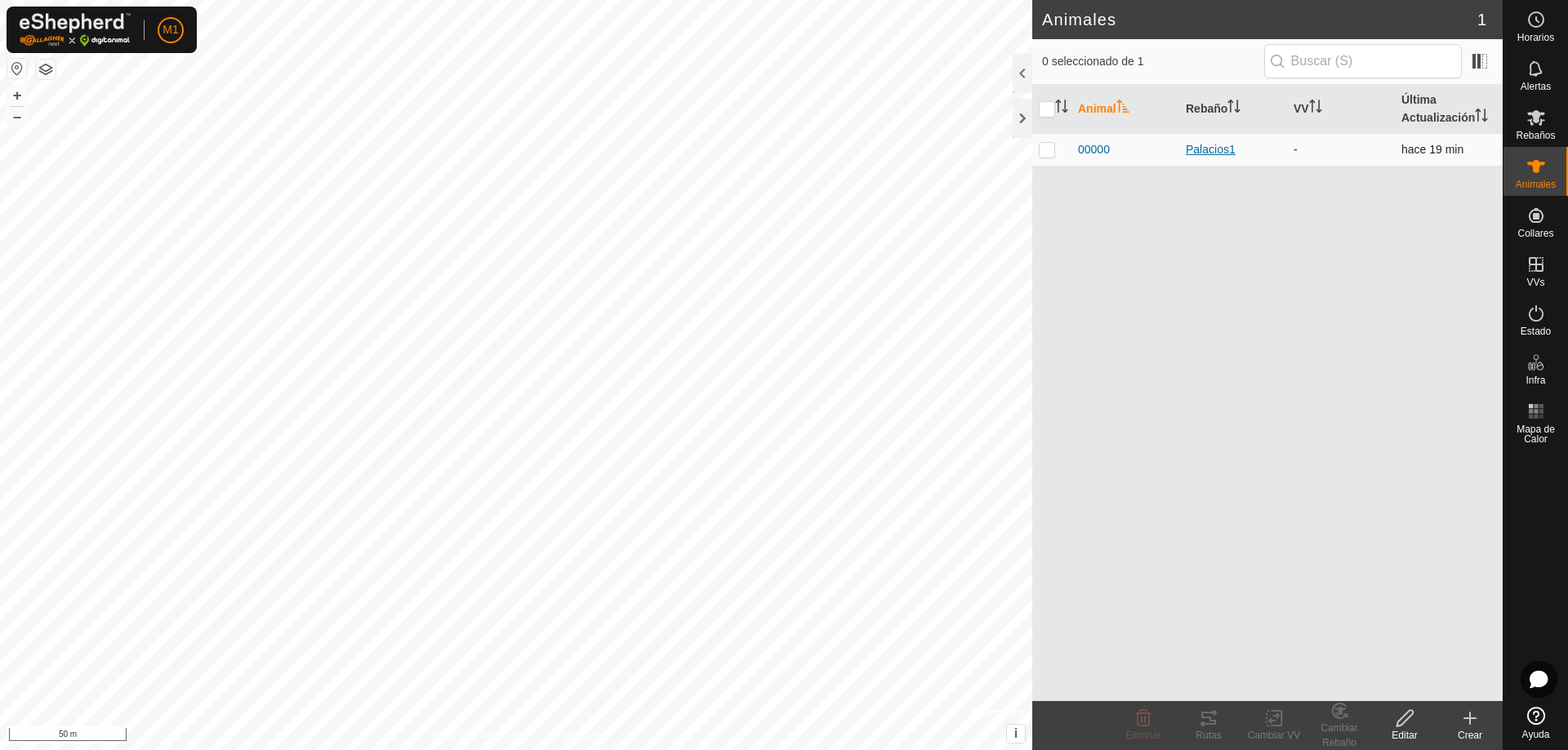
click at [1209, 148] on div "Palacios1" at bounding box center [1233, 149] width 95 height 17
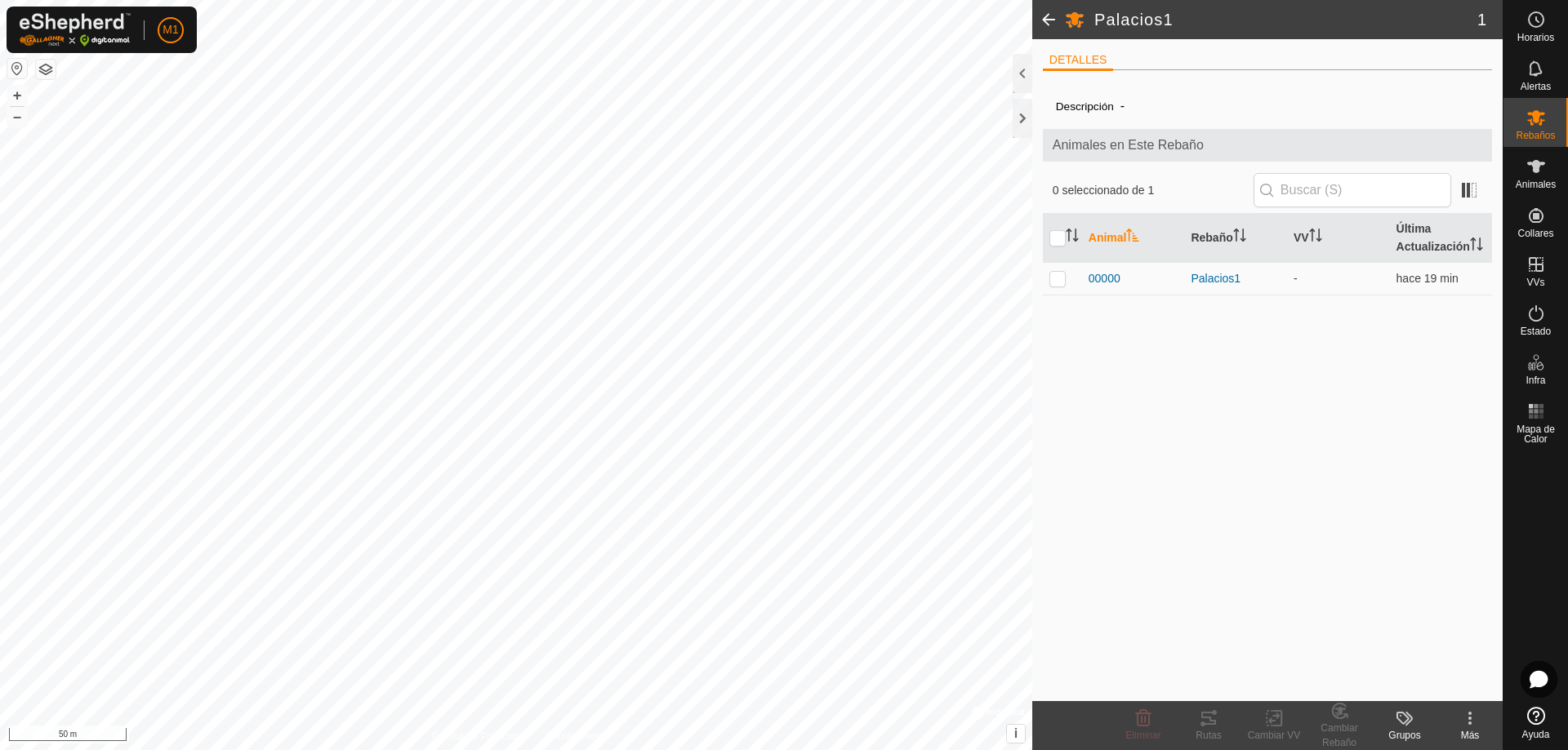
click at [1093, 236] on th "Animal" at bounding box center [1133, 239] width 103 height 49
click at [1056, 277] on p-checkbox at bounding box center [1057, 278] width 17 height 13
checkbox input "true"
click at [1056, 277] on p-checkbox at bounding box center [1057, 278] width 17 height 13
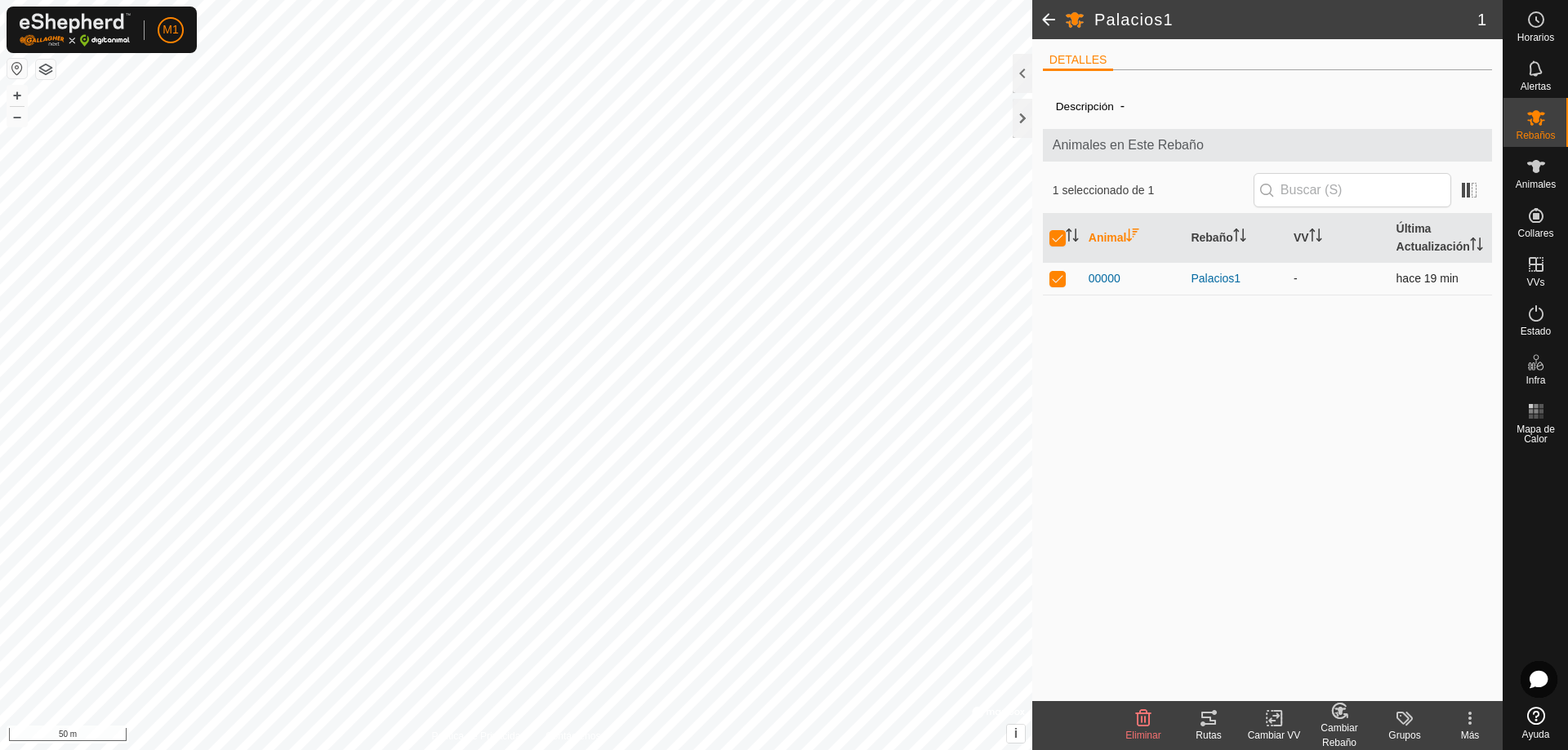
checkbox input "false"
click at [1461, 720] on icon at bounding box center [1470, 718] width 20 height 20
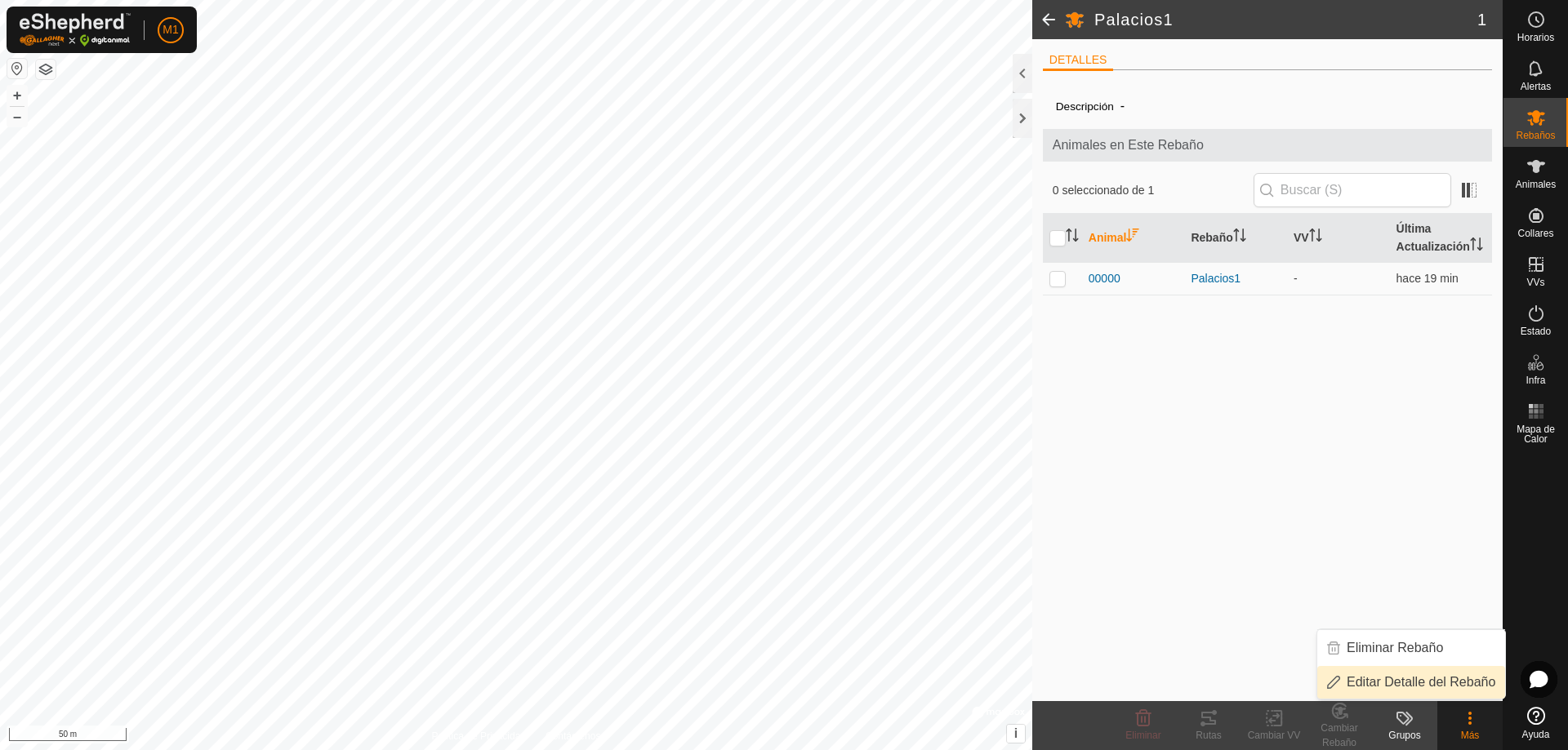
click at [1456, 687] on link "Editar Detalle del Rebaño" at bounding box center [1411, 682] width 187 height 33
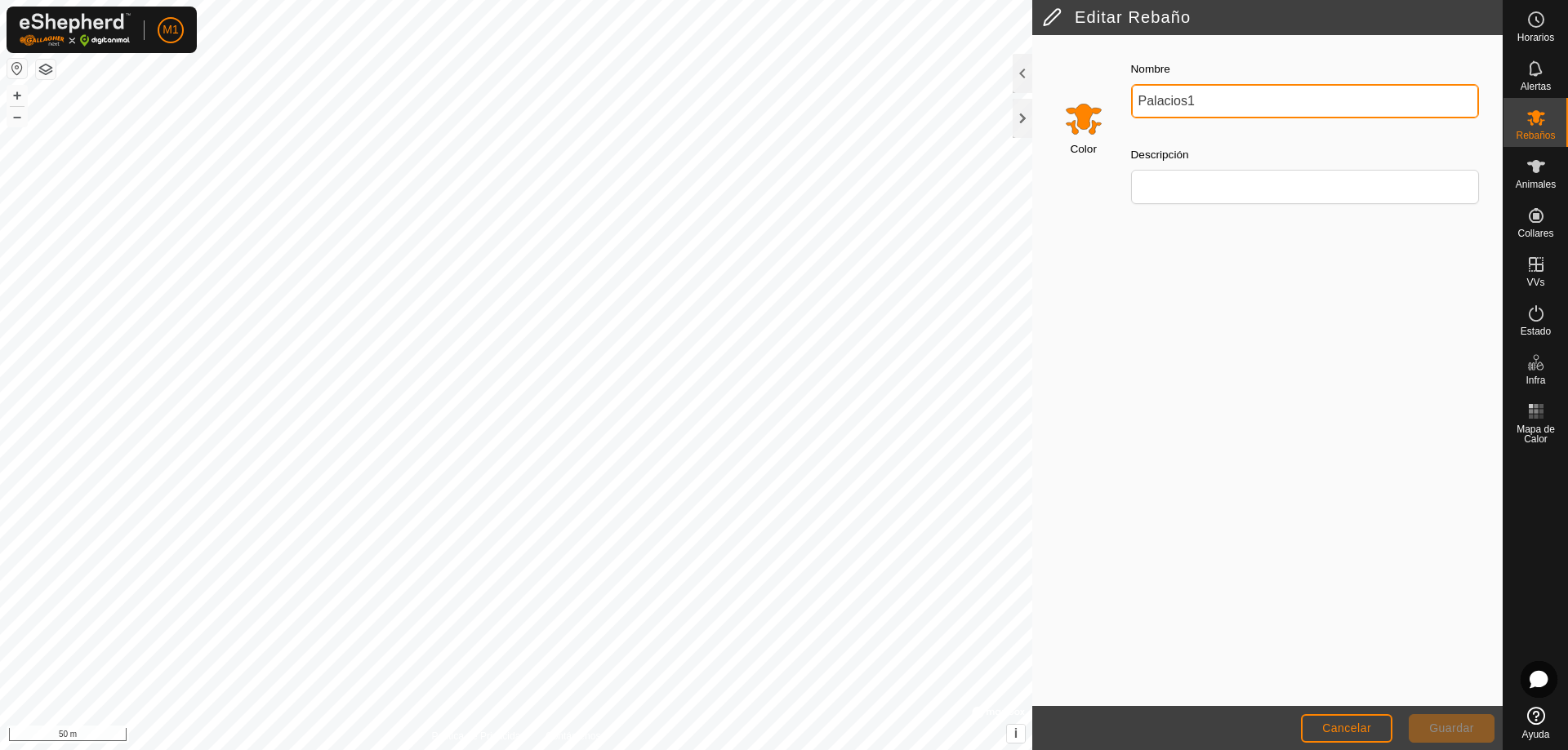
click at [1253, 113] on input "Palacios1" at bounding box center [1305, 101] width 348 height 35
type input "[PERSON_NAME]"
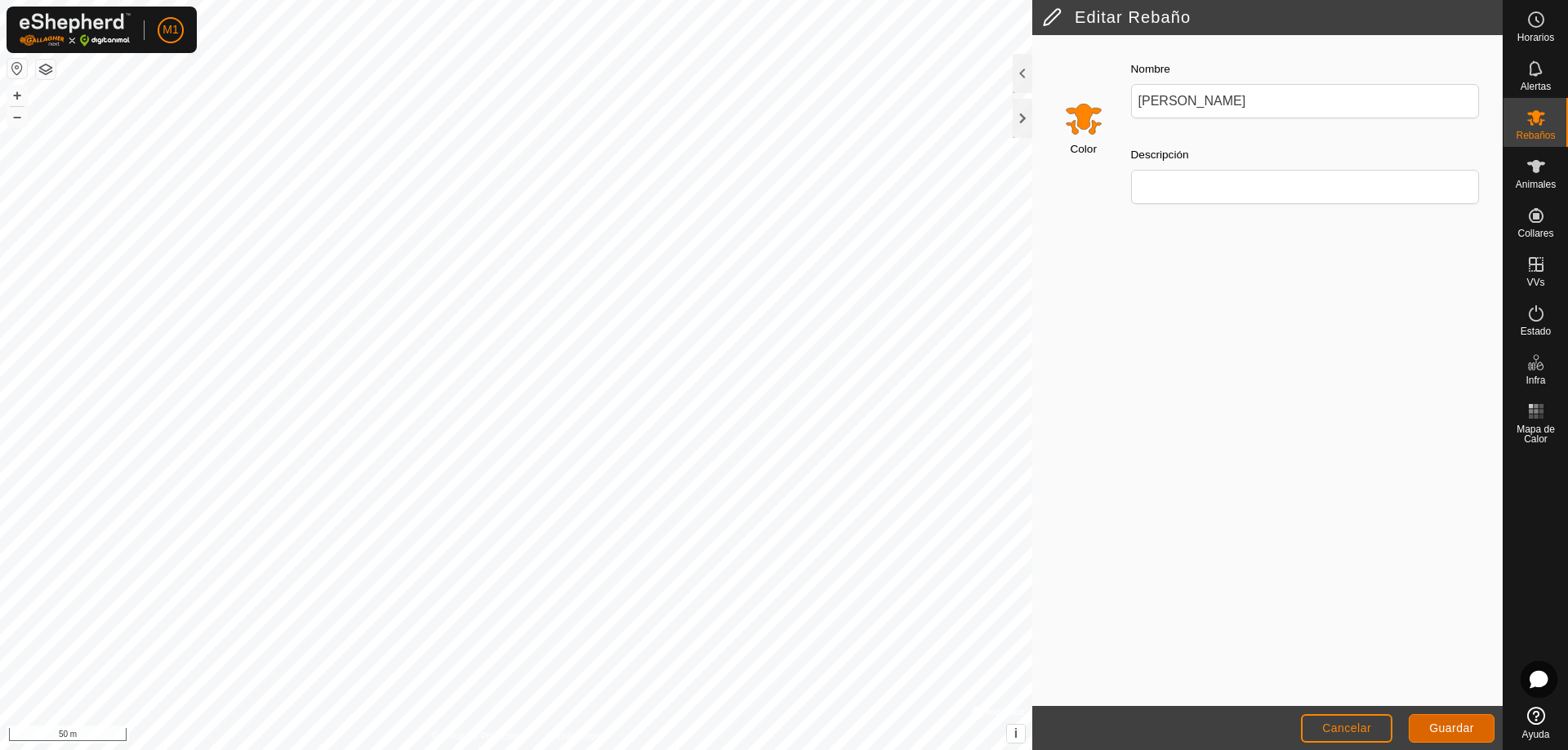
click at [1450, 720] on button "Guardar" at bounding box center [1451, 728] width 86 height 29
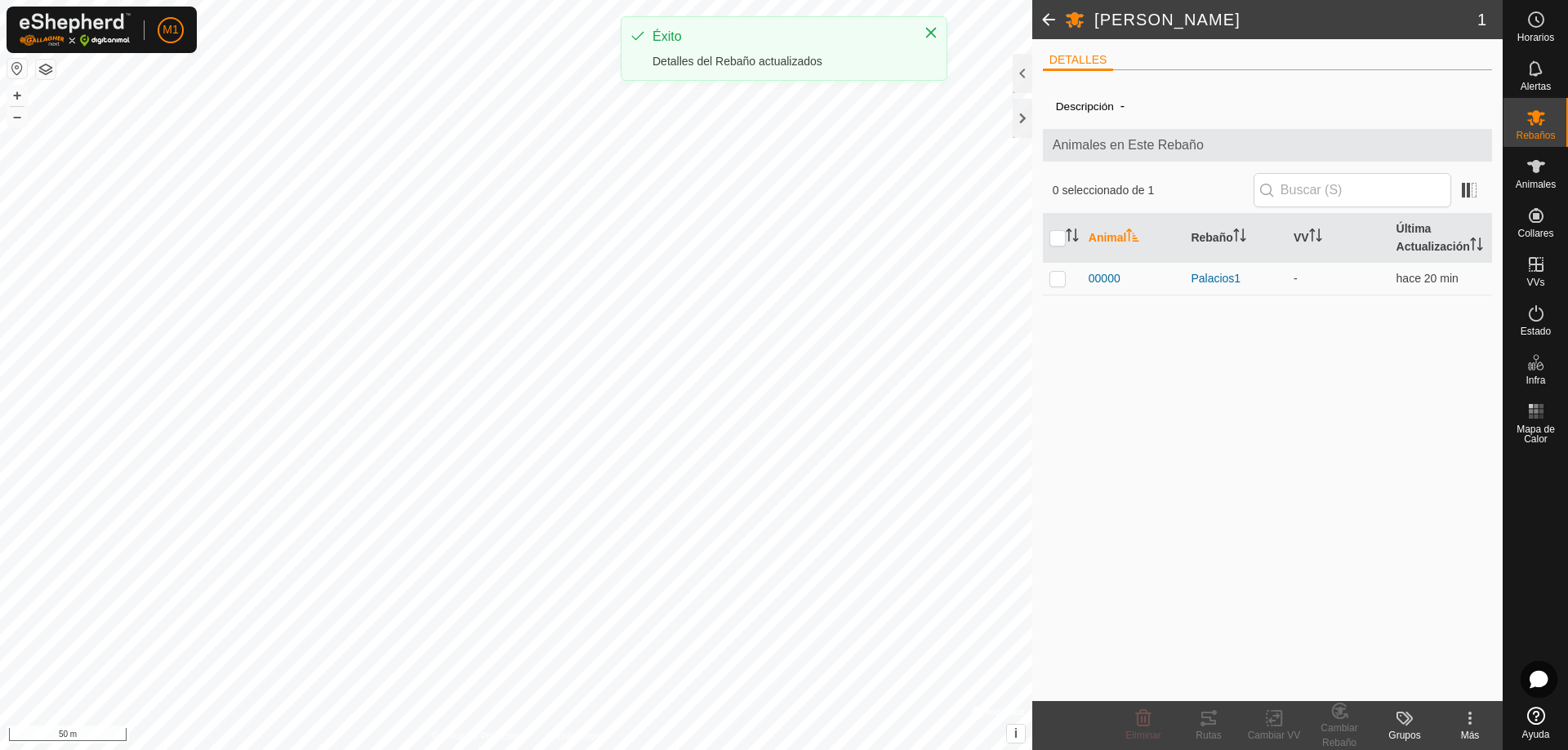
click at [1276, 329] on div "Descripción - Animales en Este Rebaño 0 seleccionado de 1 Animal Rebaño VV Últi…" at bounding box center [1267, 392] width 449 height 618
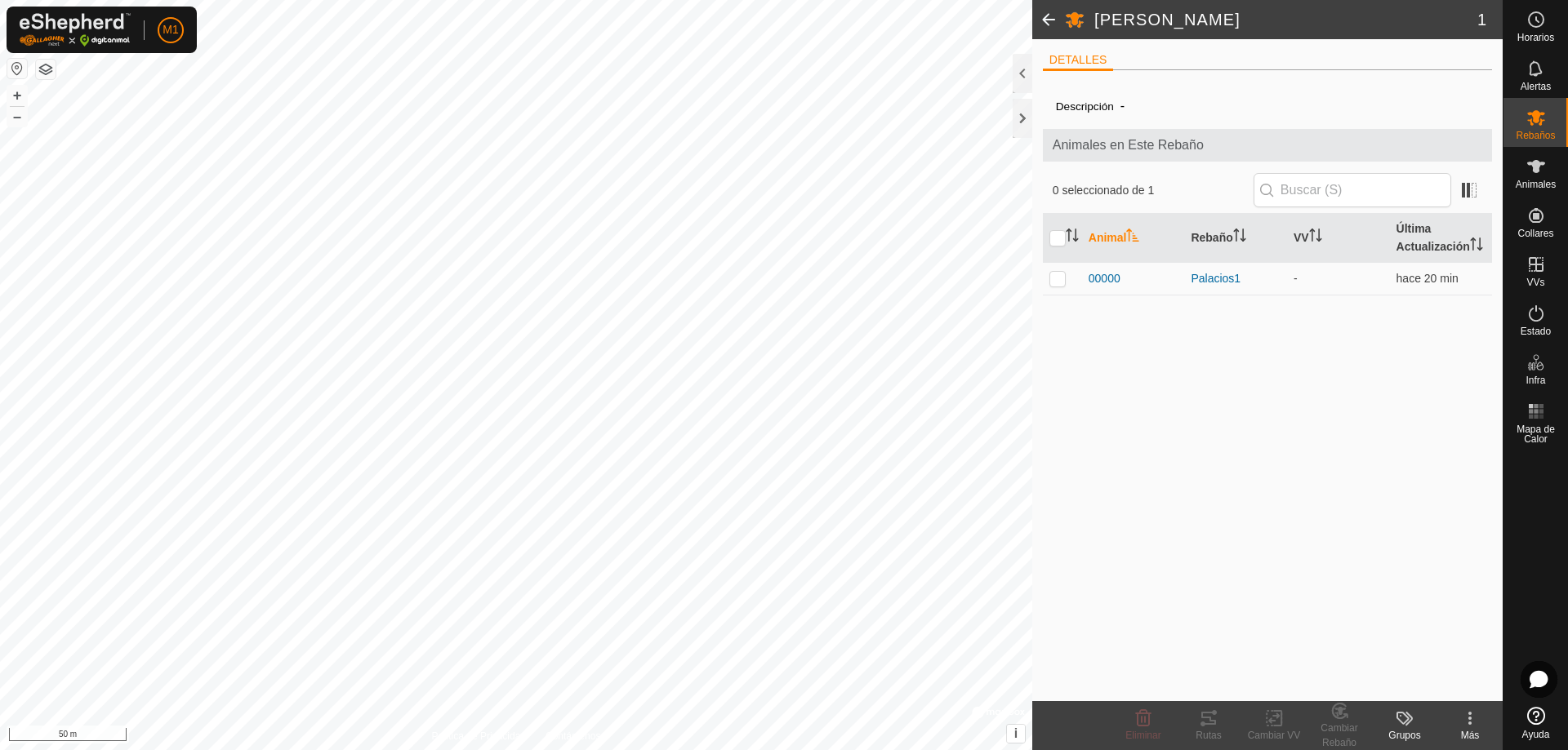
click at [1464, 722] on icon at bounding box center [1470, 718] width 20 height 20
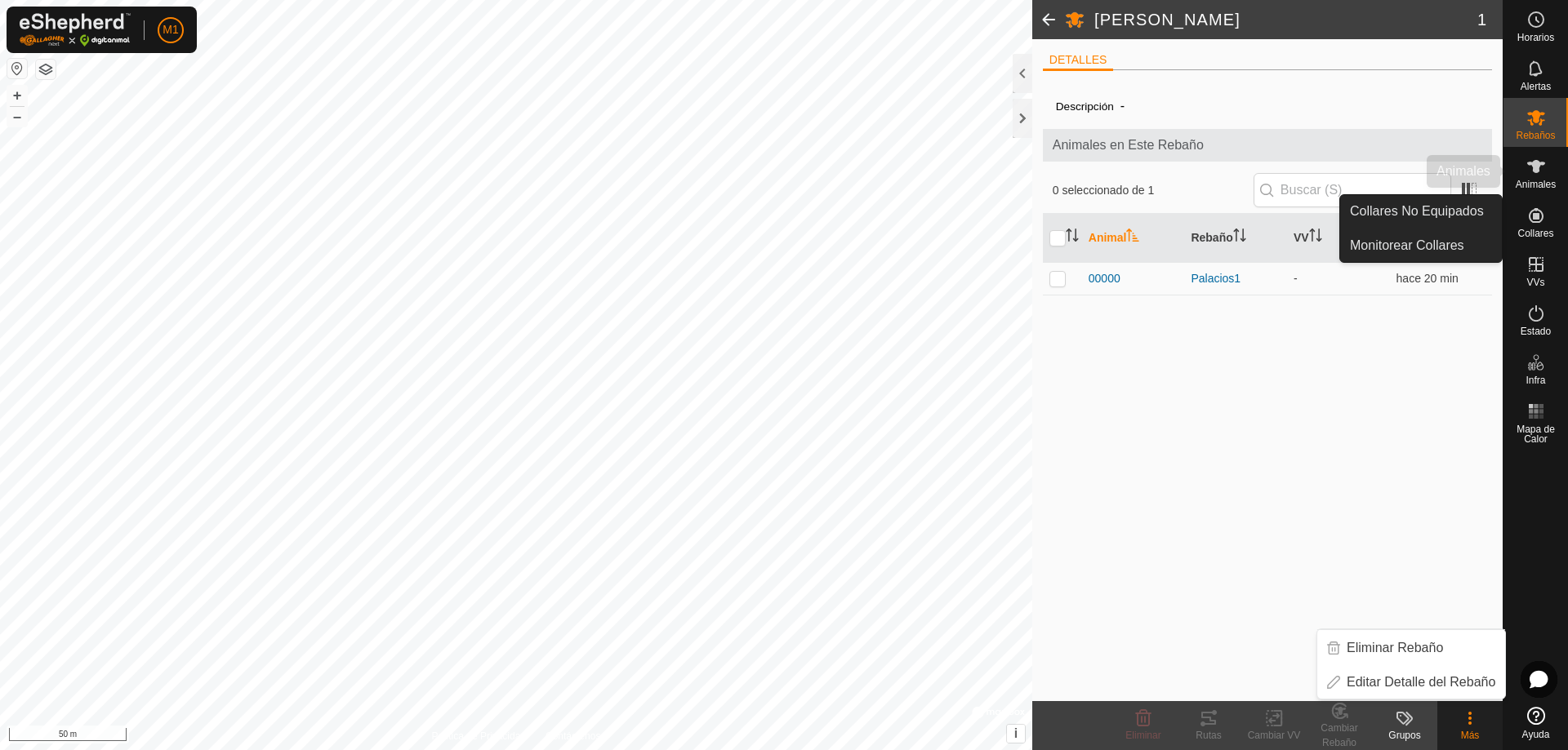
click at [1549, 186] on span "Animales" at bounding box center [1535, 185] width 40 height 10
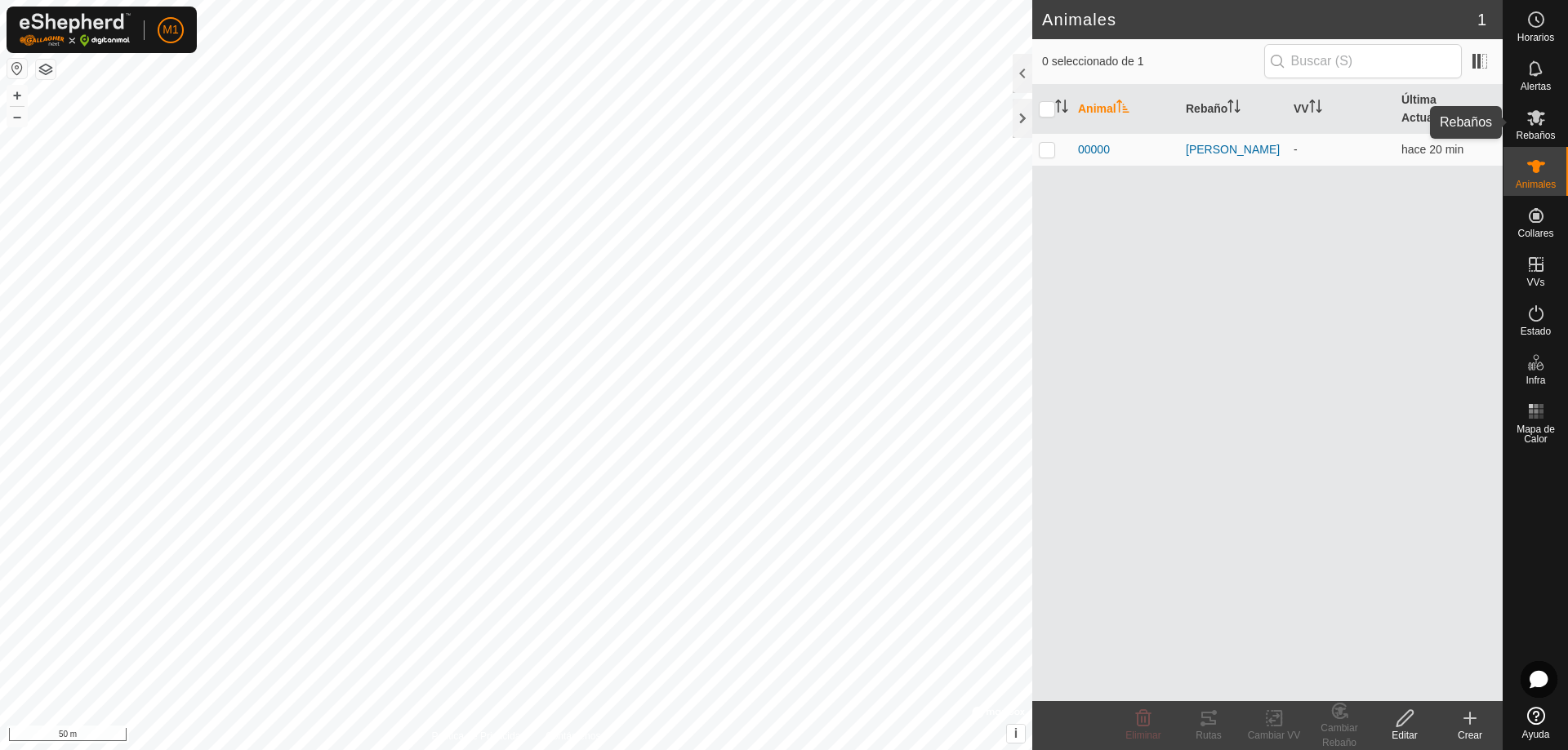
click at [1538, 111] on icon at bounding box center [1536, 117] width 20 height 20
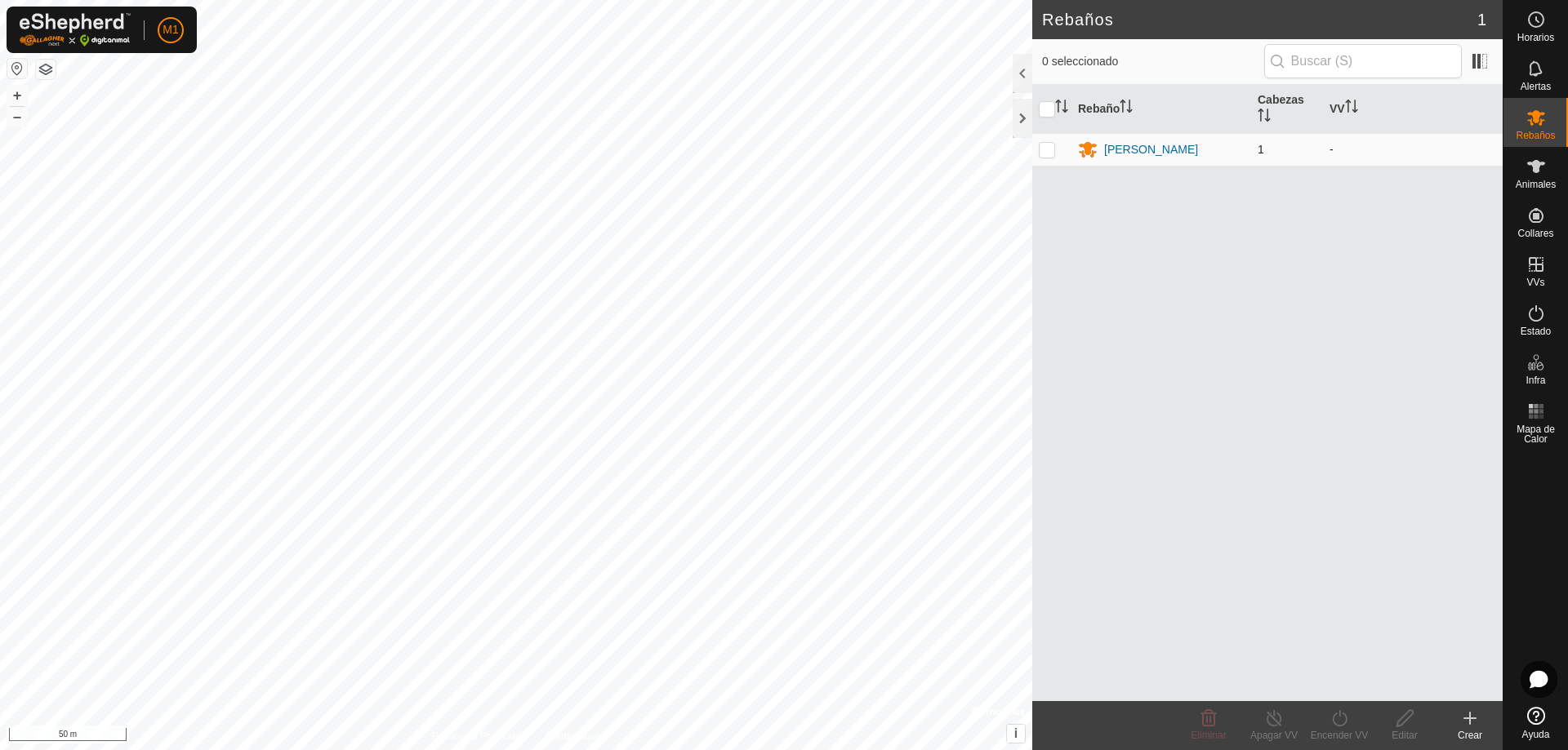
click at [1054, 144] on p-checkbox at bounding box center [1047, 149] width 17 height 13
checkbox input "true"
click at [1404, 718] on icon at bounding box center [1404, 718] width 21 height 20
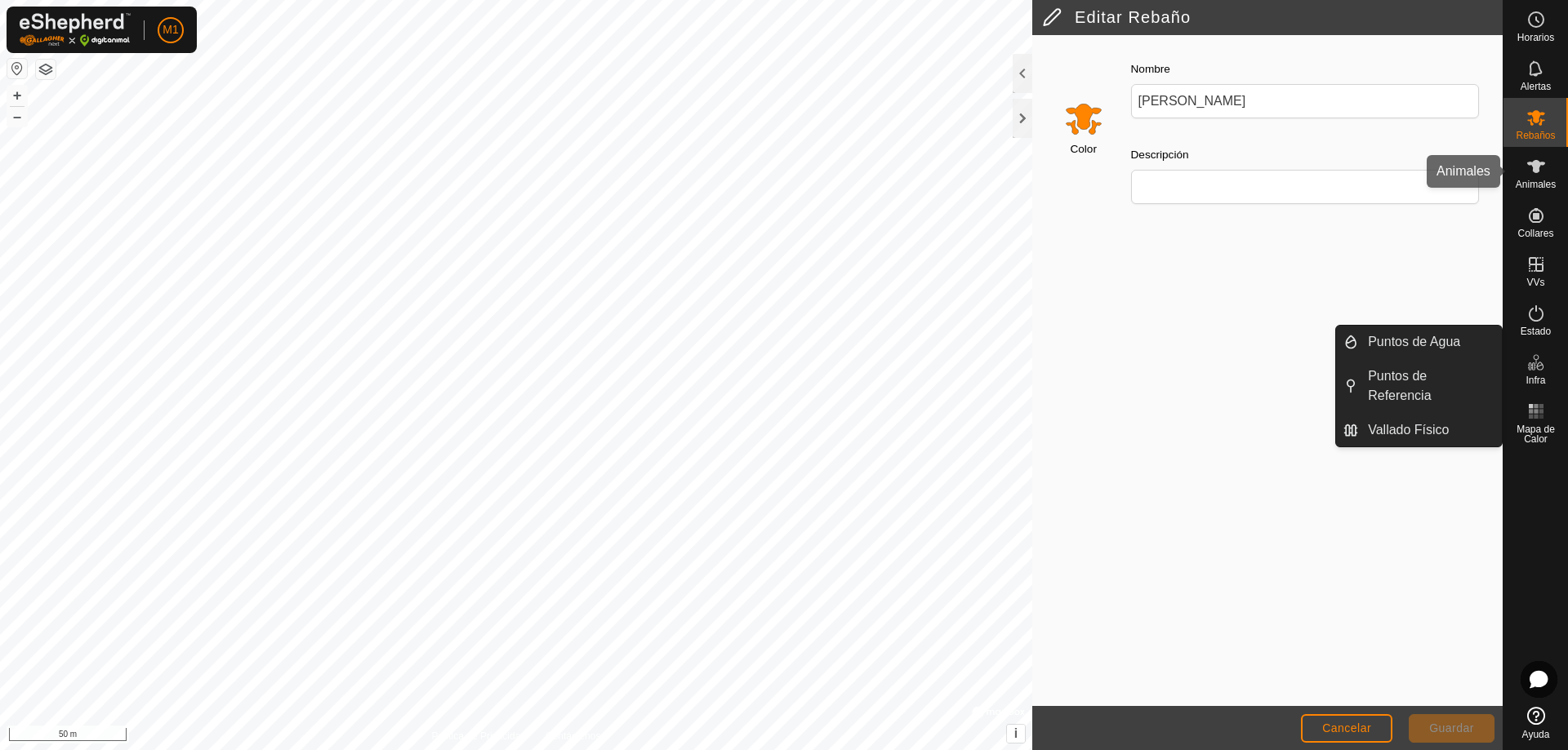
click at [1548, 189] on span "Animales" at bounding box center [1535, 185] width 40 height 10
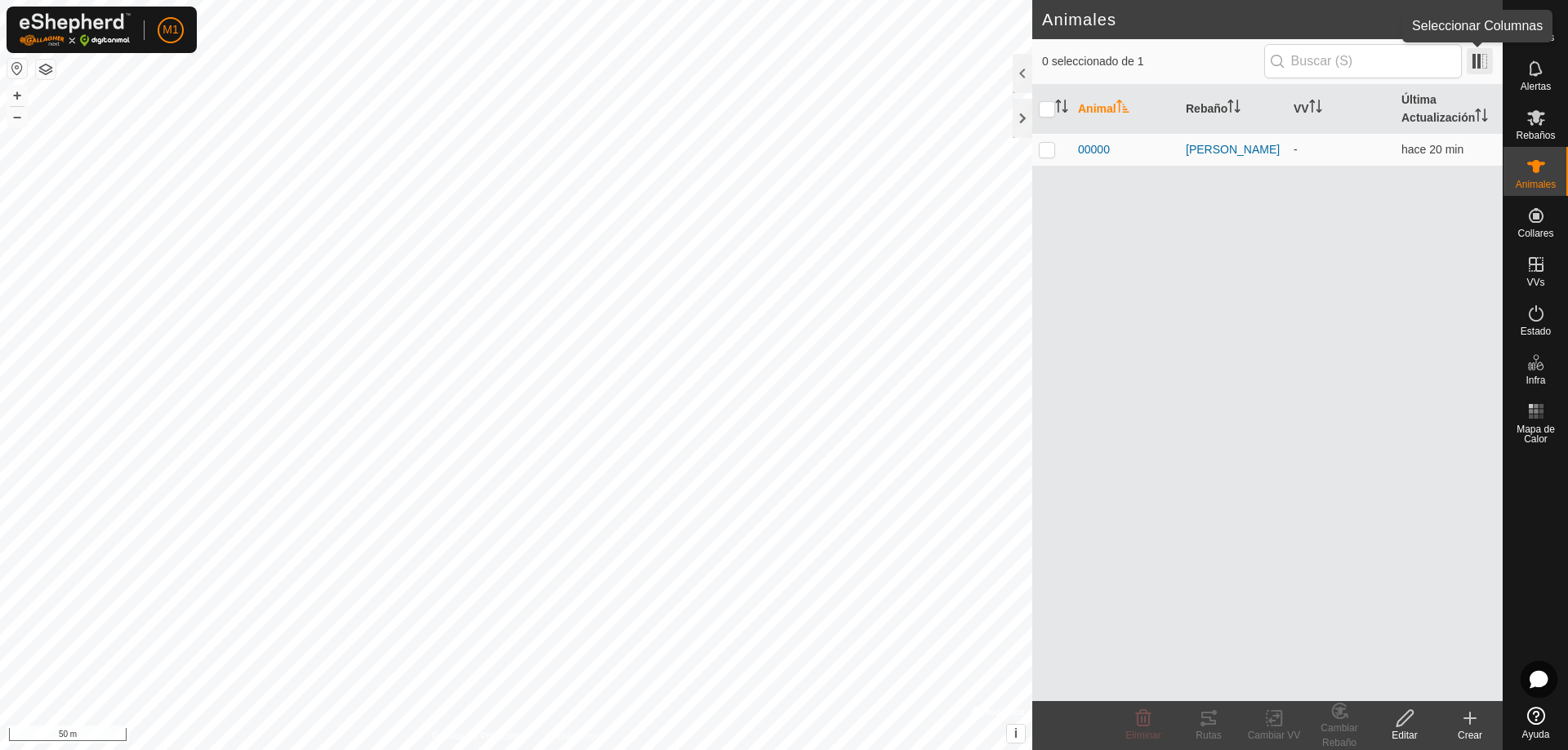
click at [1487, 59] on span at bounding box center [1479, 61] width 26 height 26
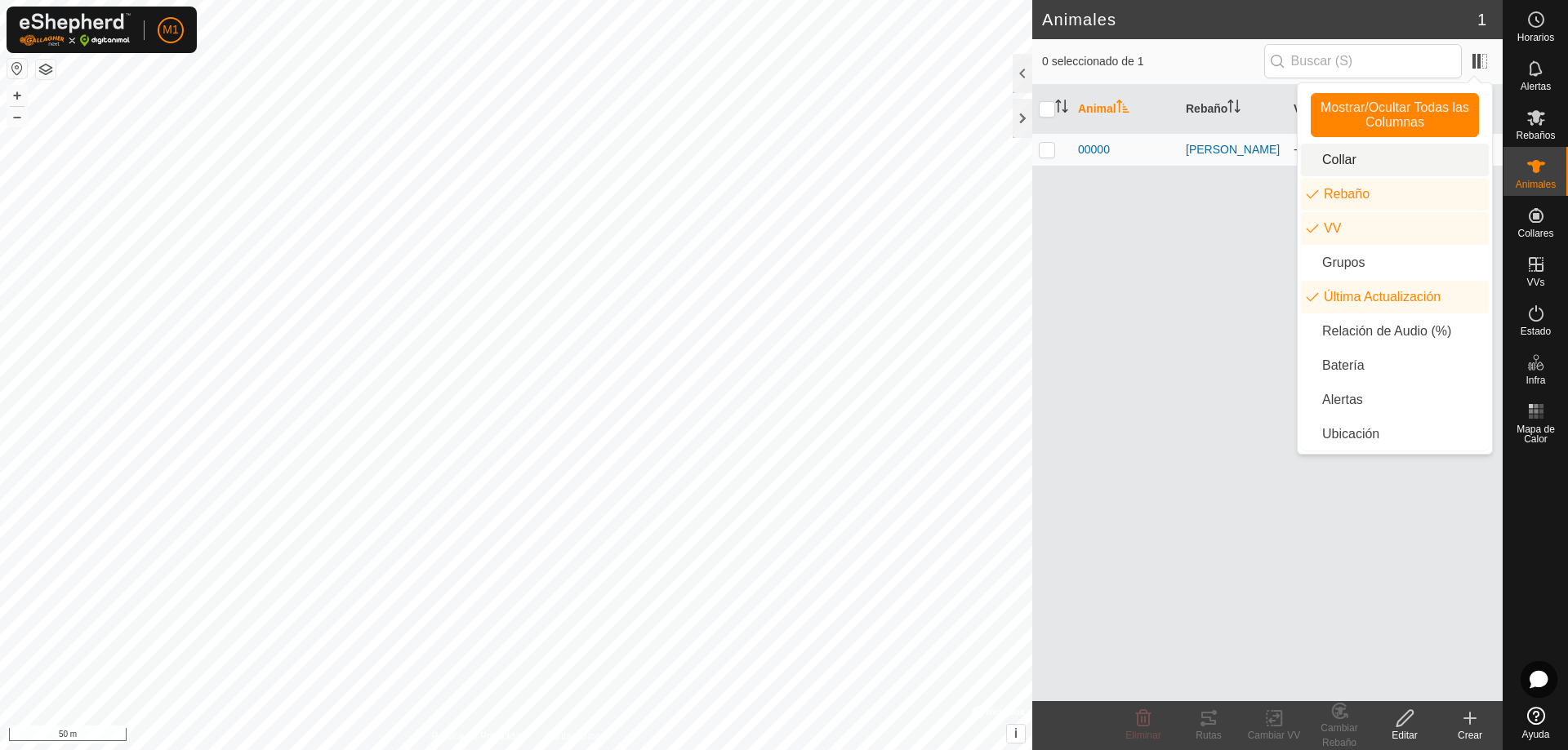
click at [1383, 165] on li "Collar" at bounding box center [1394, 160] width 187 height 33
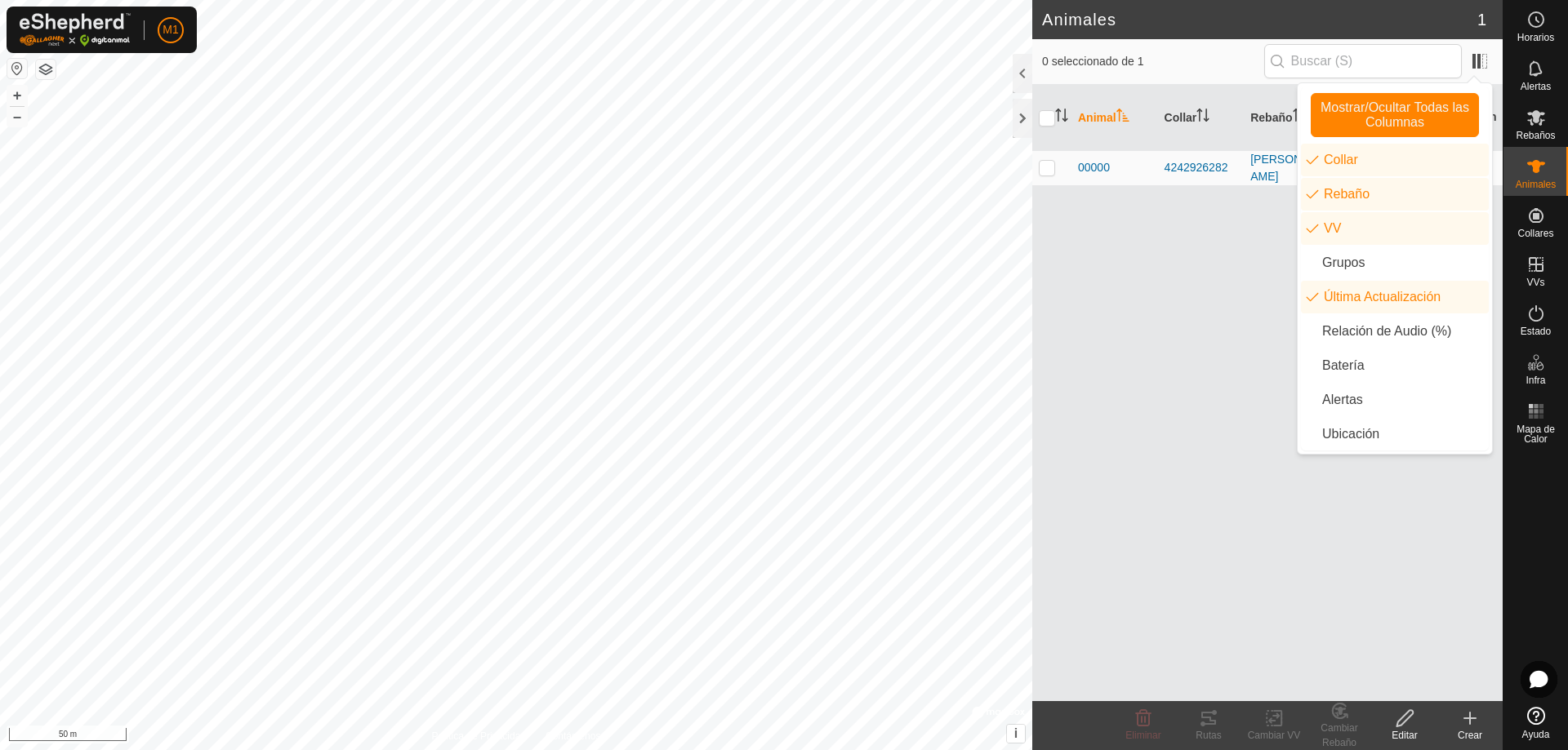
click at [1276, 361] on div "Animal Collar Rebaño VV Última Actualización 00000 4242926282 [PERSON_NAME] - h…" at bounding box center [1267, 393] width 471 height 617
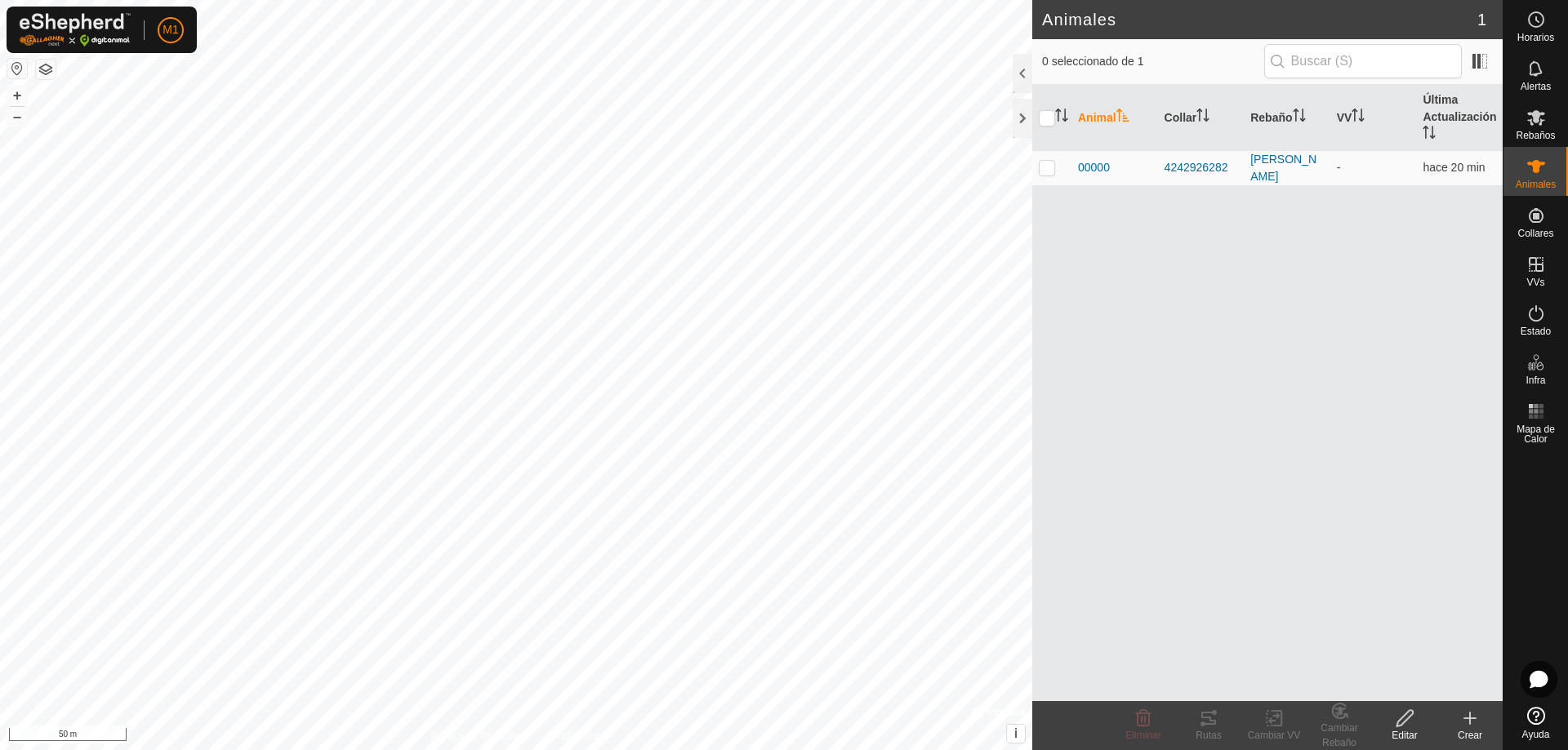
click at [1405, 719] on icon at bounding box center [1404, 718] width 21 height 20
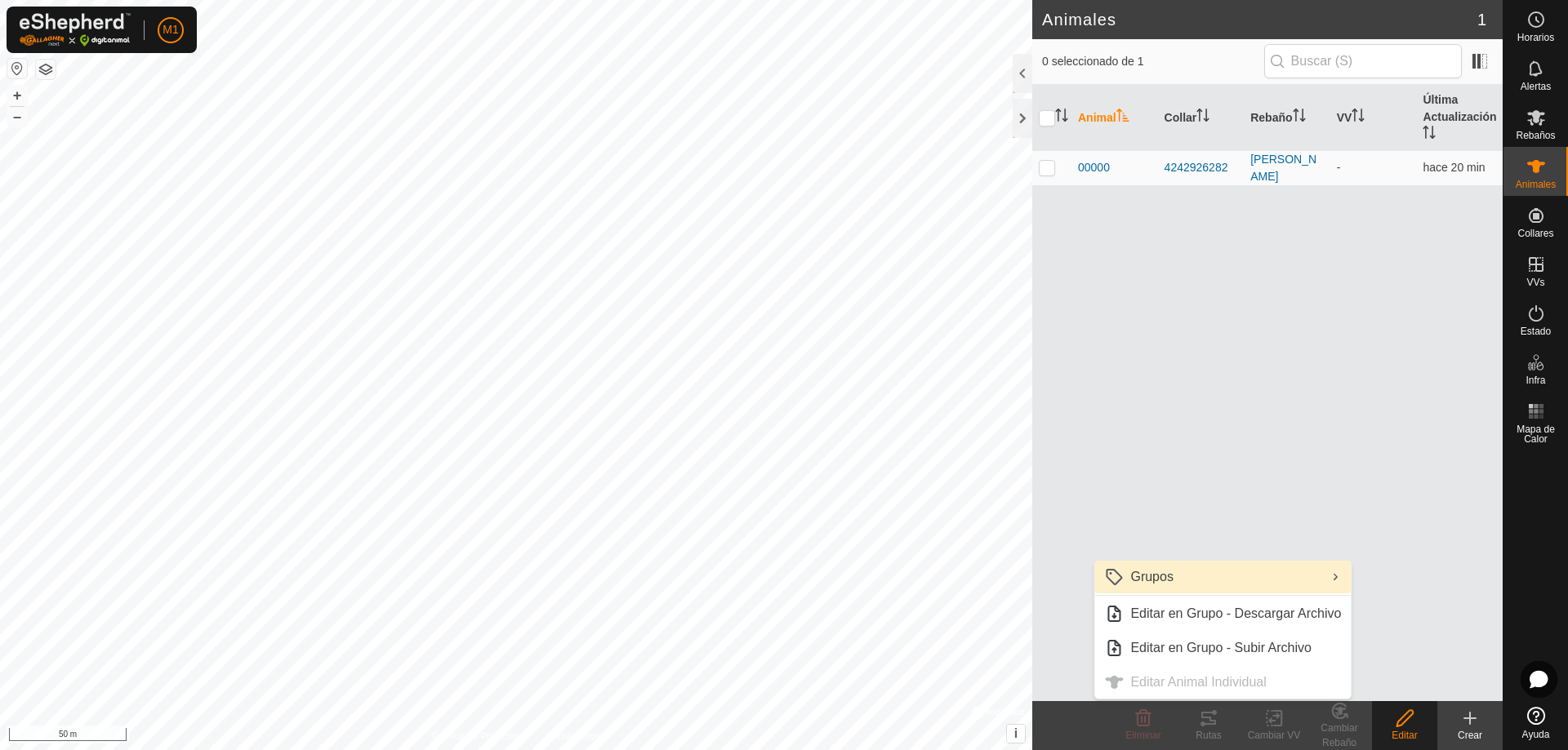
click at [1300, 573] on link "Grupos" at bounding box center [1223, 577] width 257 height 33
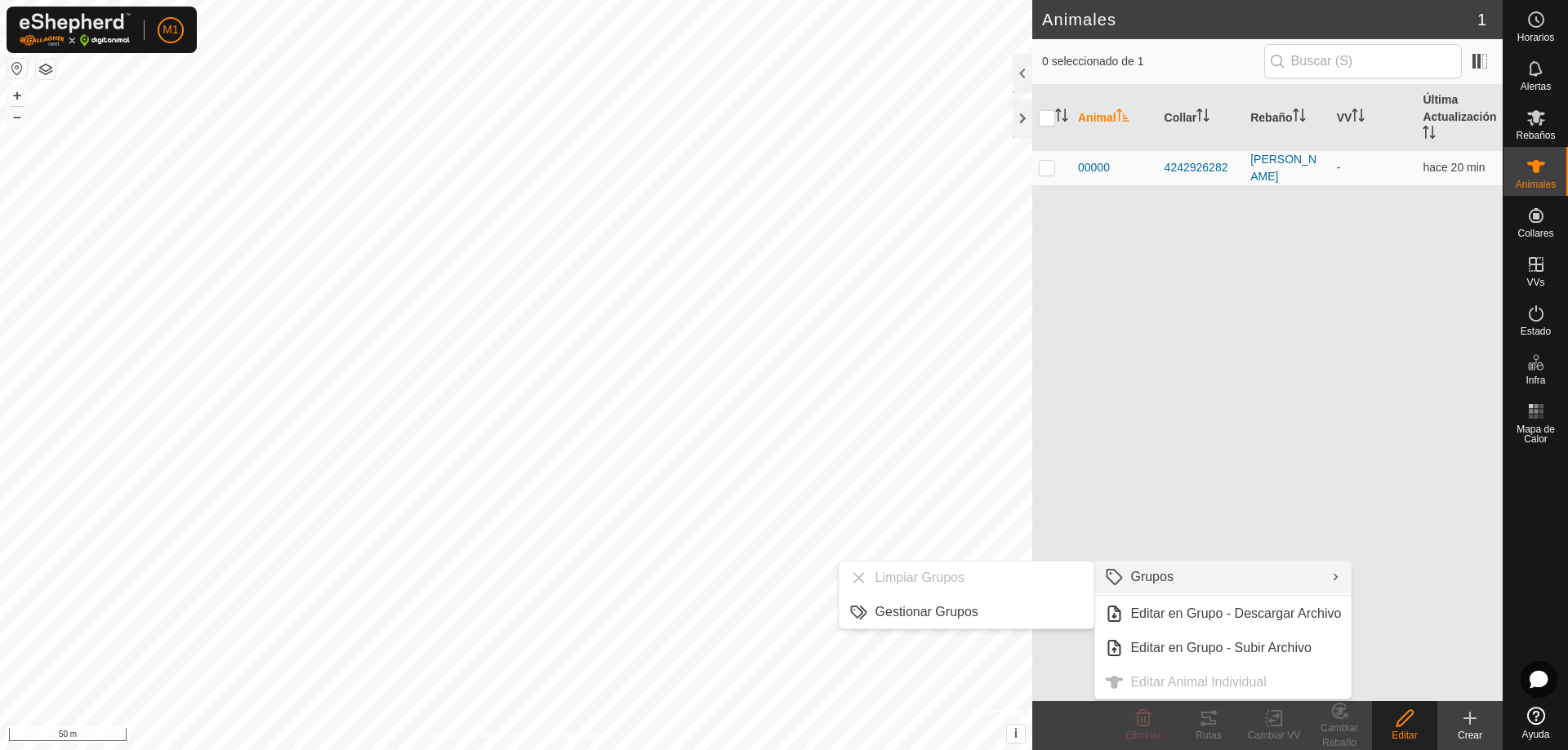
click at [1402, 445] on div "Animal Collar Rebaño VV Última Actualización 00000 4242926282 [PERSON_NAME] - h…" at bounding box center [1267, 393] width 471 height 617
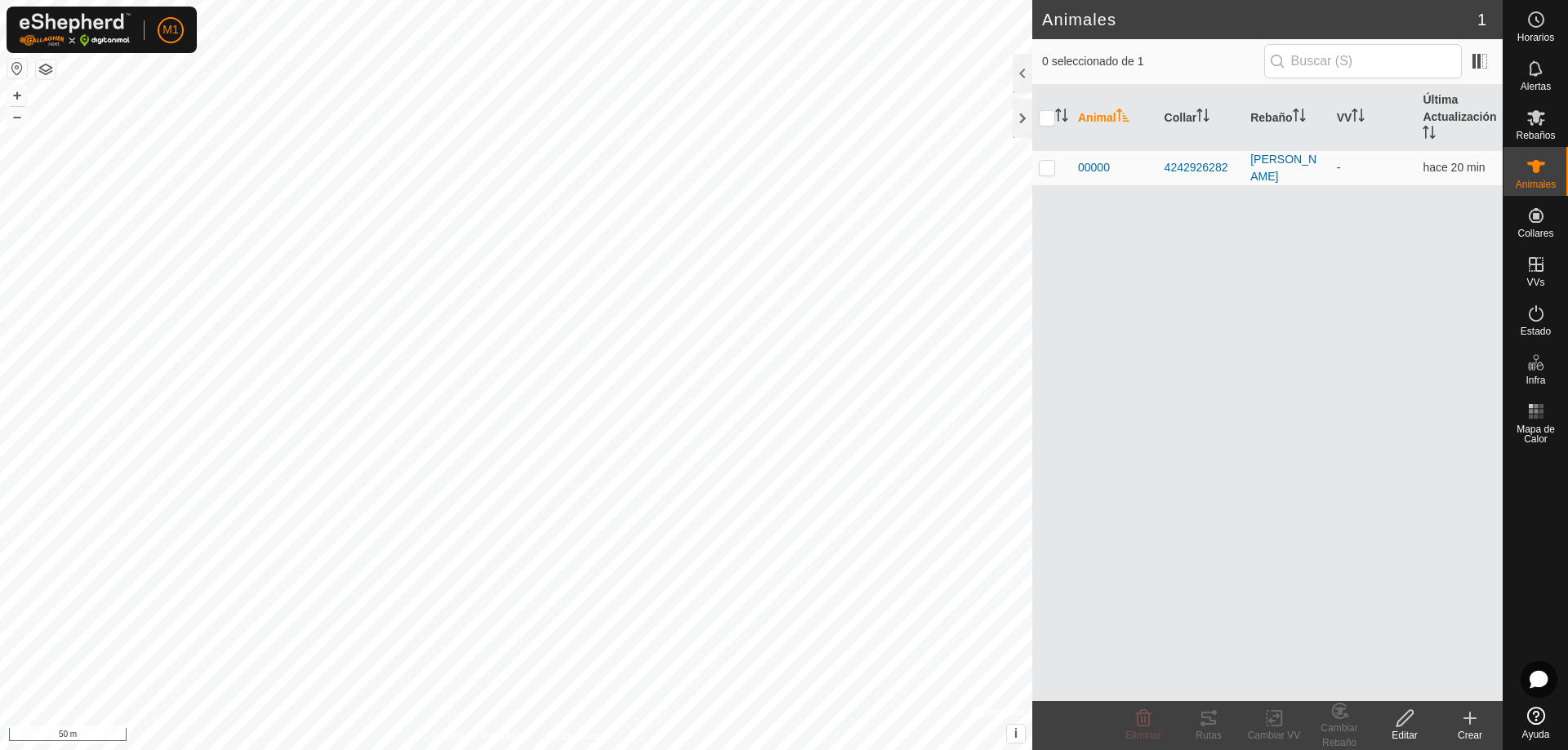
click at [1474, 731] on div "Crear" at bounding box center [1469, 735] width 65 height 15
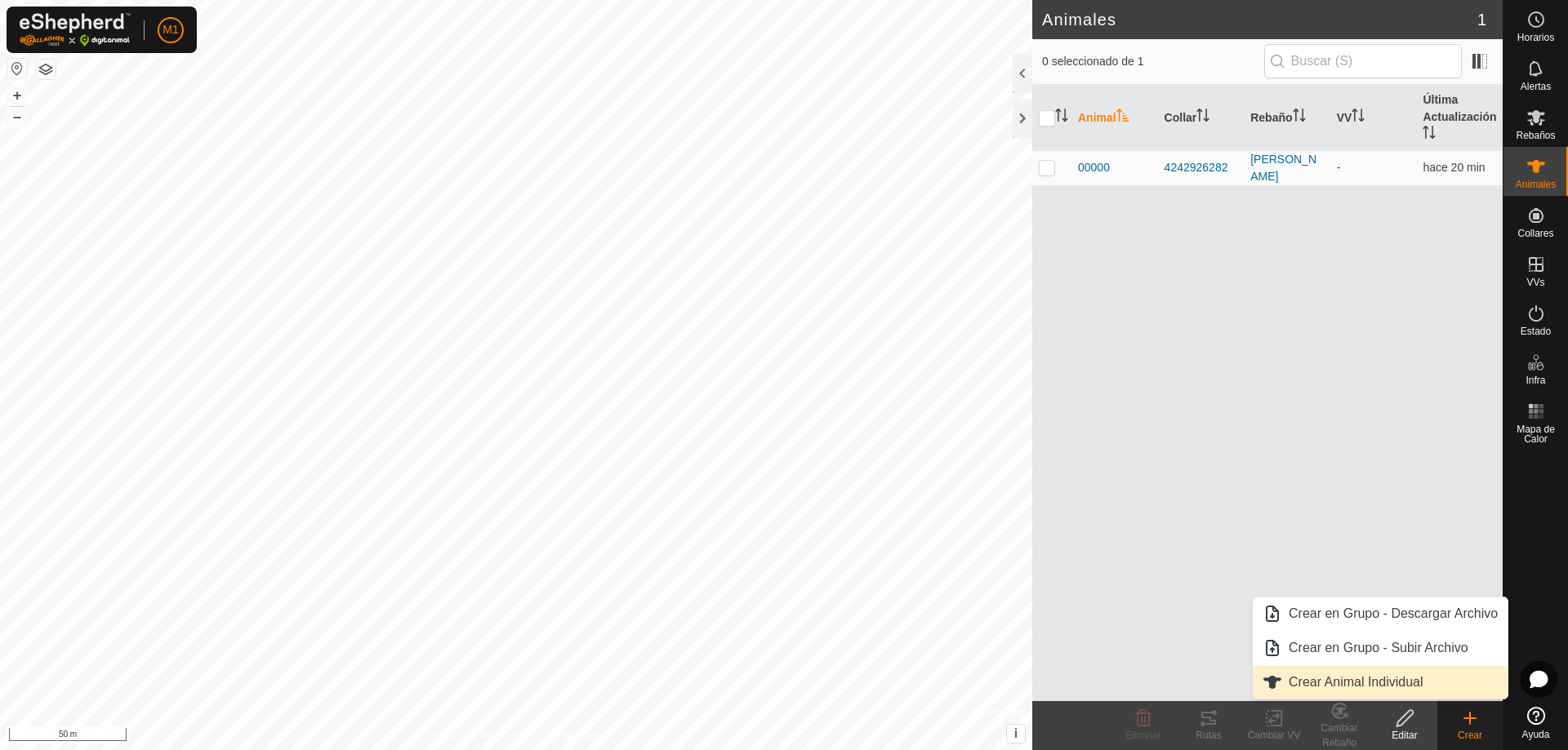
click at [1397, 686] on link "Crear Animal Individual" at bounding box center [1380, 682] width 255 height 33
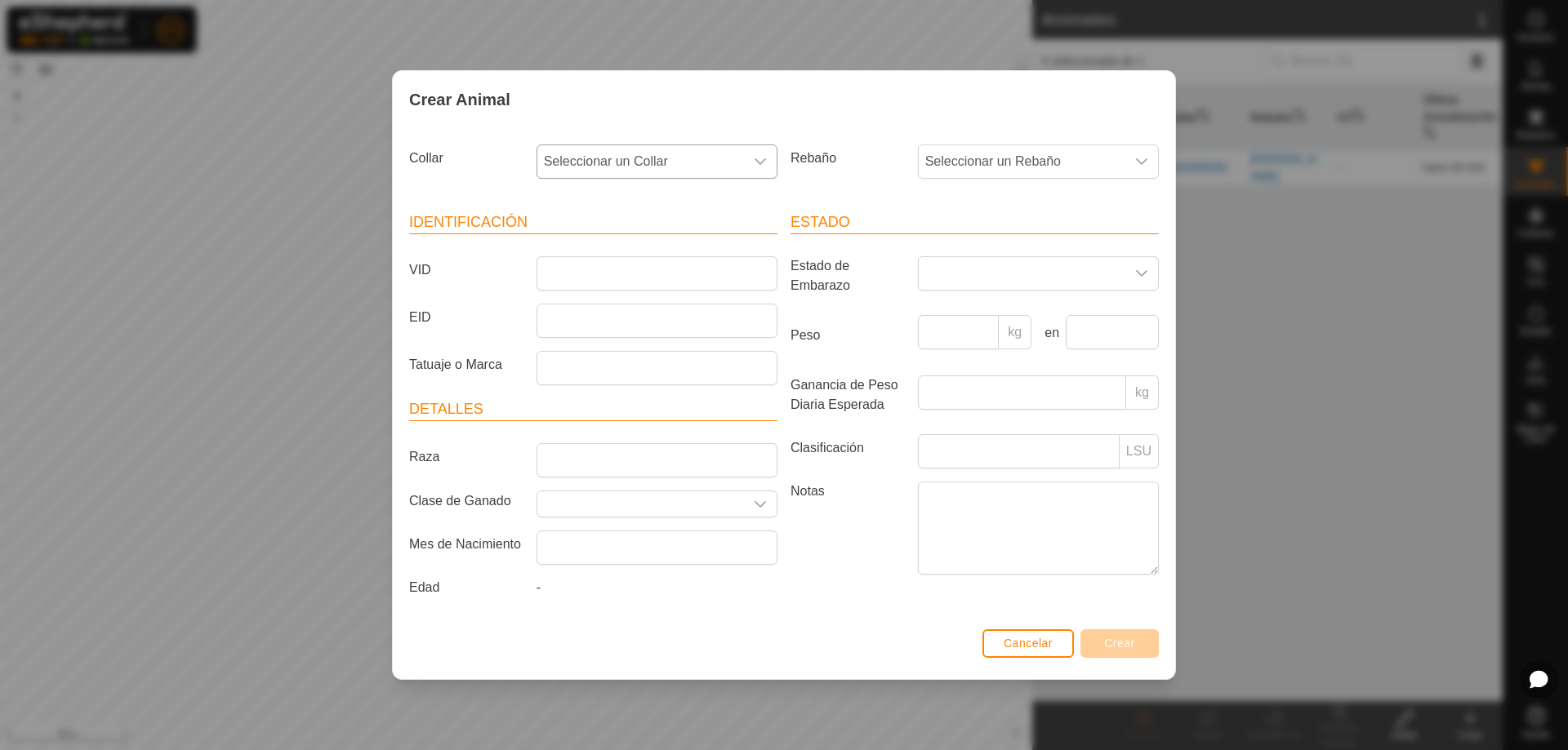
click at [755, 161] on icon "dropdown trigger" at bounding box center [760, 161] width 13 height 13
click at [699, 286] on li "4069724330" at bounding box center [657, 279] width 239 height 33
click at [1010, 169] on span "Seleccionar un Rebaño" at bounding box center [1021, 161] width 206 height 33
click at [980, 283] on li "[PERSON_NAME]" at bounding box center [1039, 279] width 239 height 33
click at [725, 273] on input "VID" at bounding box center [657, 273] width 241 height 35
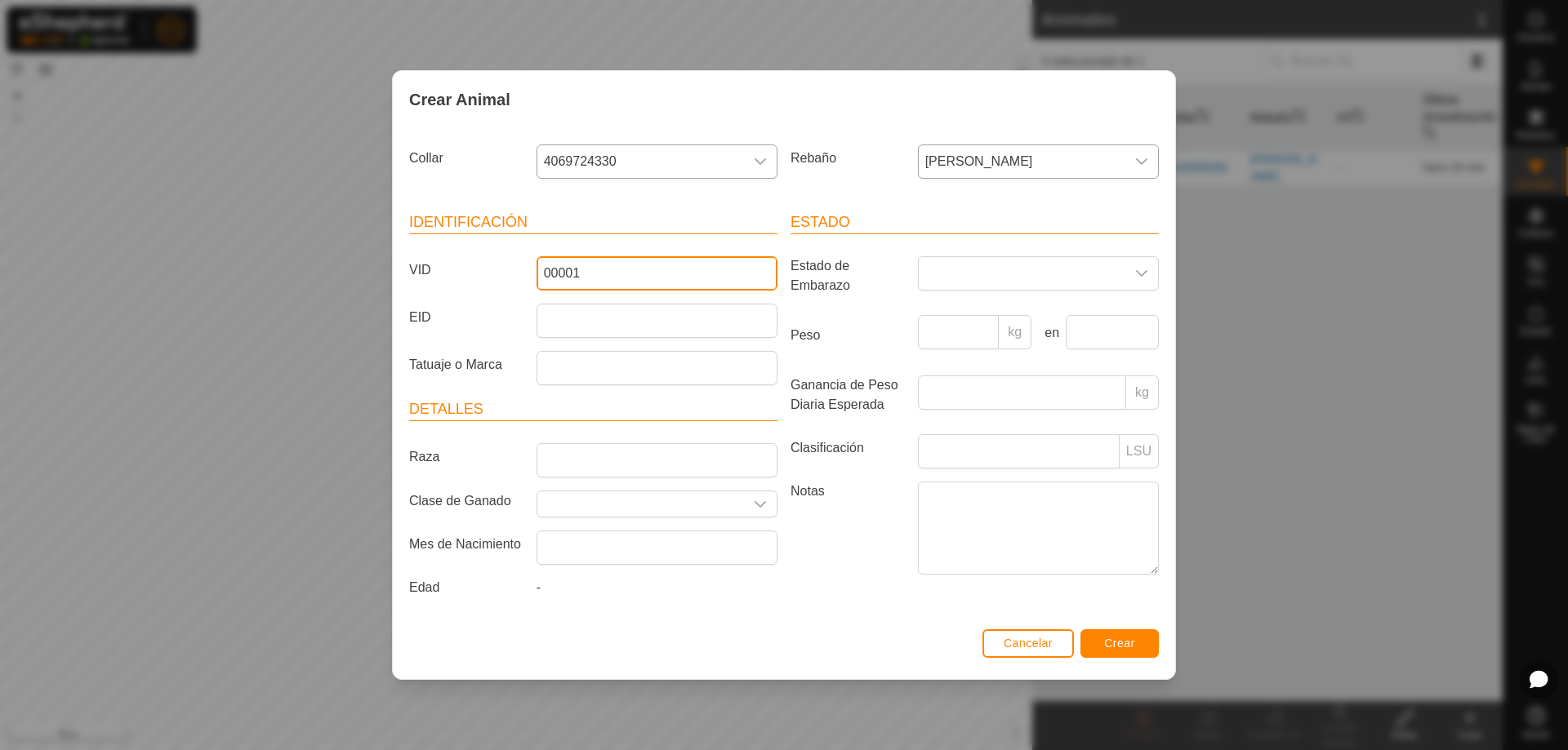
type input "00001"
click at [1144, 644] on button "Crear" at bounding box center [1119, 643] width 78 height 29
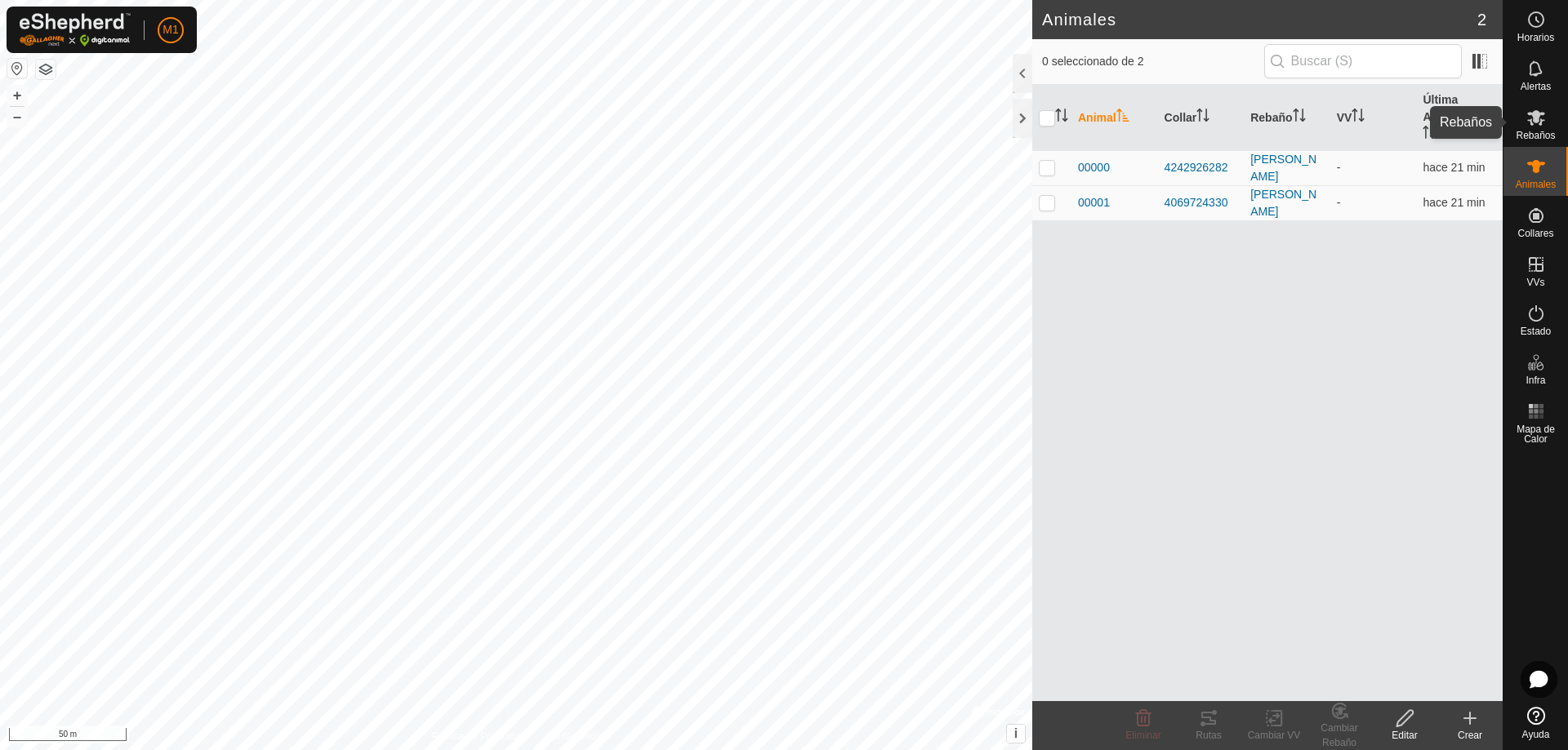
click at [1528, 118] on icon at bounding box center [1536, 117] width 20 height 20
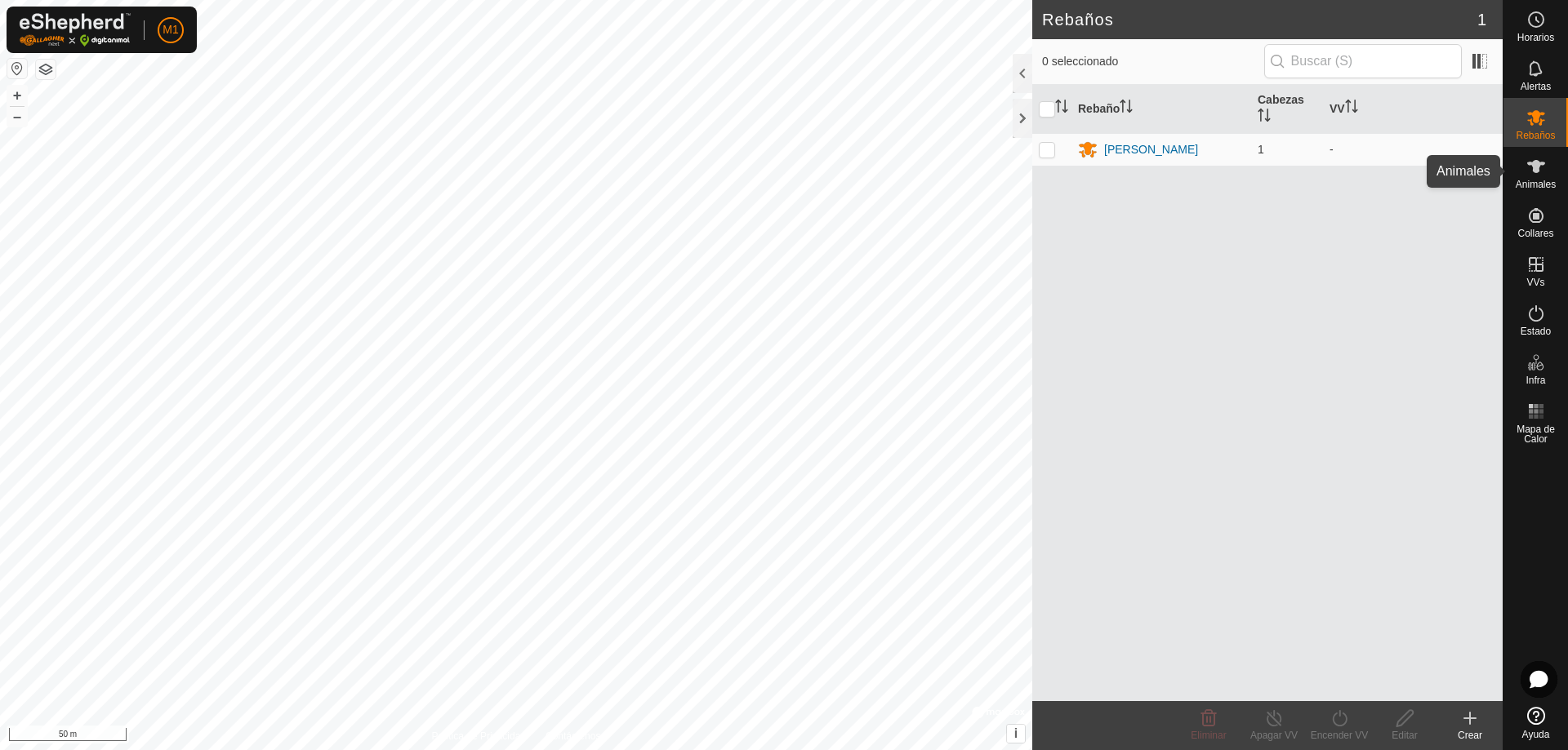
click at [1534, 185] on span "Animales" at bounding box center [1535, 185] width 40 height 10
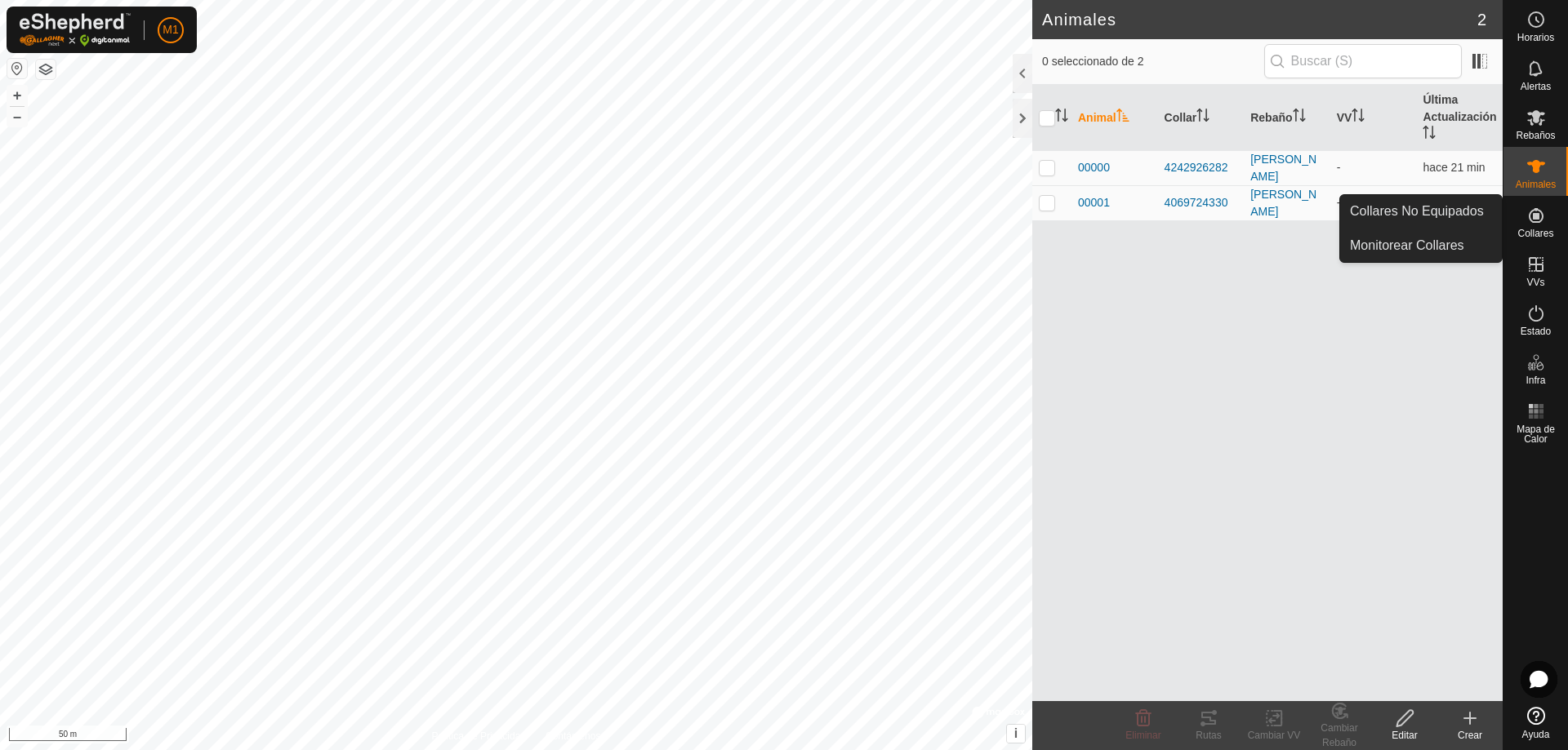
click at [1536, 222] on icon at bounding box center [1535, 215] width 15 height 15
click at [1533, 225] on es-neckbands-svg-icon at bounding box center [1536, 215] width 30 height 26
click at [1527, 224] on icon at bounding box center [1536, 216] width 20 height 20
click at [1432, 216] on link "Collares No Equipados" at bounding box center [1421, 211] width 162 height 33
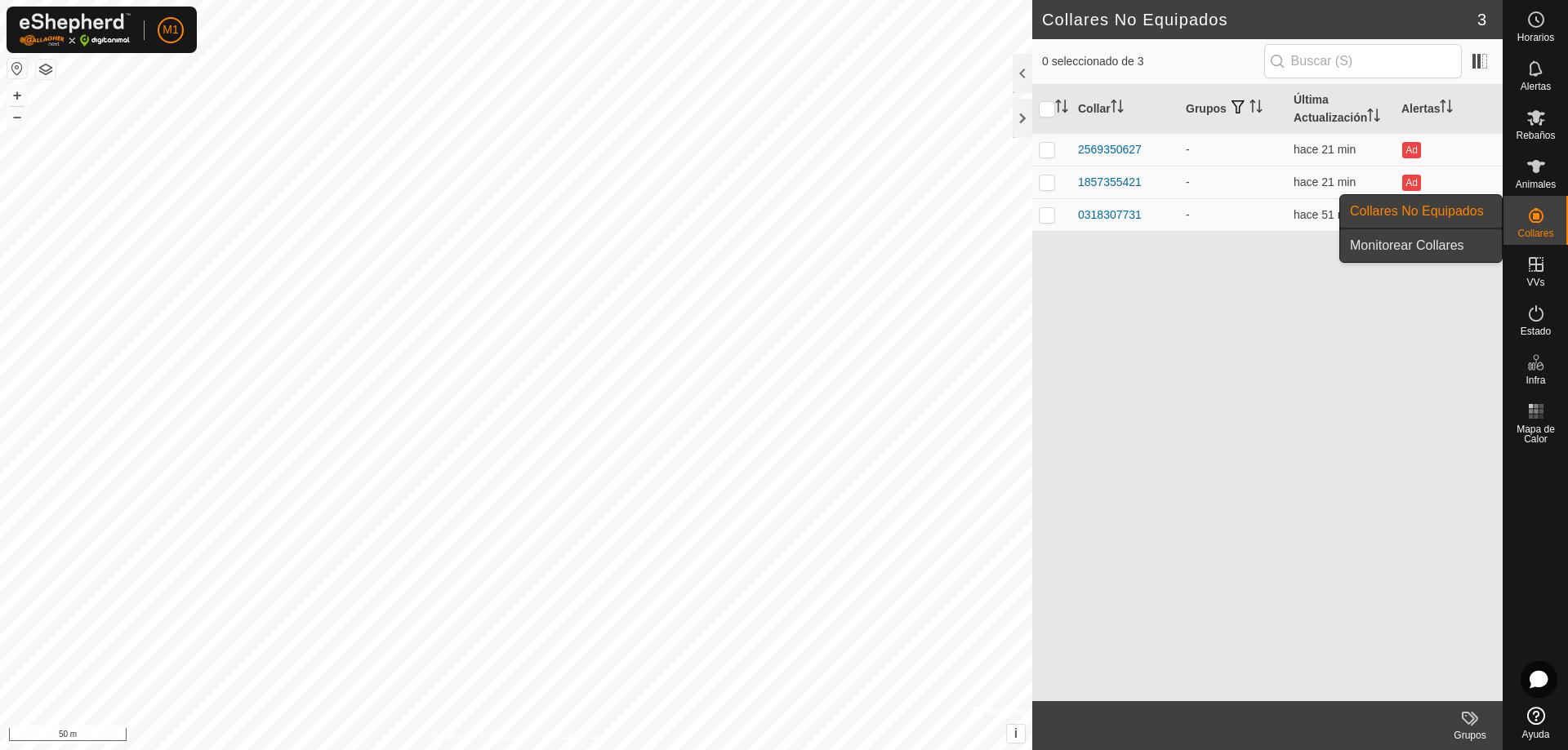
click at [1422, 244] on link "Monitorear Collares" at bounding box center [1421, 246] width 162 height 33
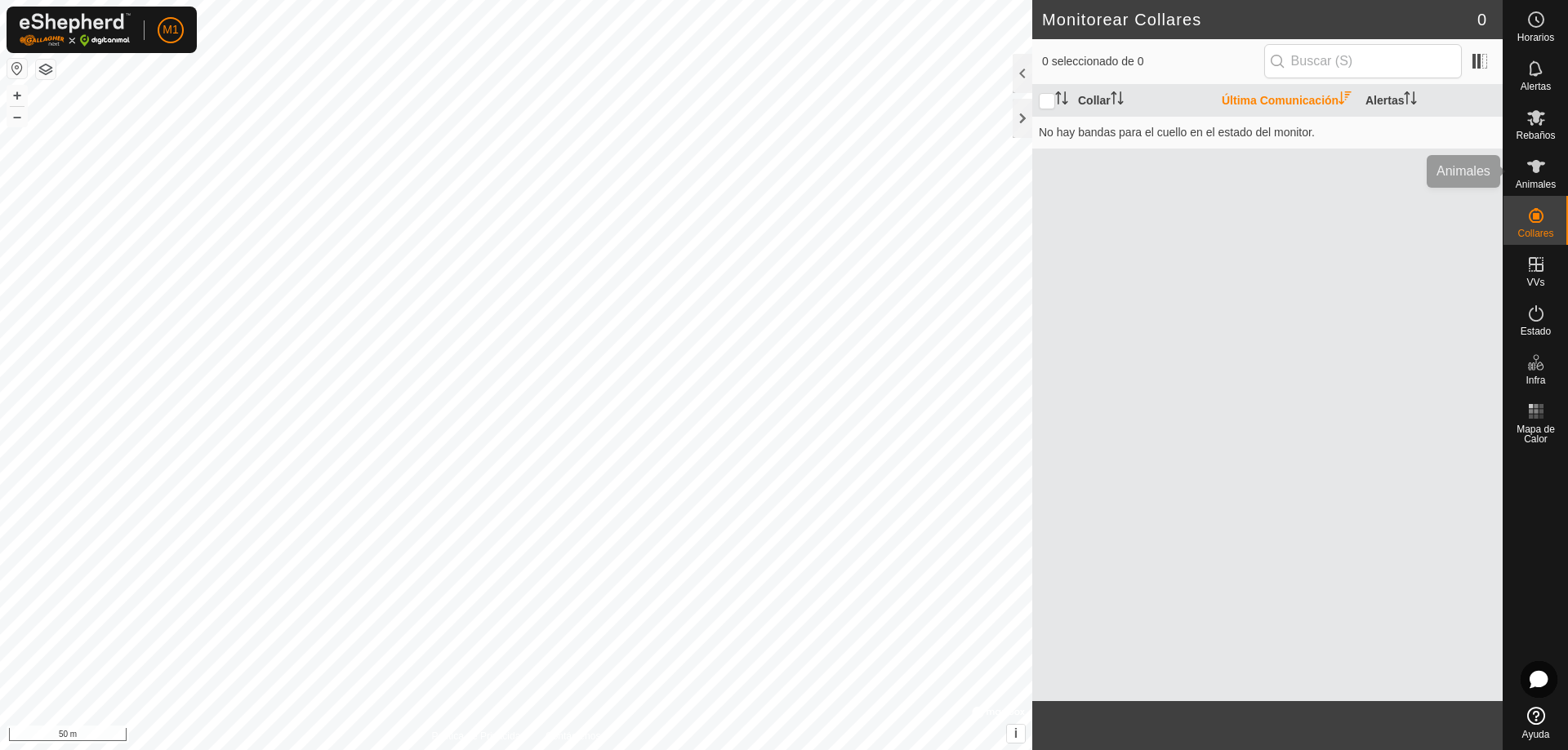
click at [1536, 165] on icon at bounding box center [1535, 166] width 18 height 13
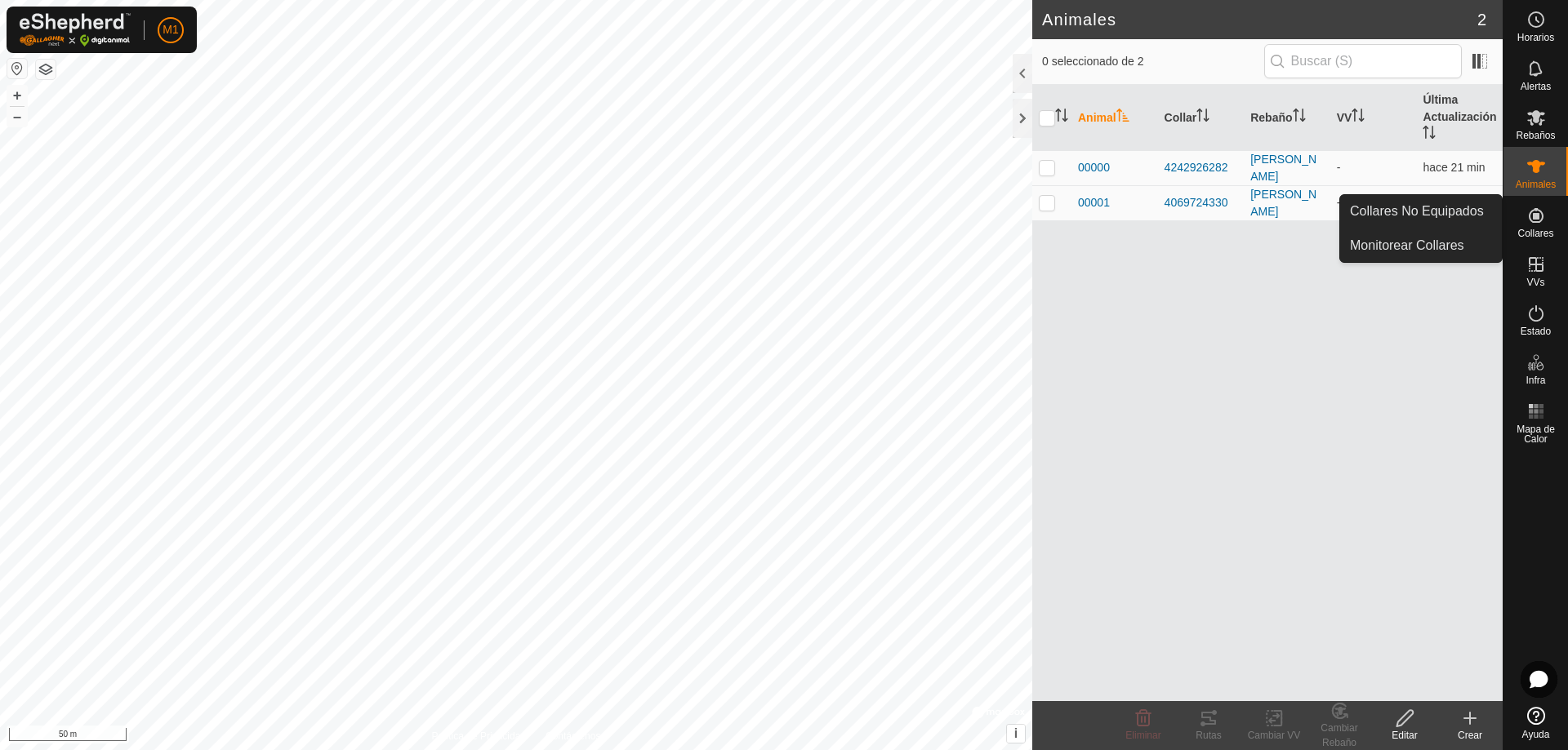
click at [1543, 215] on icon at bounding box center [1536, 216] width 20 height 20
click at [1528, 229] on span "Collares" at bounding box center [1535, 234] width 36 height 10
click at [1456, 214] on link "Collares No Equipados" at bounding box center [1421, 211] width 162 height 33
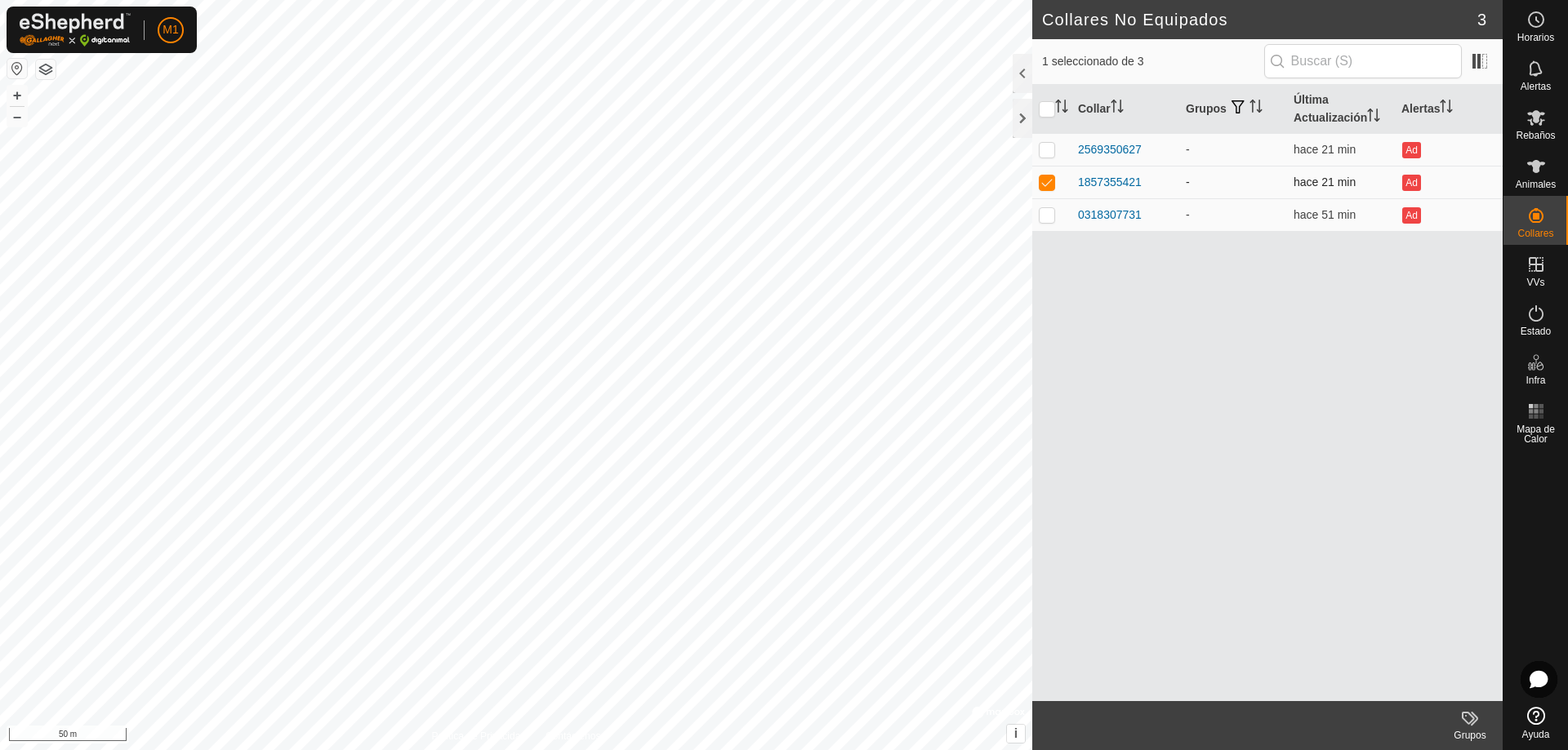
click at [1042, 178] on p-checkbox at bounding box center [1047, 182] width 17 height 13
checkbox input "false"
click at [1044, 239] on div "Collares No Equipados 3 0 seleccionado de 3 Collar Grupos Última Actualización …" at bounding box center [751, 375] width 1503 height 750
click at [1092, 289] on div "Collares No Equipados 3 0 seleccionado de 3 Collar Grupos Última Actualización …" at bounding box center [751, 375] width 1503 height 750
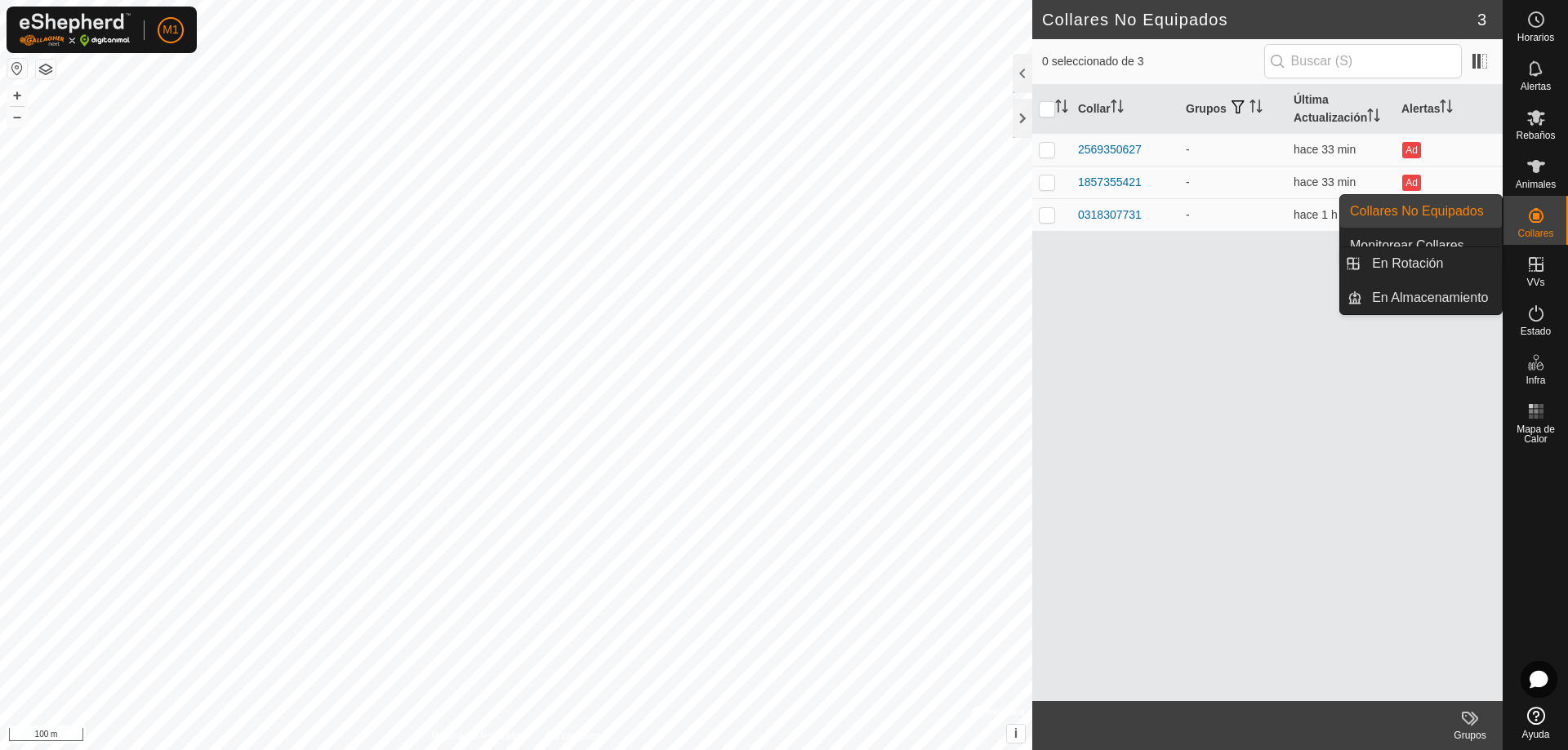
click at [1546, 263] on es-virtualpaddocks-svg-icon at bounding box center [1536, 264] width 30 height 26
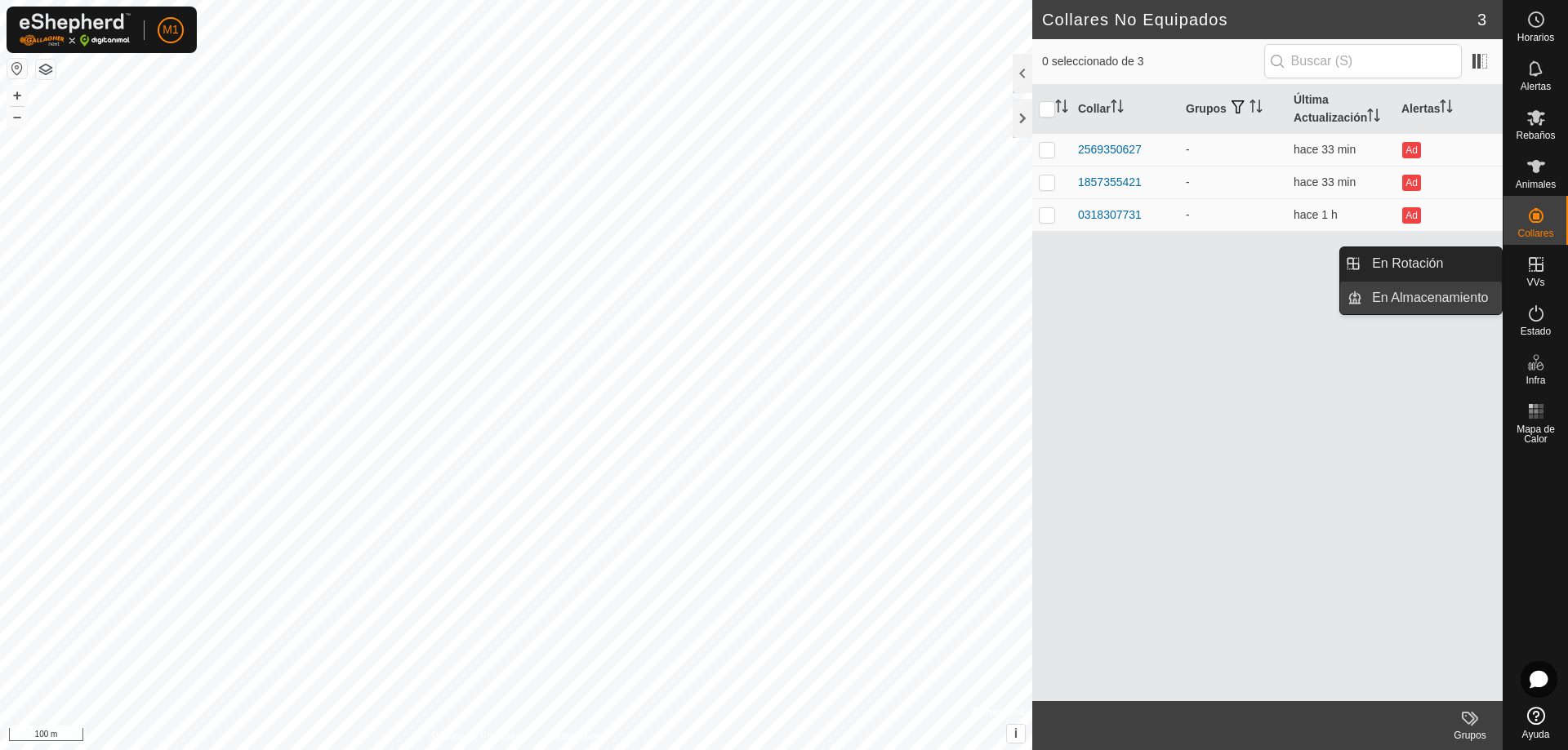
click at [1434, 299] on link "En Almacenamiento" at bounding box center [1432, 297] width 140 height 33
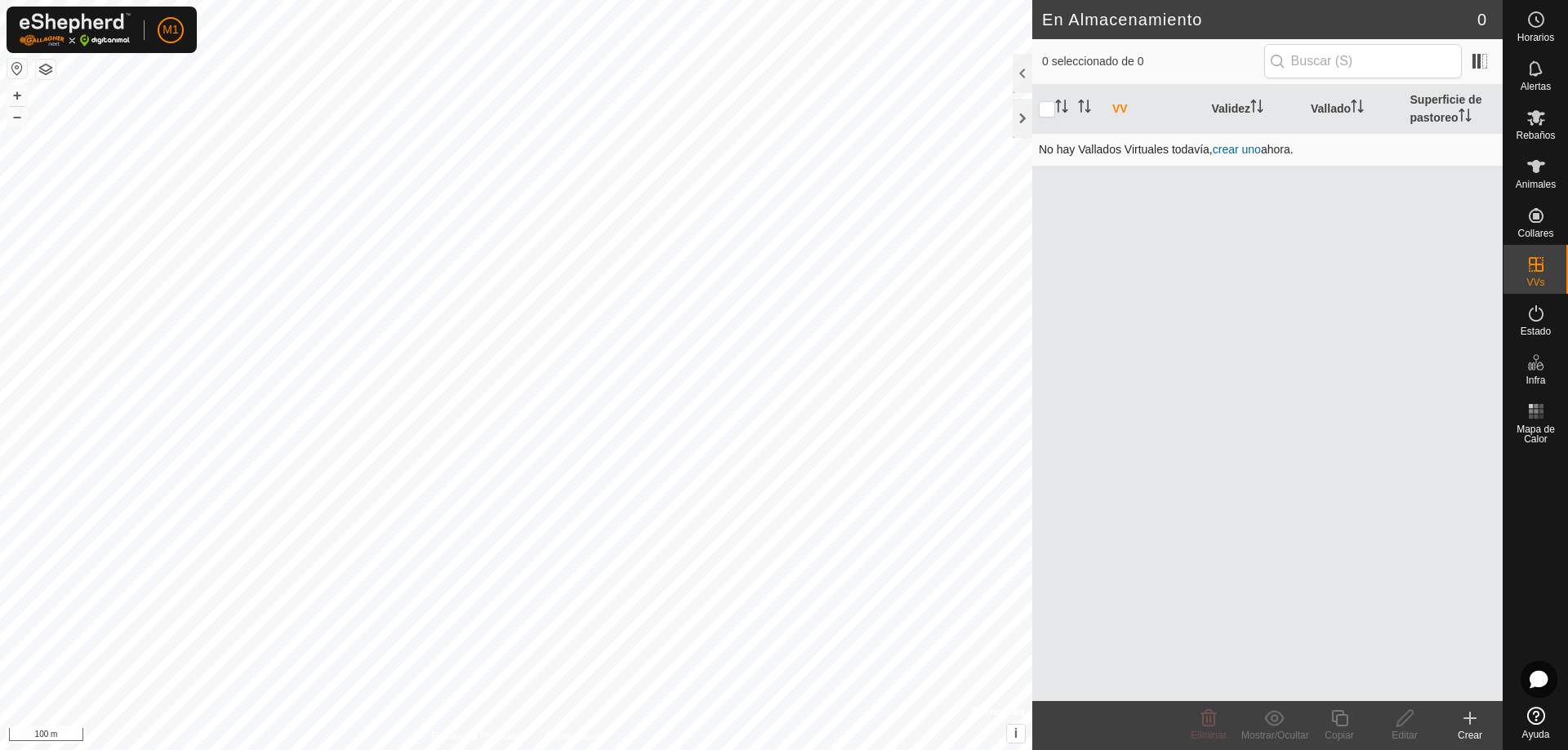
click at [1234, 152] on link "crear uno" at bounding box center [1236, 149] width 48 height 13
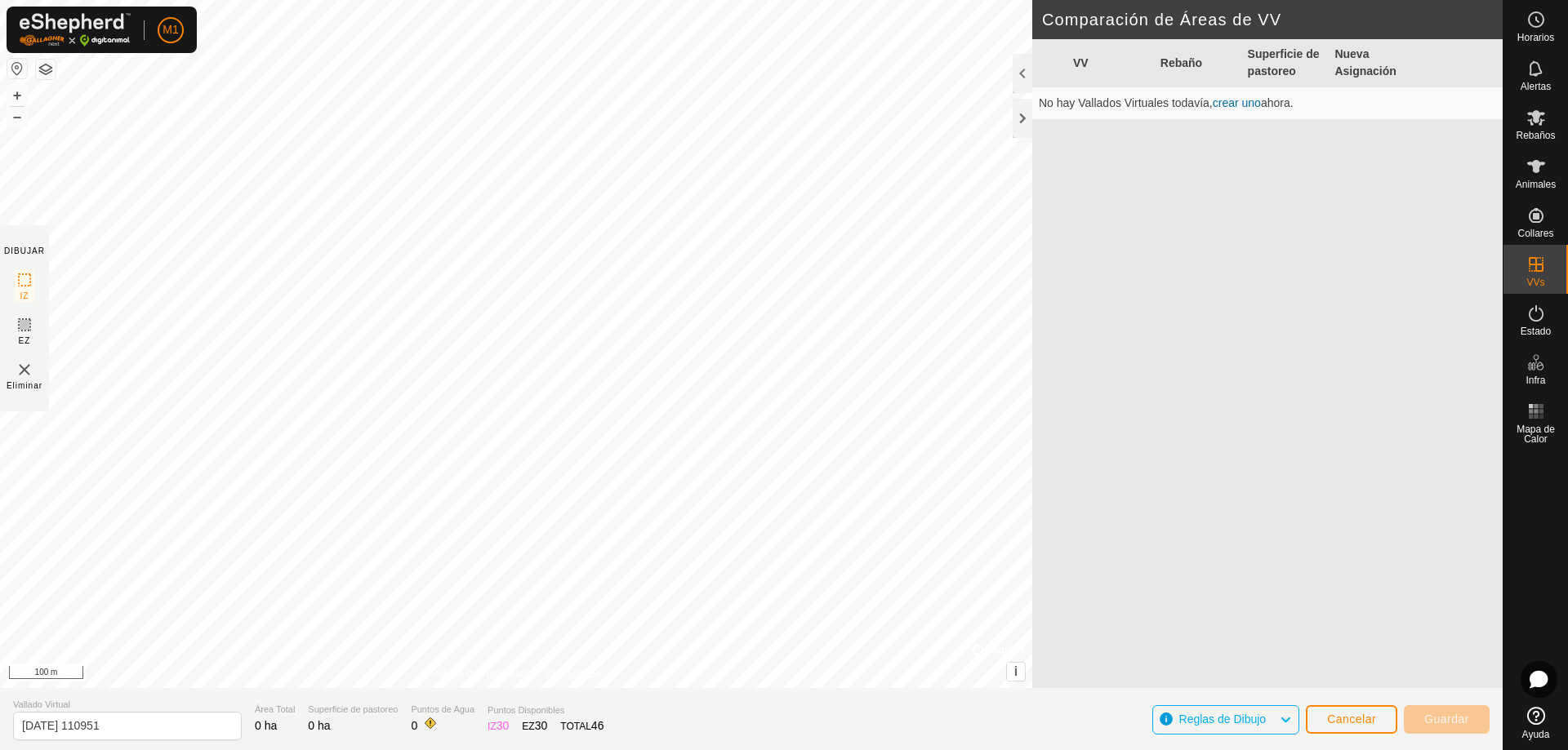
click at [1077, 0] on html "M1 Horarios Alertas Rebaños Animales Collares VVs Estado Infra Mapa de Calor Ay…" at bounding box center [784, 375] width 1568 height 750
click at [964, 750] on html "M1 Horarios Alertas Rebaños Animales Collares VVs Estado Infra Mapa de Calor Ay…" at bounding box center [784, 375] width 1568 height 750
click at [16, 95] on button "+" at bounding box center [17, 96] width 20 height 20
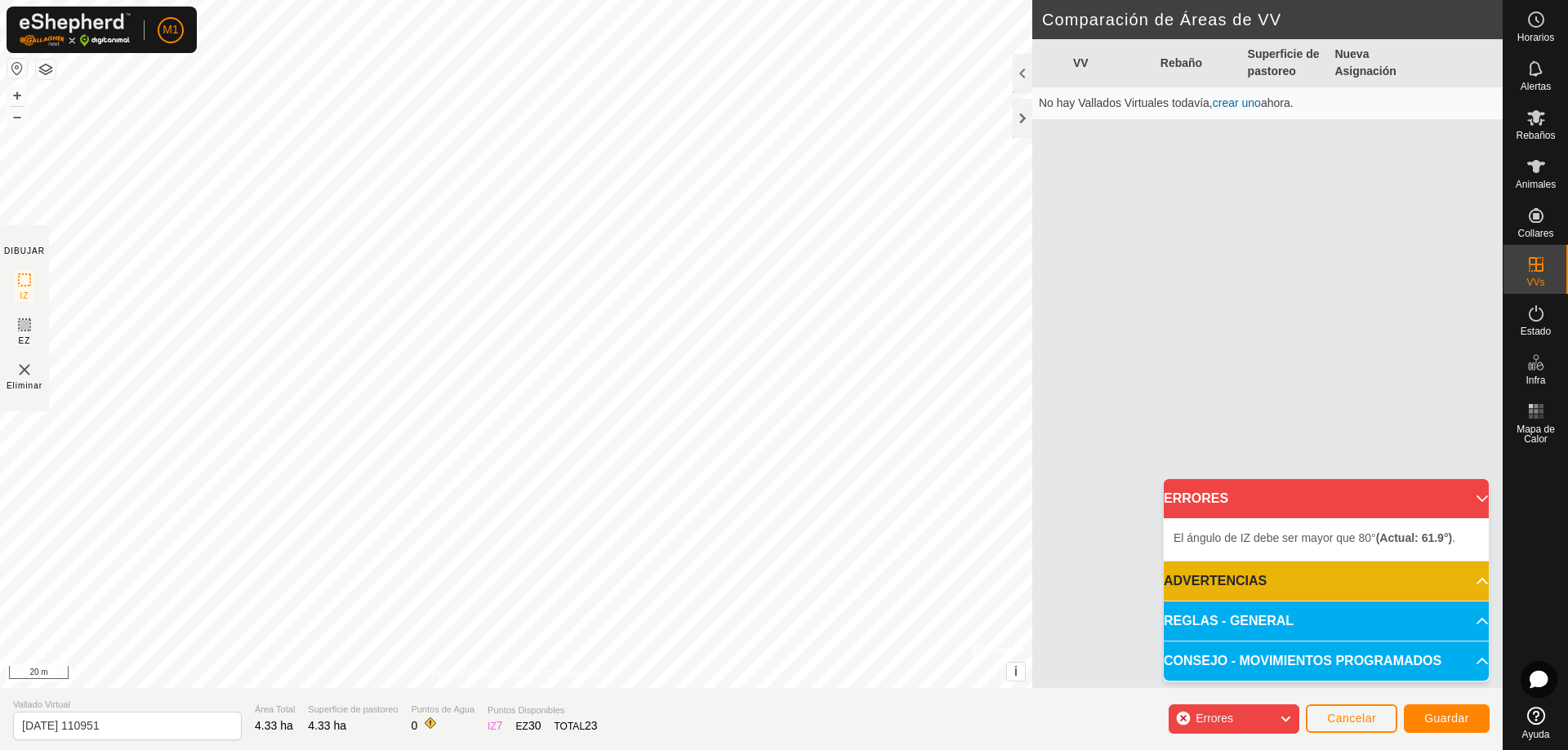
click at [1284, 715] on icon at bounding box center [1285, 719] width 13 height 22
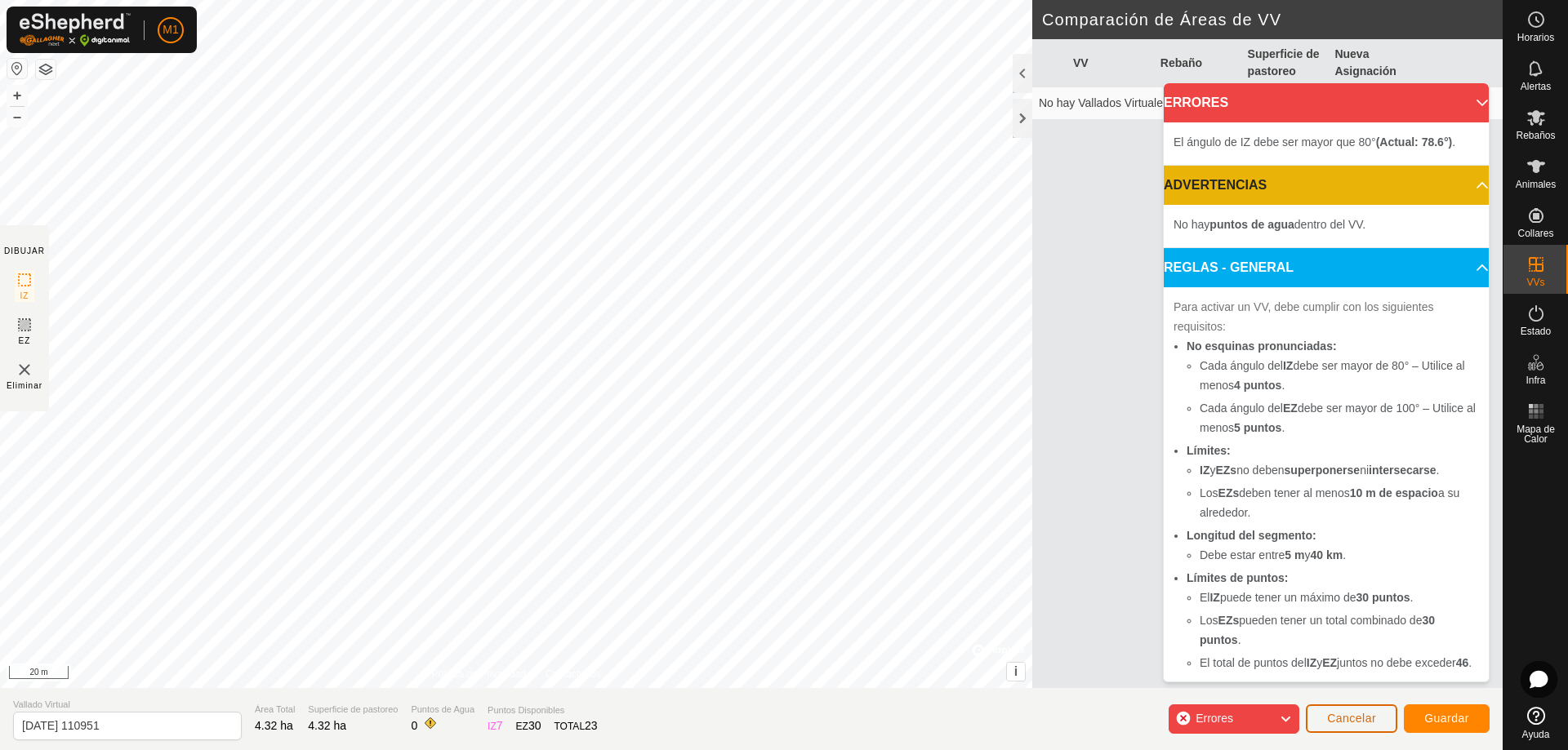
click at [1353, 719] on span "Cancelar" at bounding box center [1352, 718] width 49 height 13
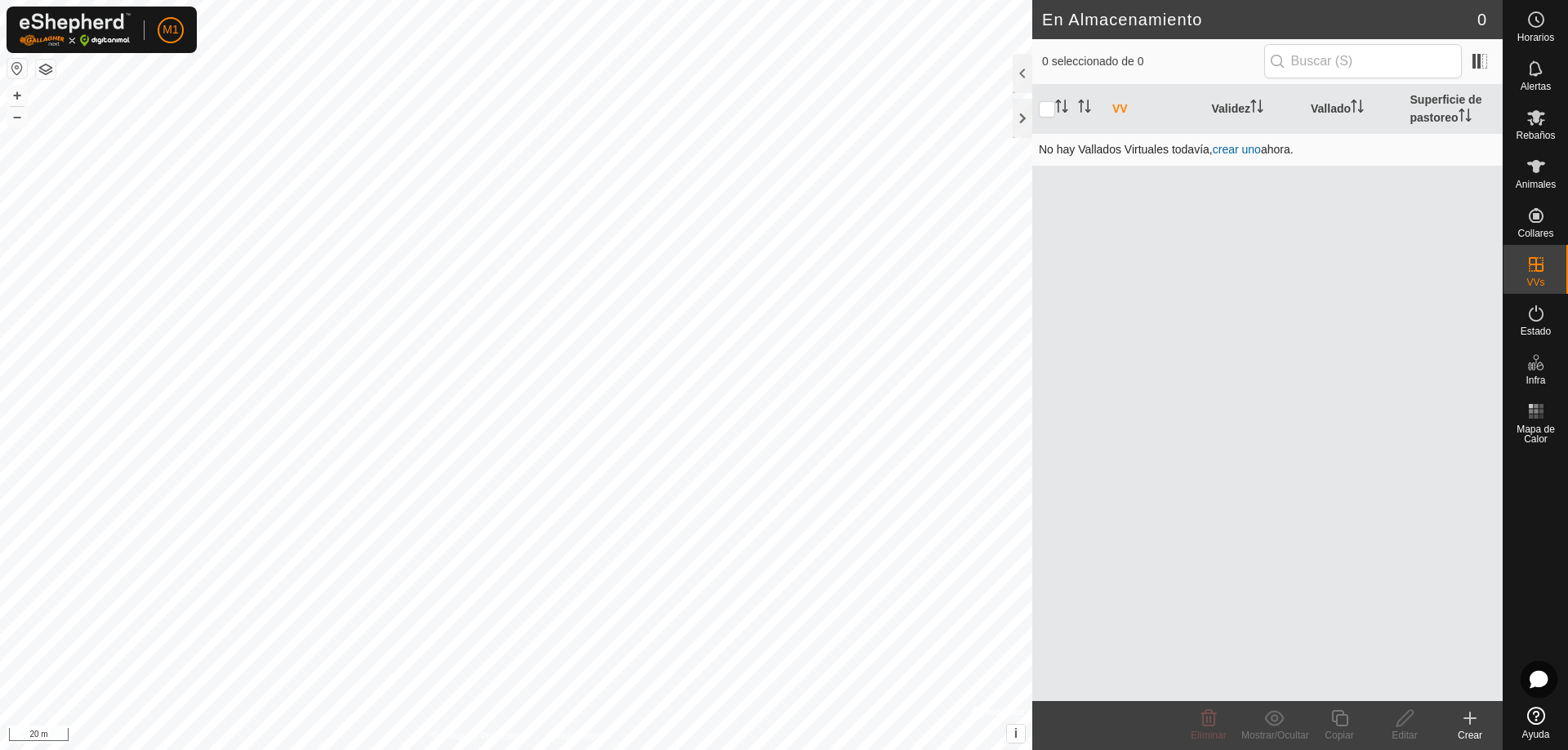
click at [1236, 151] on link "crear uno" at bounding box center [1236, 149] width 48 height 13
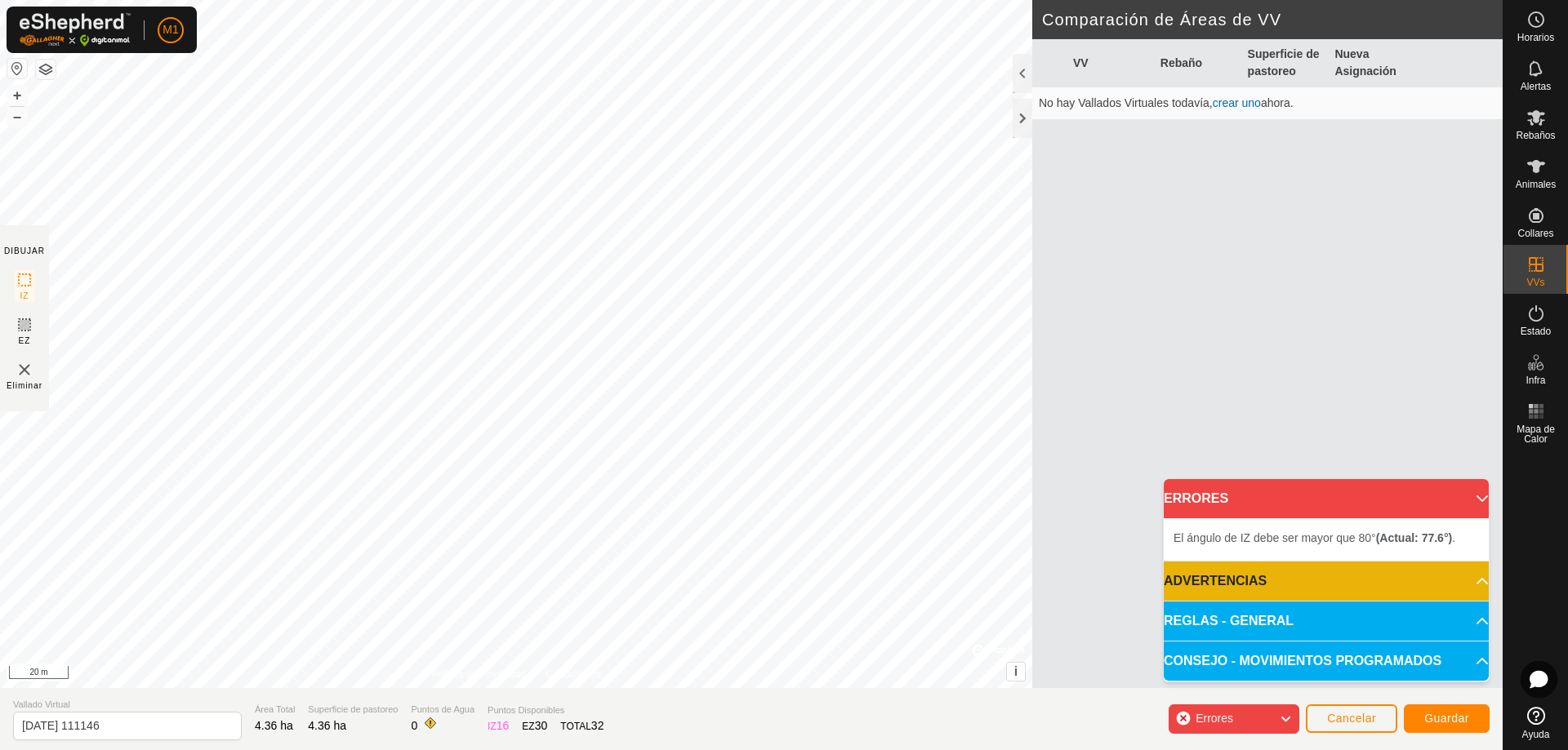
click at [1472, 499] on p-accordion-header "ERRORES" at bounding box center [1325, 499] width 325 height 39
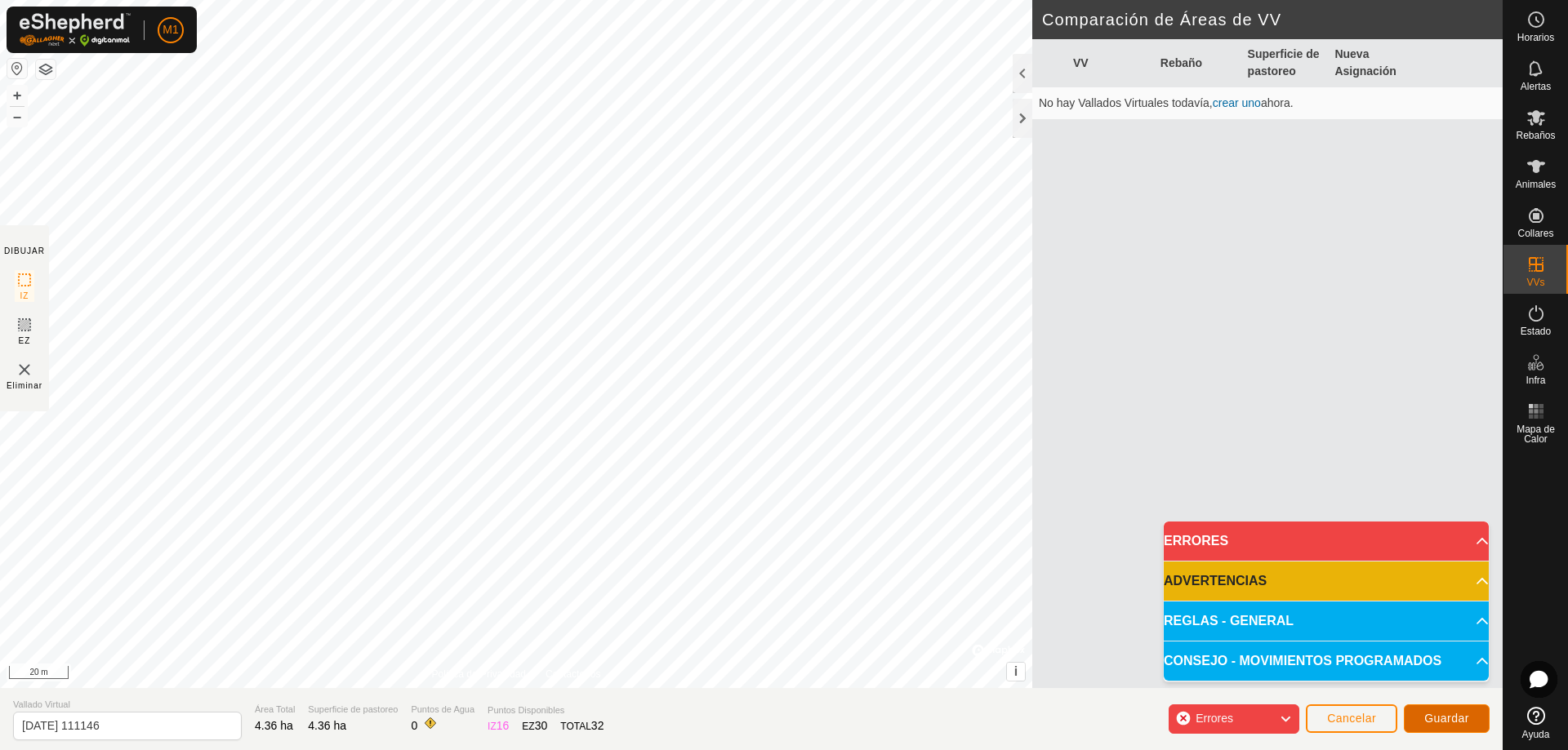
click at [1449, 719] on span "Guardar" at bounding box center [1447, 718] width 45 height 13
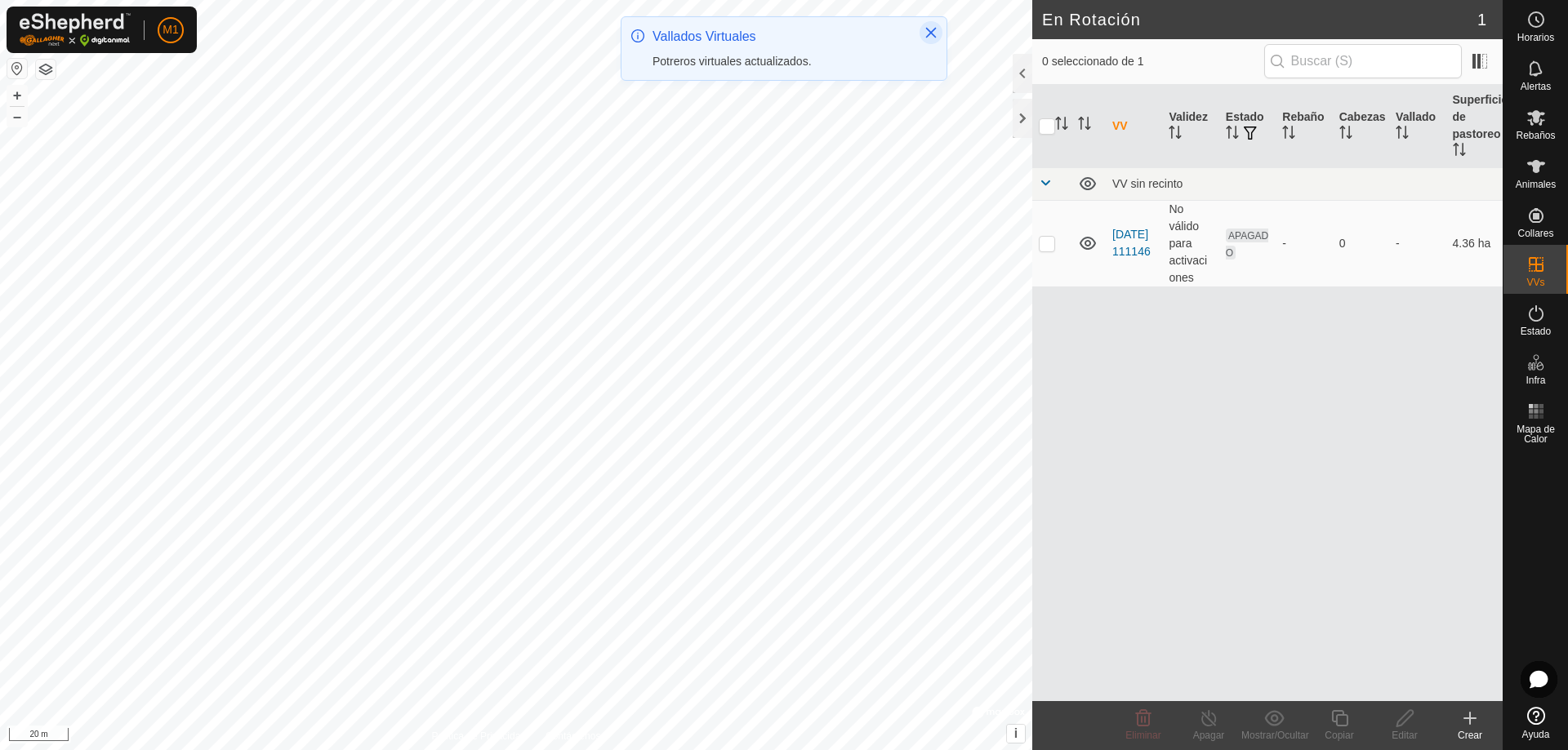
click at [928, 36] on icon "Close" at bounding box center [931, 33] width 11 height 11
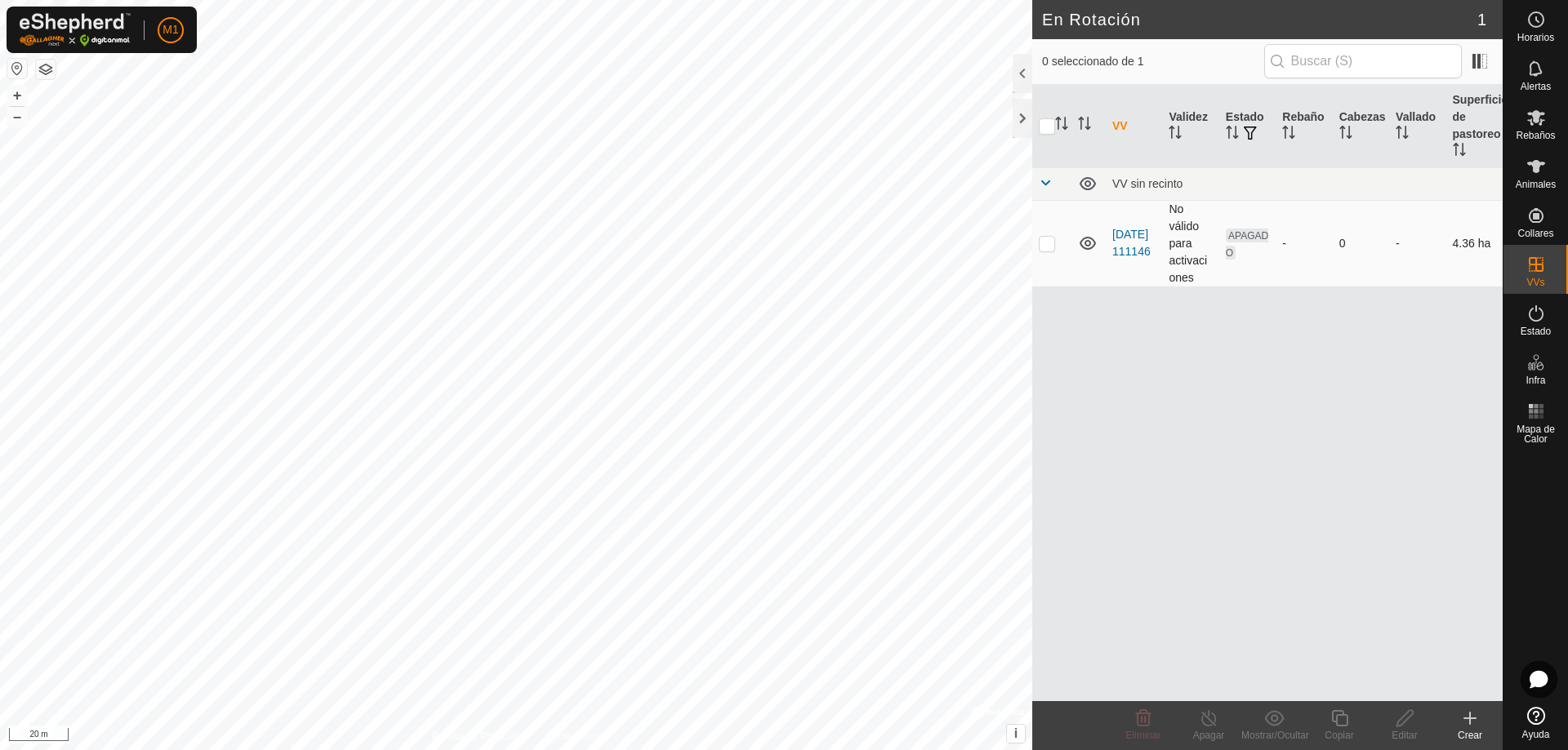
click at [1230, 233] on span "APAGADO" at bounding box center [1246, 244] width 42 height 31
click at [1127, 249] on link "[DATE] 111146" at bounding box center [1131, 243] width 38 height 31
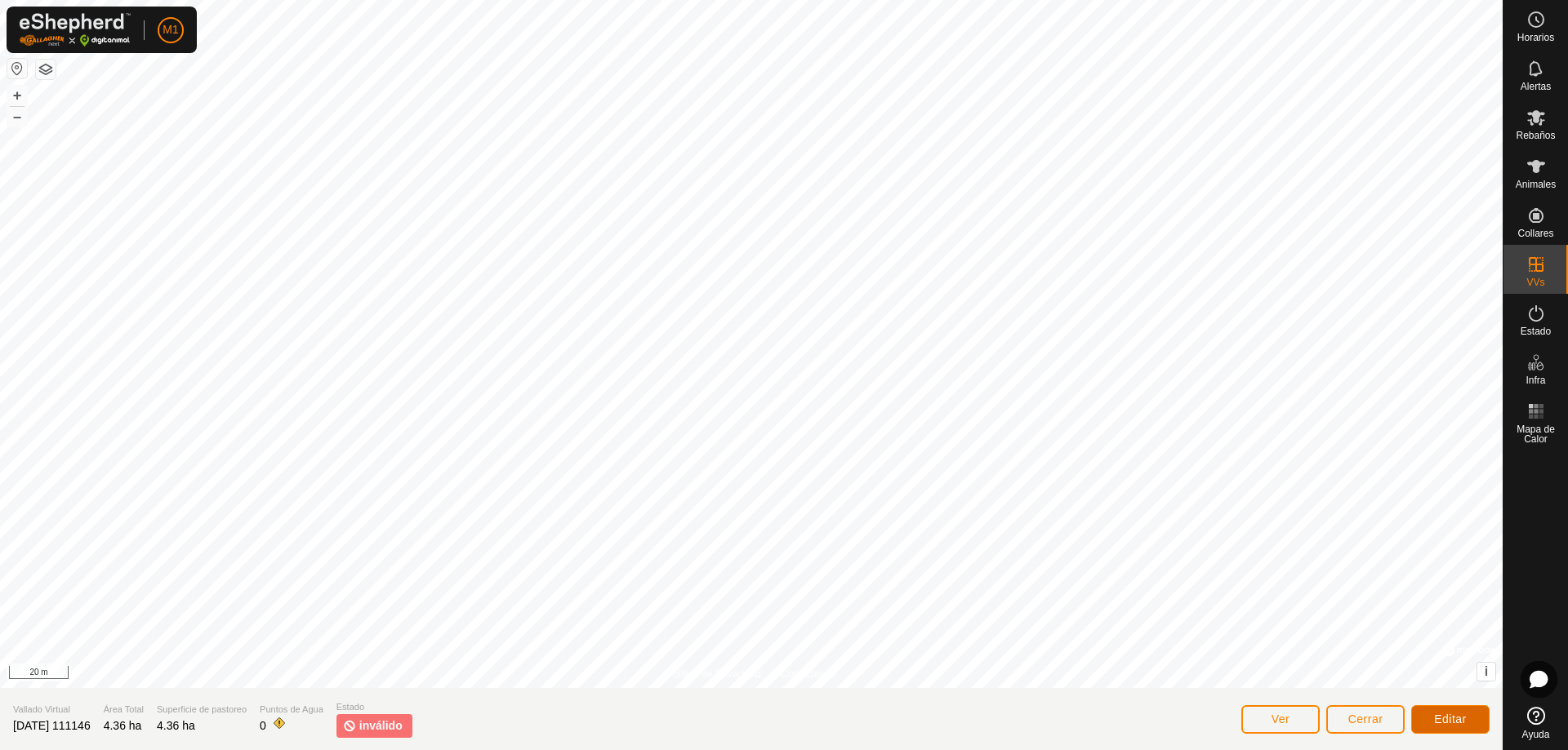
click at [1454, 714] on span "Editar" at bounding box center [1450, 718] width 33 height 13
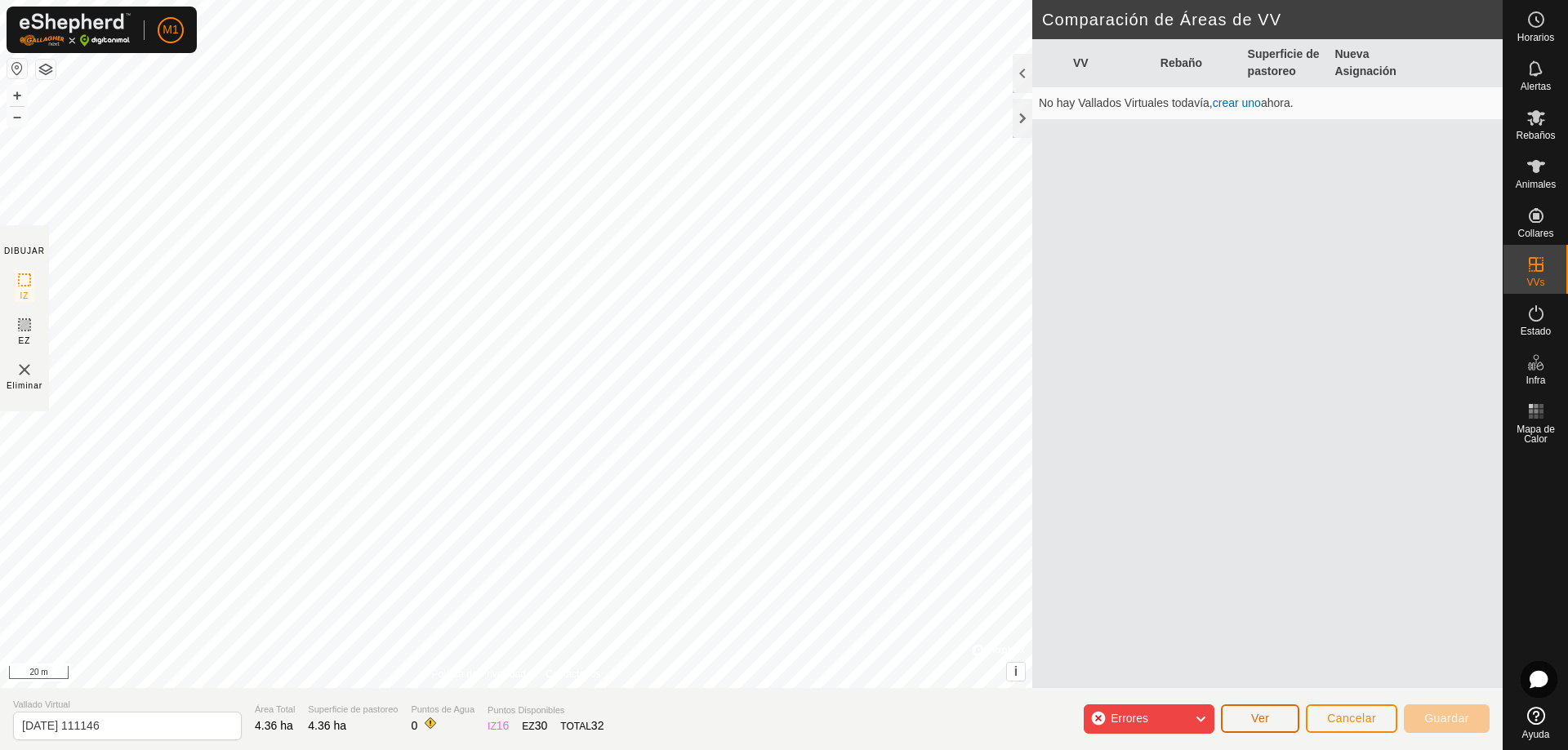
click at [1286, 712] on button "Ver" at bounding box center [1259, 718] width 78 height 29
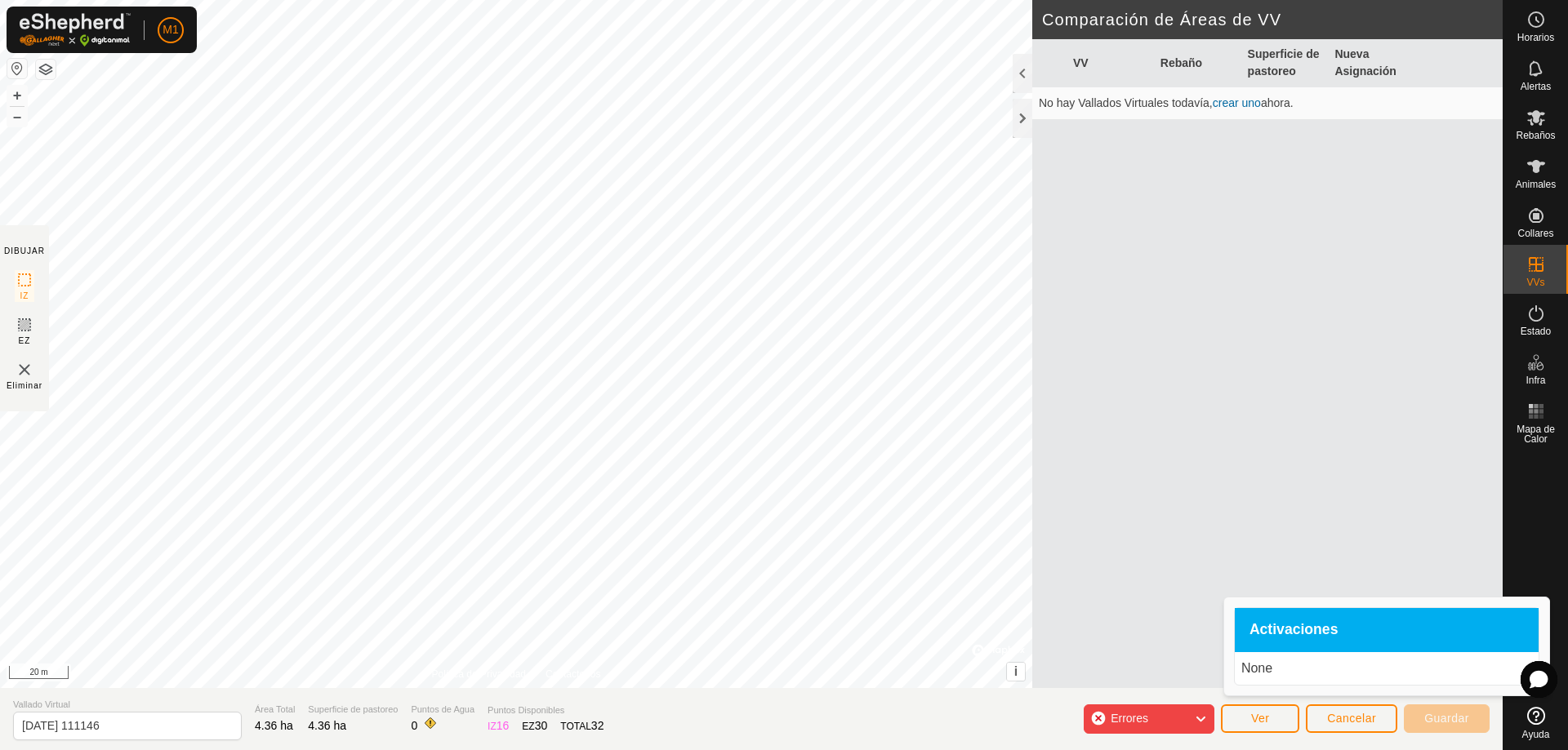
click at [1279, 638] on div "Activaciones" at bounding box center [1386, 631] width 304 height 44
click at [169, 735] on input "[DATE] 111146" at bounding box center [127, 726] width 229 height 29
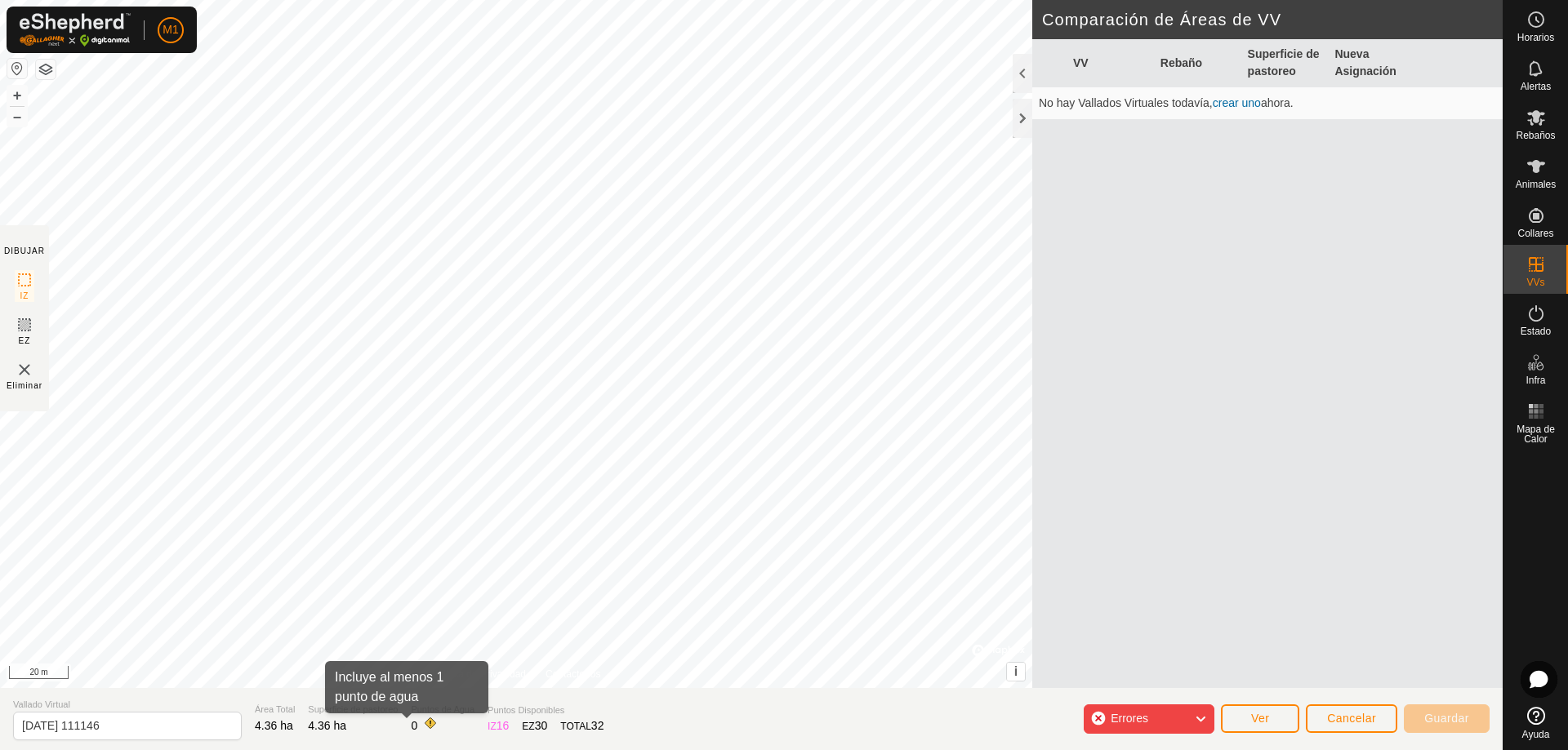
click at [423, 726] on span at bounding box center [429, 723] width 13 height 13
click at [411, 728] on div "Puntos de Agua 0" at bounding box center [442, 719] width 64 height 34
click at [383, 726] on section "Vallado Virtual [DATE] 111146 Área Total 4.36 ha Superficie de pastoreo 4.36 ha…" at bounding box center [751, 719] width 1503 height 62
click at [1347, 717] on span "Cancelar" at bounding box center [1352, 718] width 49 height 13
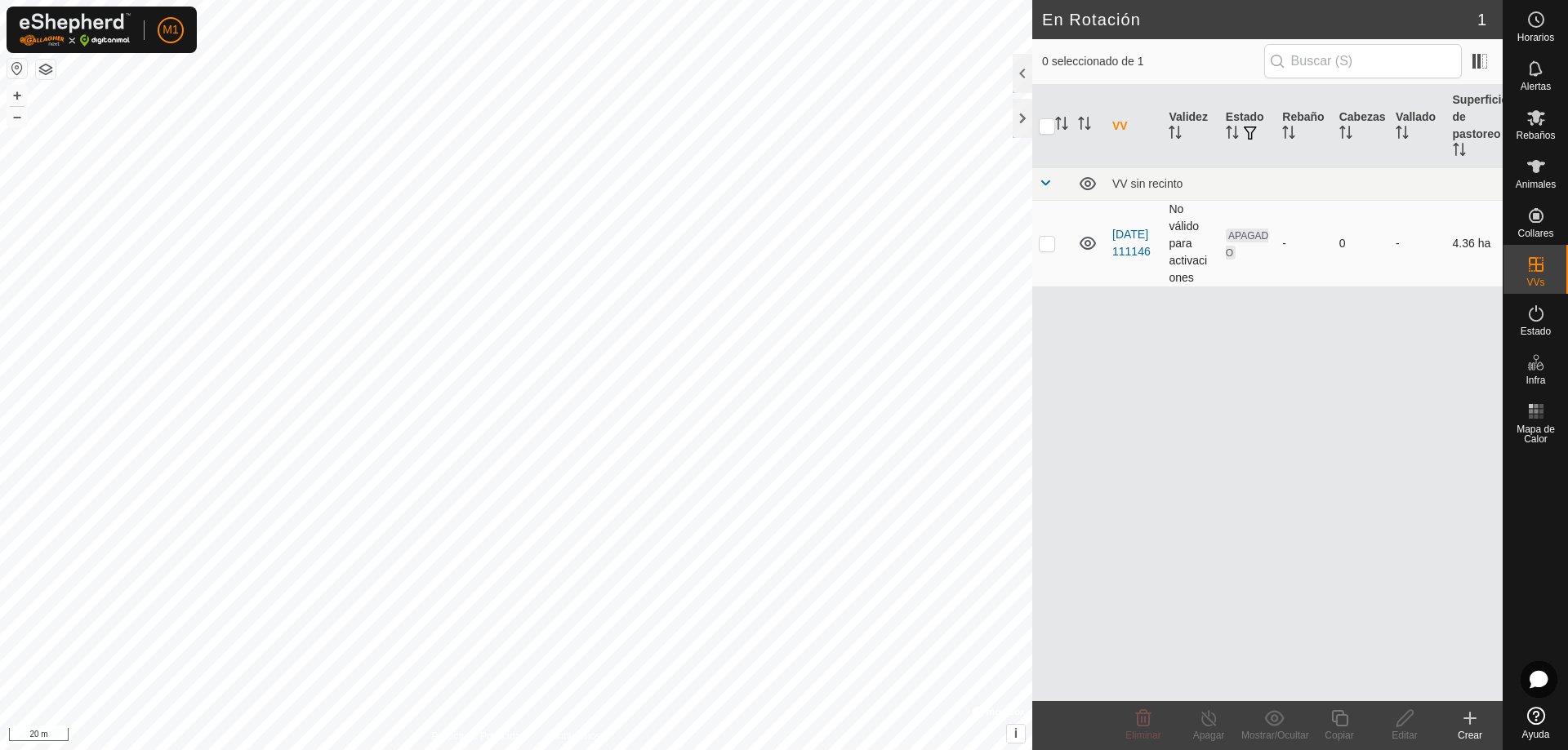
click at [1049, 244] on p-checkbox at bounding box center [1047, 243] width 17 height 13
checkbox input "true"
click at [1392, 721] on edit-svg-icon at bounding box center [1404, 718] width 65 height 20
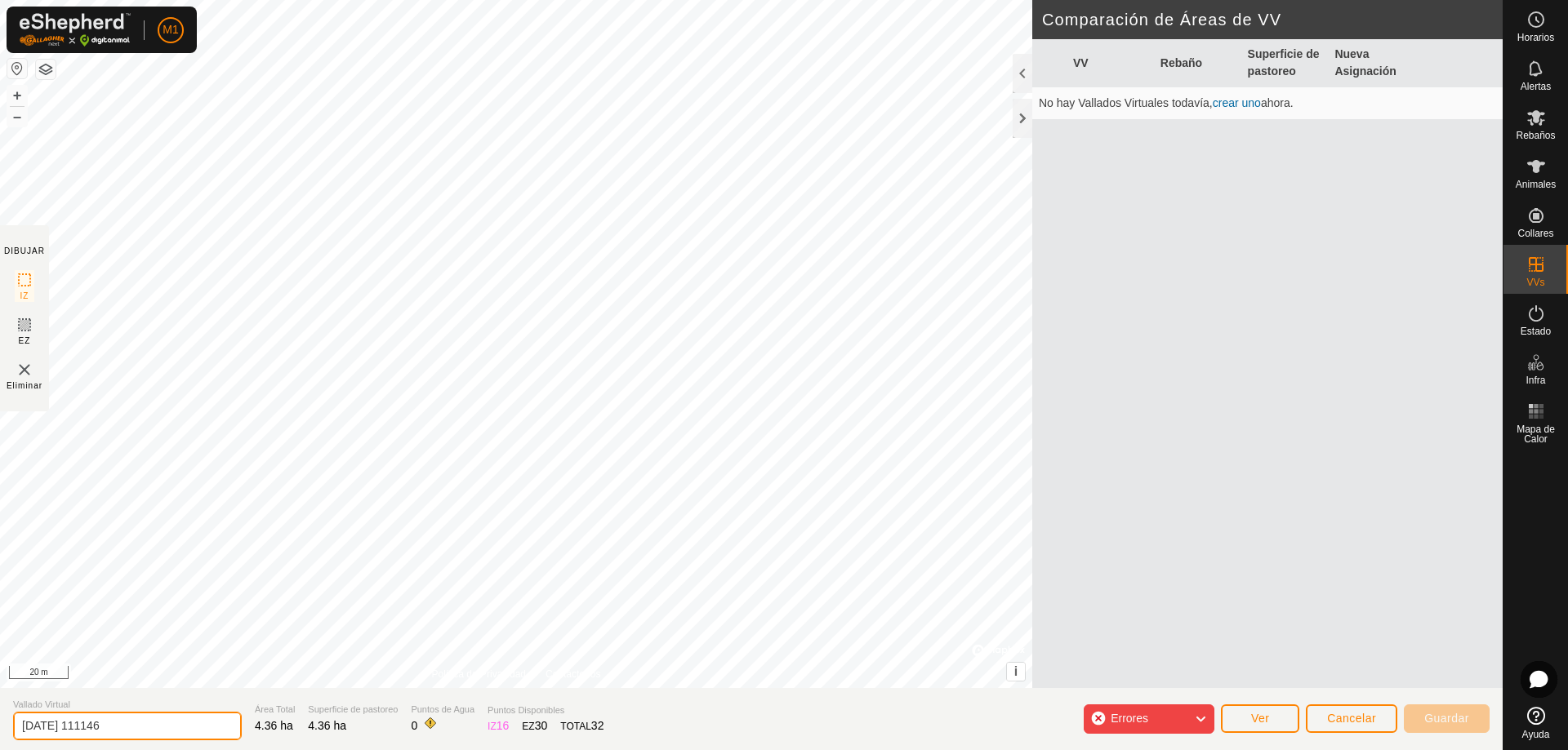
drag, startPoint x: 165, startPoint y: 738, endPoint x: 0, endPoint y: 739, distance: 165.0
click at [0, 739] on section "Vallado Virtual [DATE] 111146 Área Total 4.36 ha Superficie de pastoreo 4.36 ha…" at bounding box center [751, 719] width 1503 height 62
click at [65, 727] on input "matanza pequeño" at bounding box center [127, 725] width 229 height 33
click at [218, 726] on div "matanza_pequeño Caracteres permitidos: a-z A-Z 0-9 - _ . , ' :" at bounding box center [260, 725] width 494 height 33
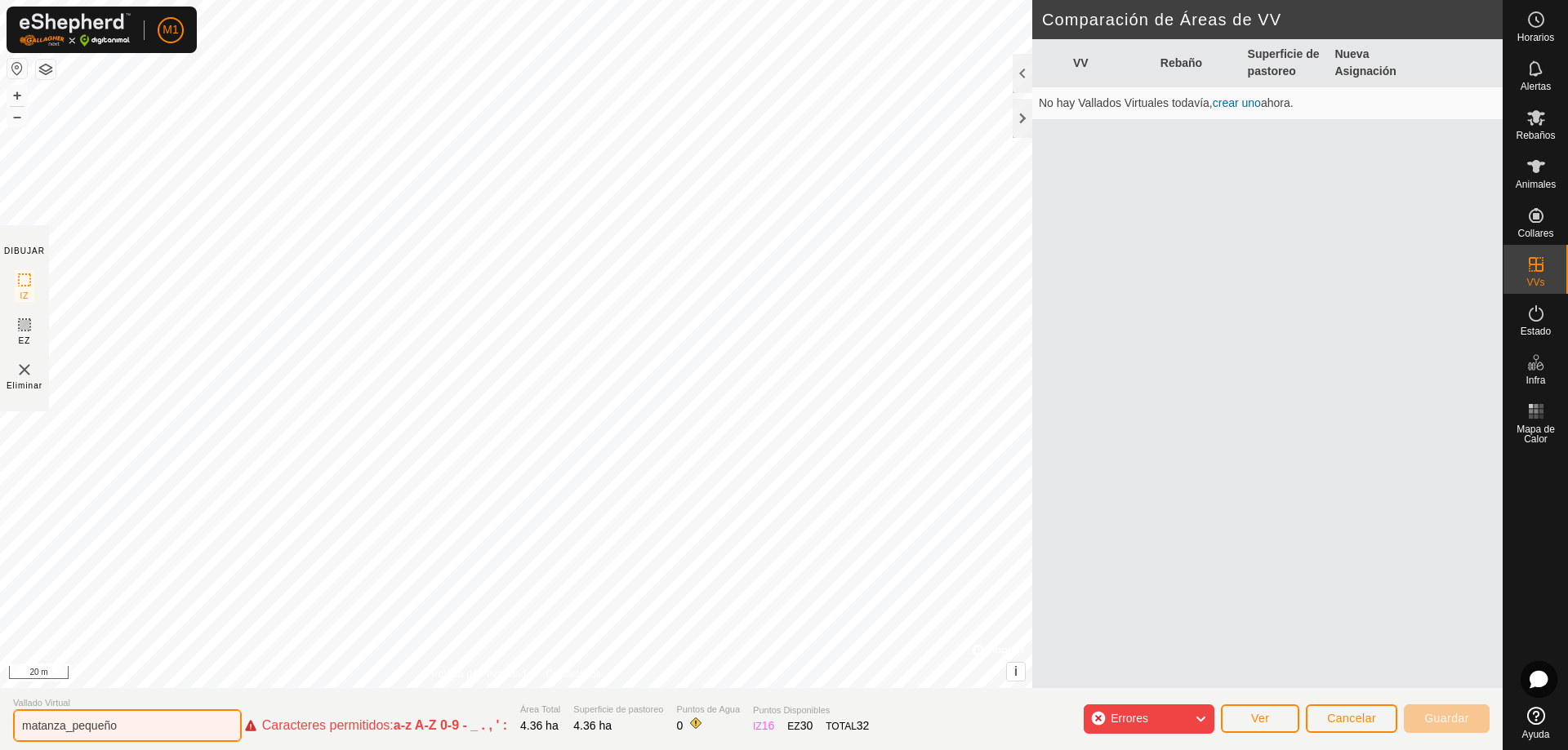
click at [107, 734] on input "matanza_pequeño" at bounding box center [127, 725] width 229 height 33
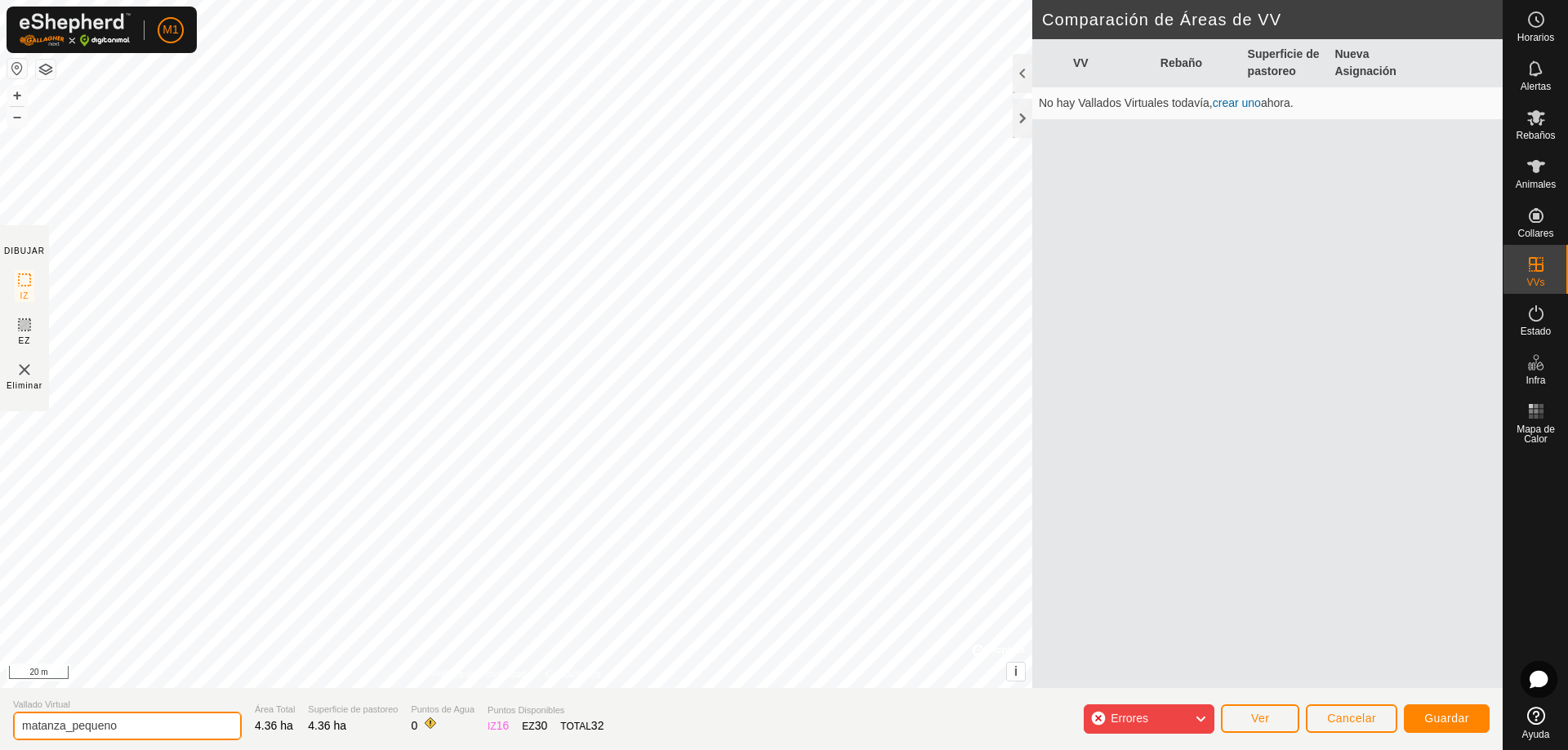
type input "matanza_pequeno"
click at [1442, 723] on span "Guardar" at bounding box center [1447, 718] width 45 height 13
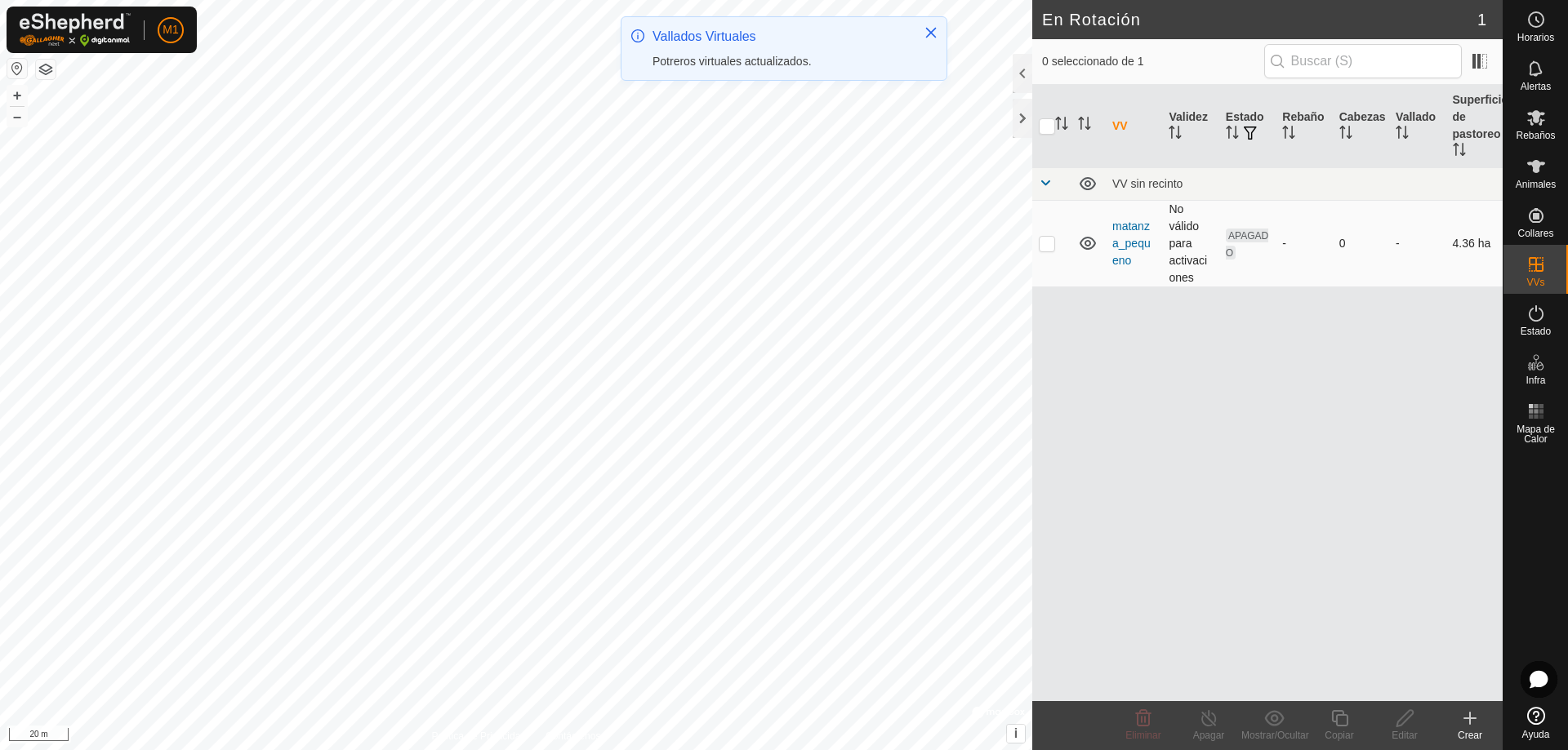
click at [1047, 249] on p-checkbox at bounding box center [1047, 243] width 17 height 13
checkbox input "true"
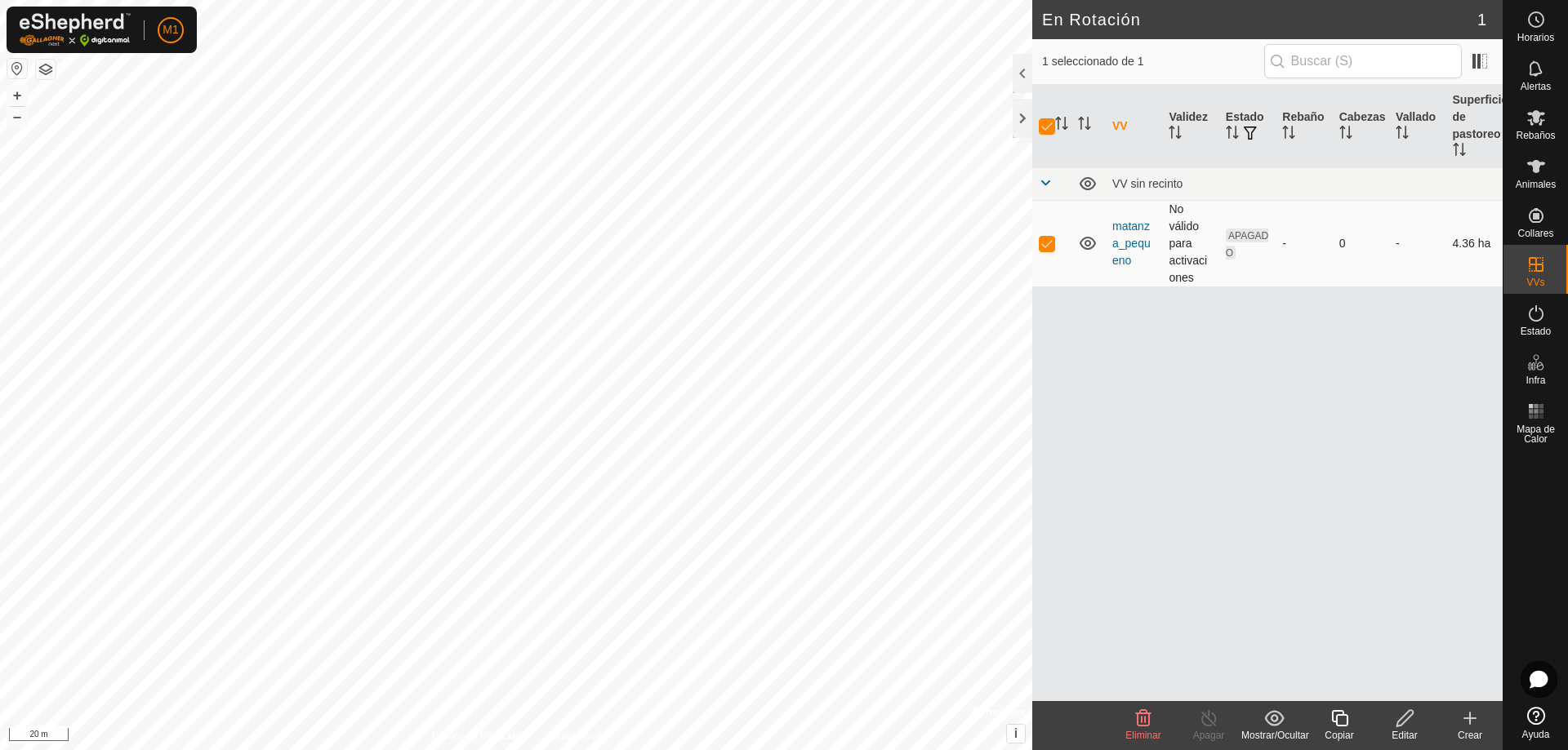
click at [1234, 239] on span "APAGADO" at bounding box center [1246, 244] width 42 height 31
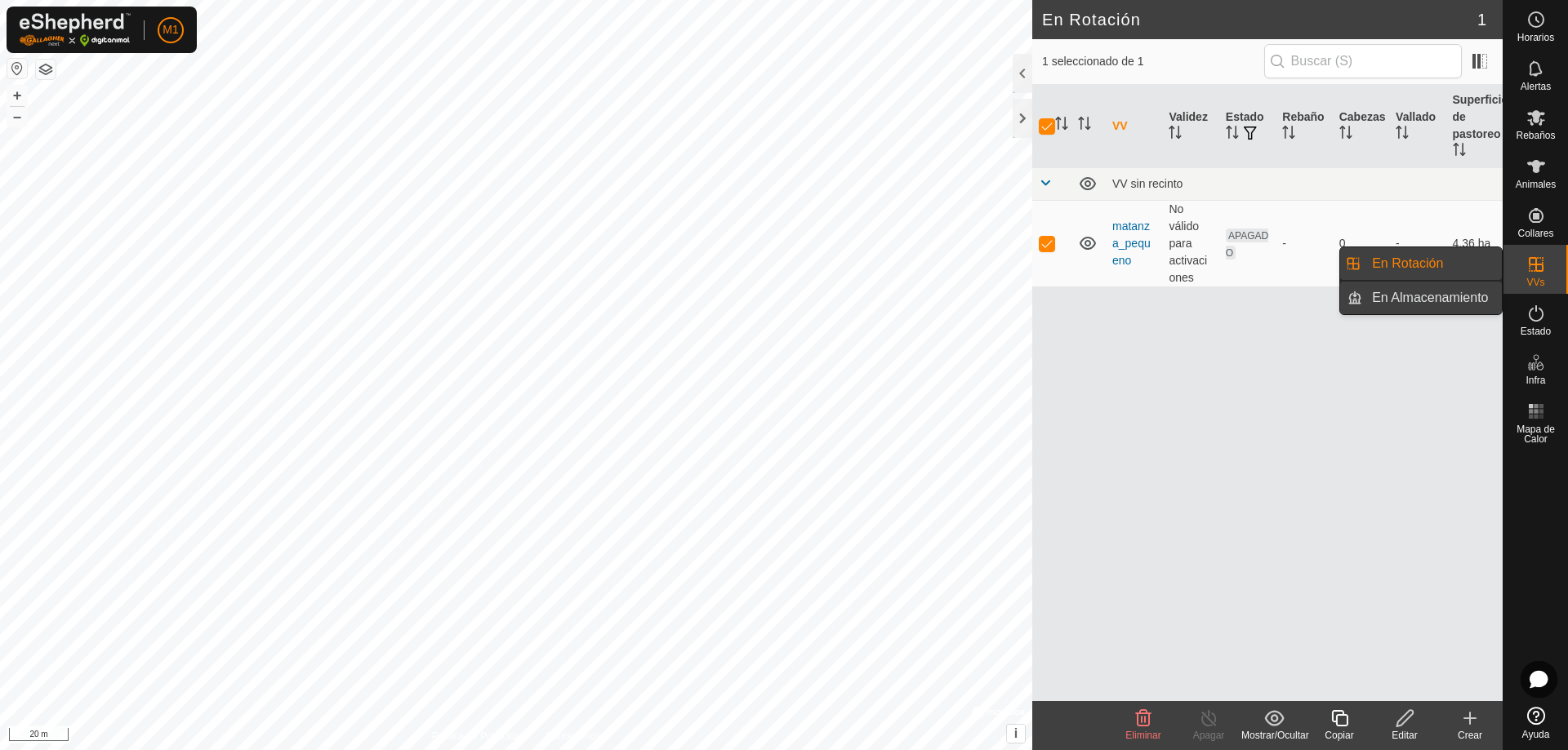
click at [1451, 300] on link "En Almacenamiento" at bounding box center [1432, 297] width 140 height 33
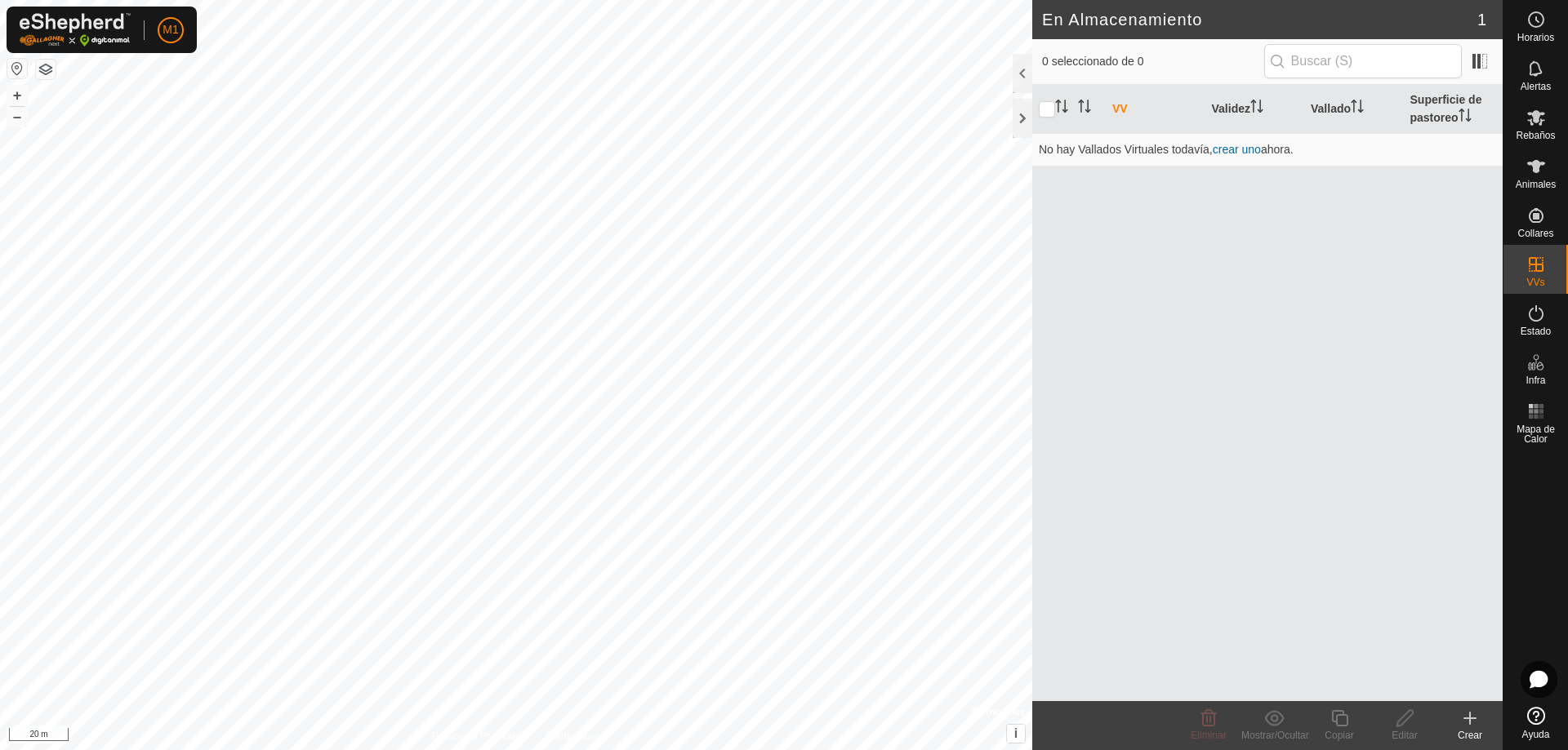
click at [1145, 238] on div "VV Validez Vallado Superficie de pastoreo No hay Vallados Virtuales todavía, cr…" at bounding box center [1267, 393] width 471 height 617
